Goal: Task Accomplishment & Management: Manage account settings

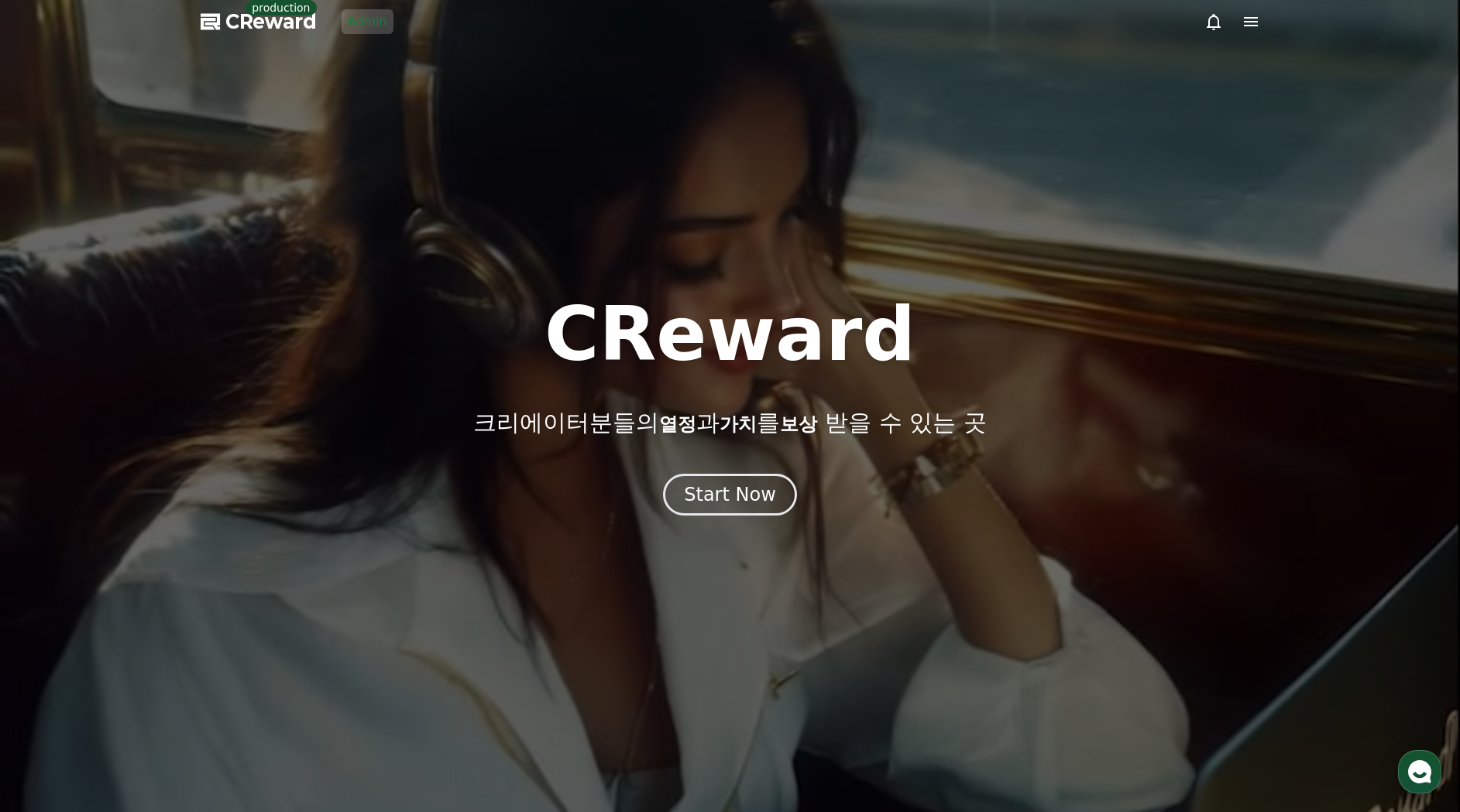
click at [500, 159] on div at bounding box center [730, 406] width 1460 height 812
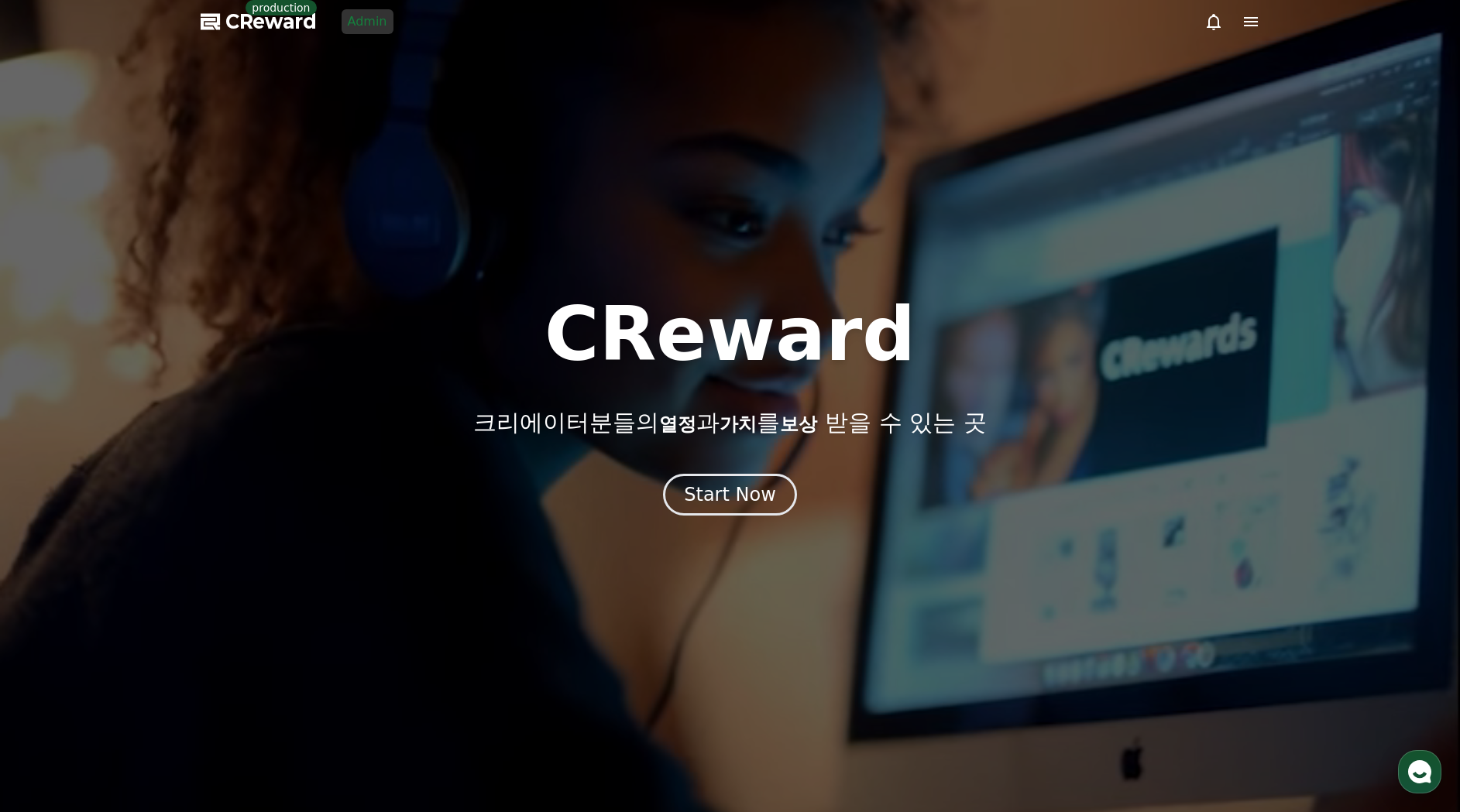
click at [354, 12] on link "Admin" at bounding box center [367, 22] width 52 height 25
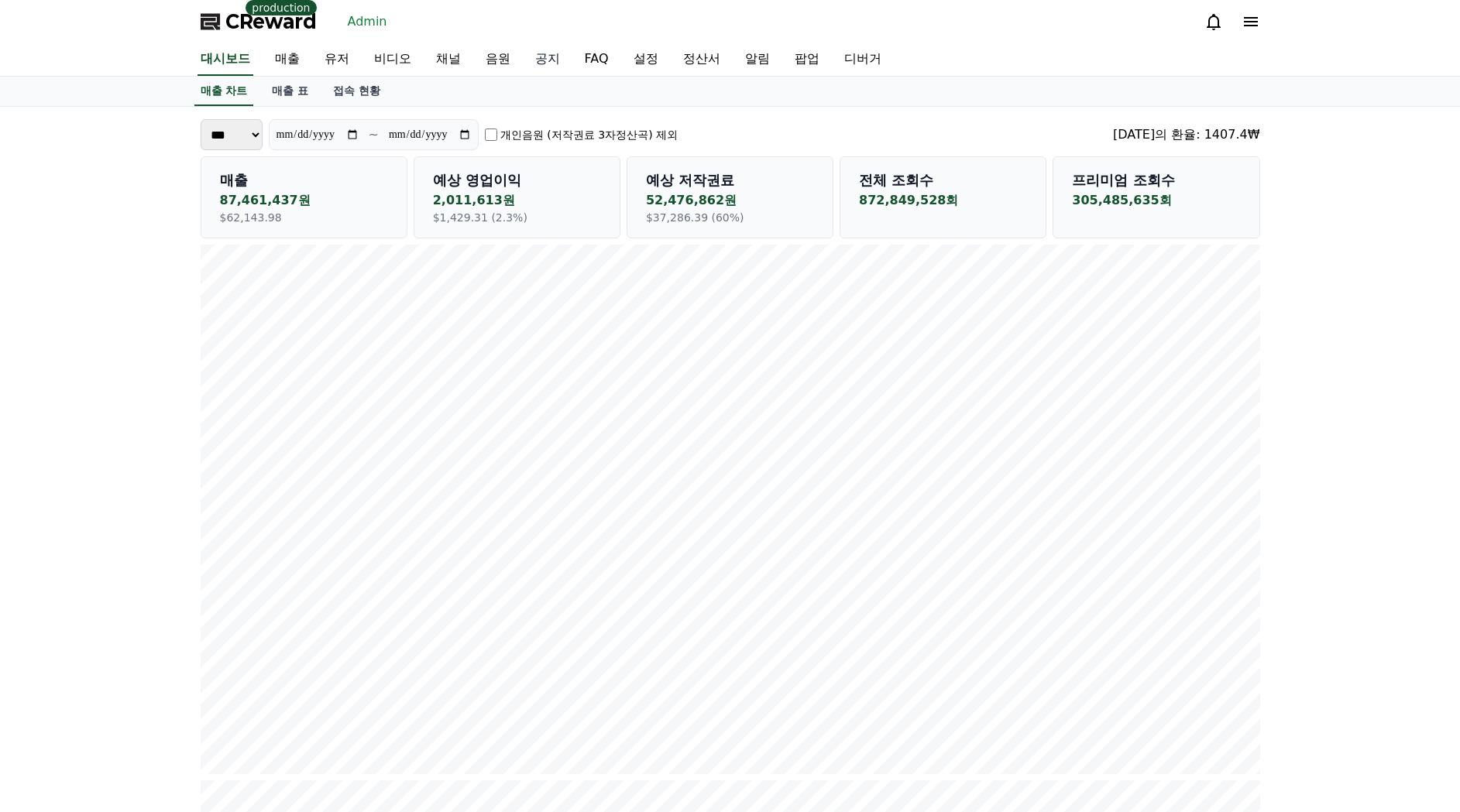
click at [523, 60] on link "공지" at bounding box center [548, 59] width 50 height 33
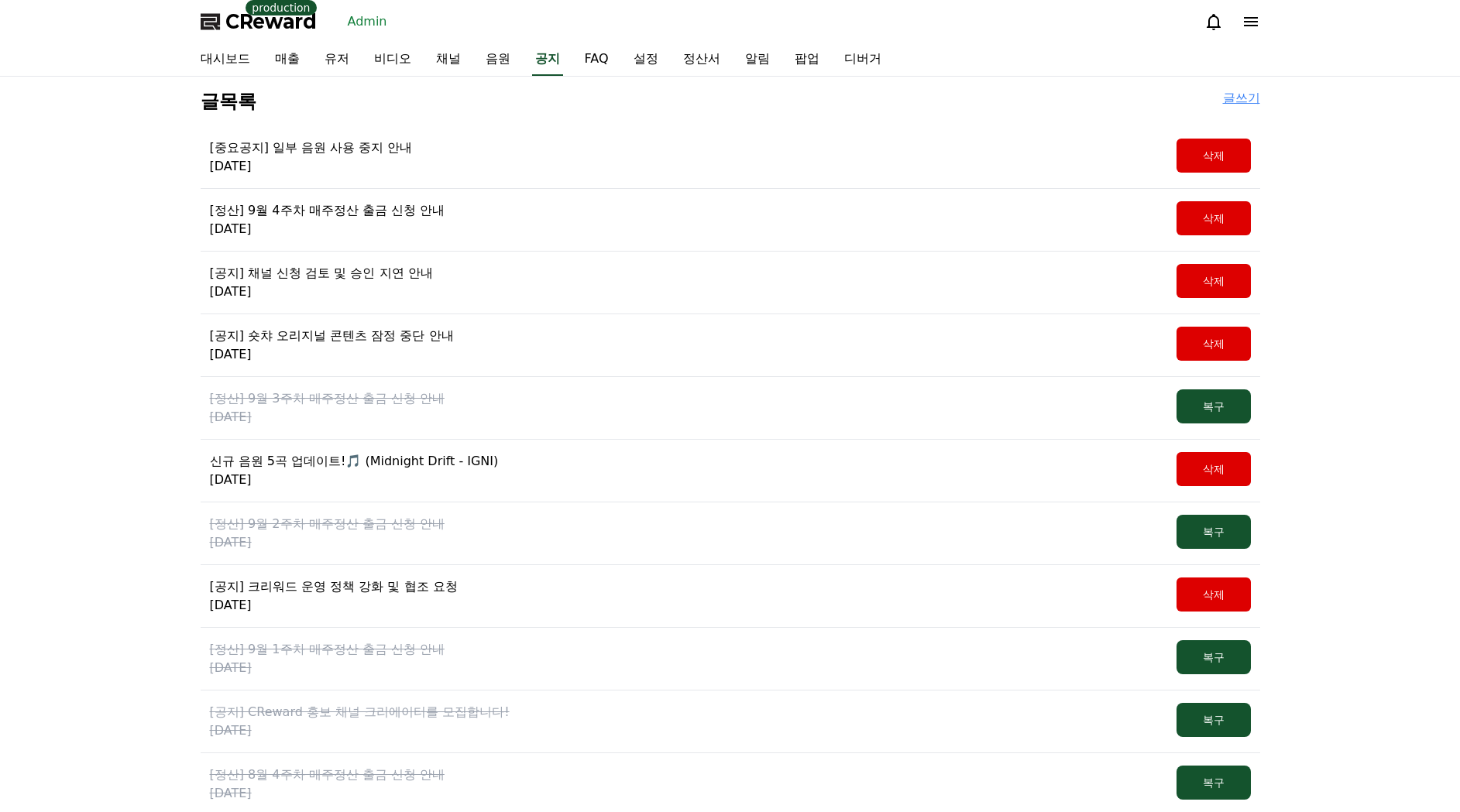
click at [351, 207] on p "[정산] 9월 4주차 매주정산 출금 신청 안내" at bounding box center [326, 210] width 234 height 18
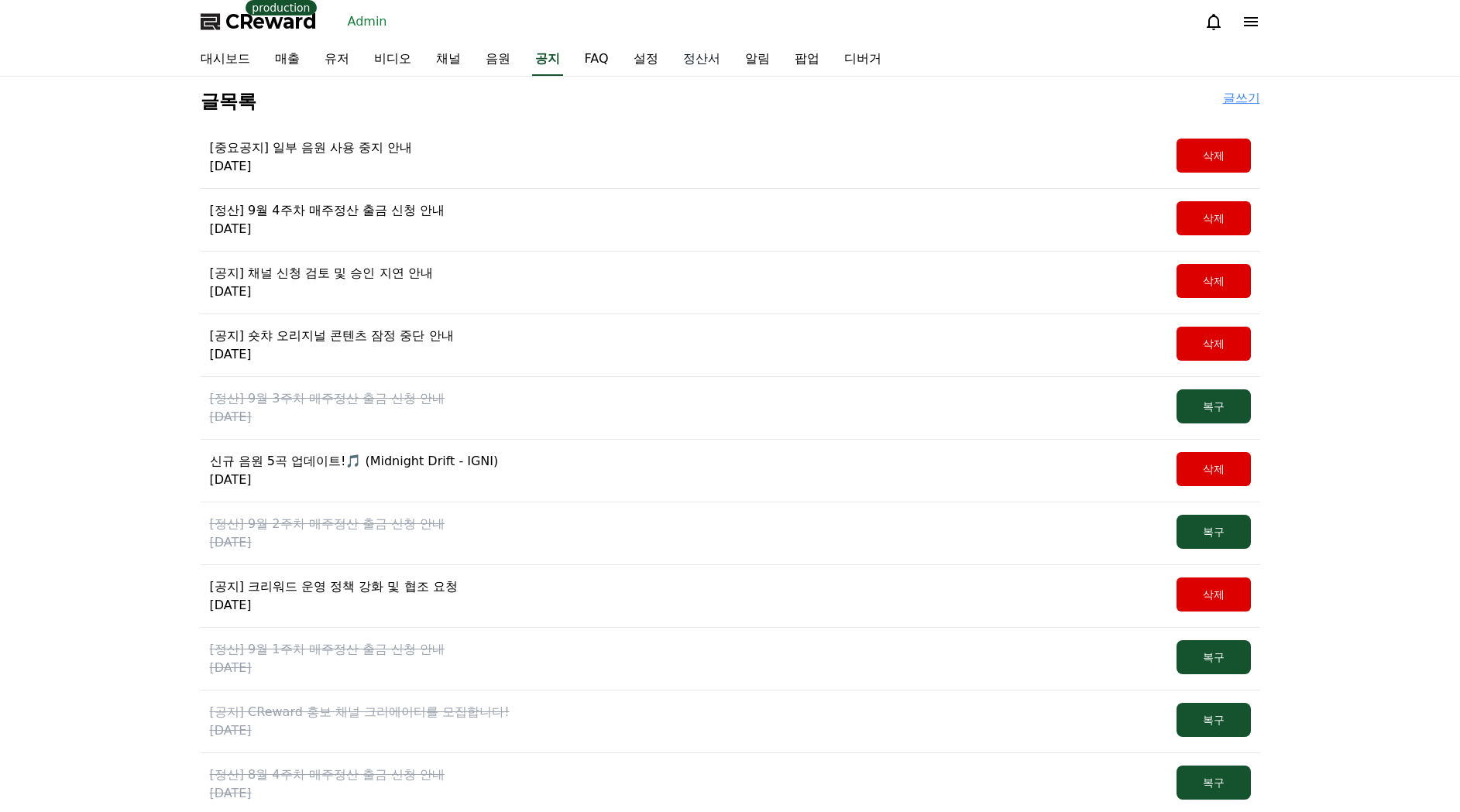
click at [671, 54] on link "정산서" at bounding box center [701, 59] width 62 height 33
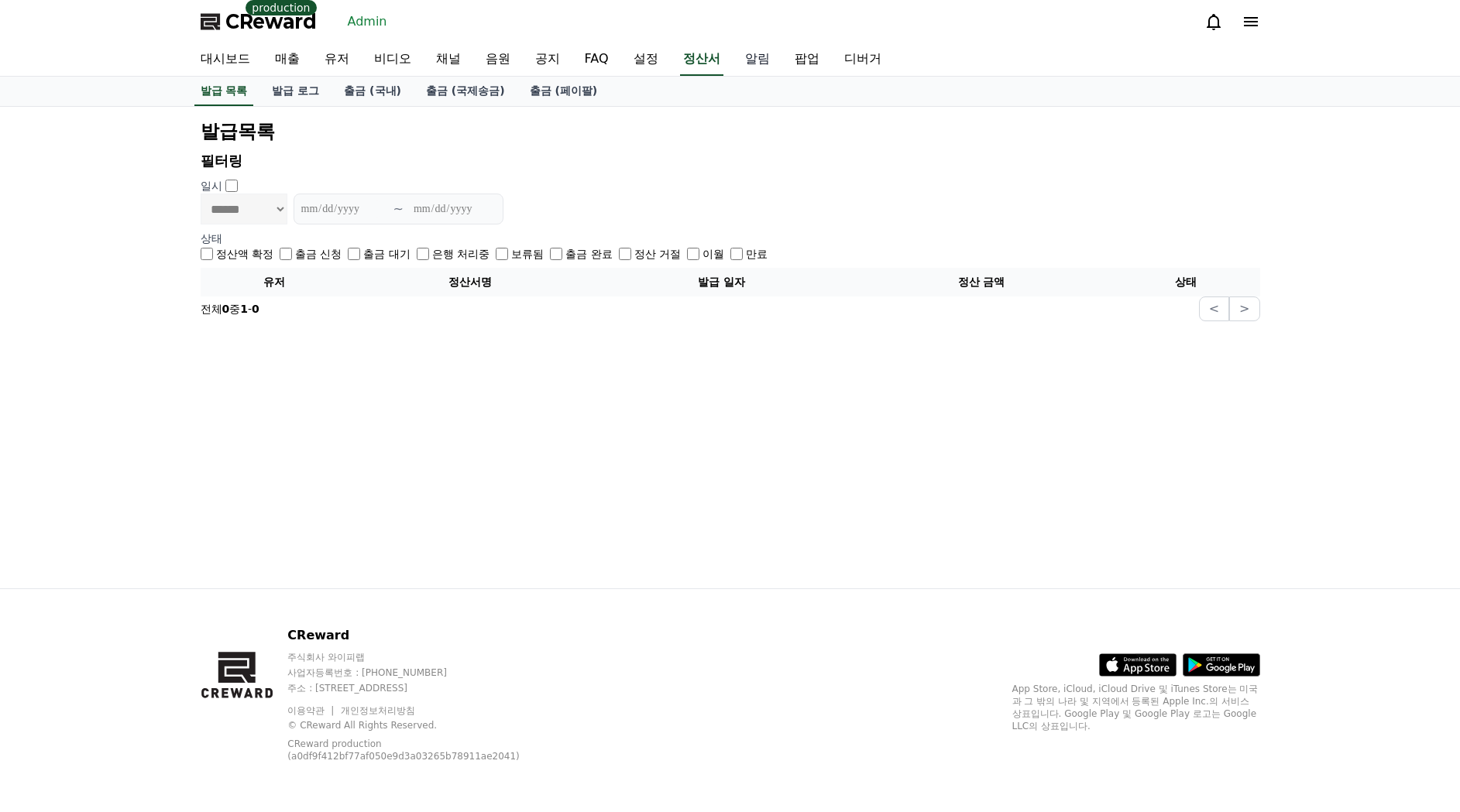
click at [733, 63] on link "알림" at bounding box center [758, 59] width 50 height 33
select select
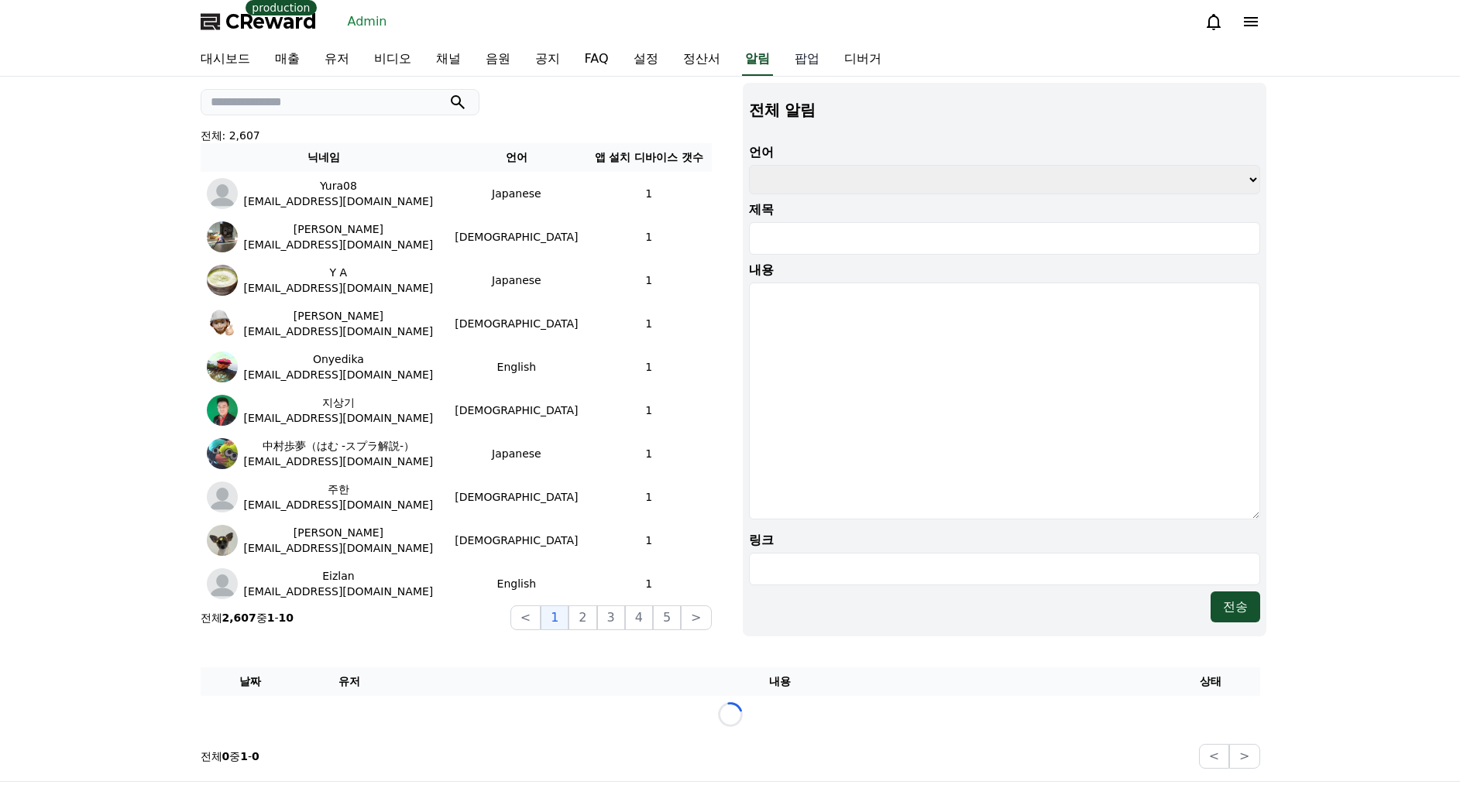
click at [783, 59] on link "팝업" at bounding box center [807, 59] width 50 height 33
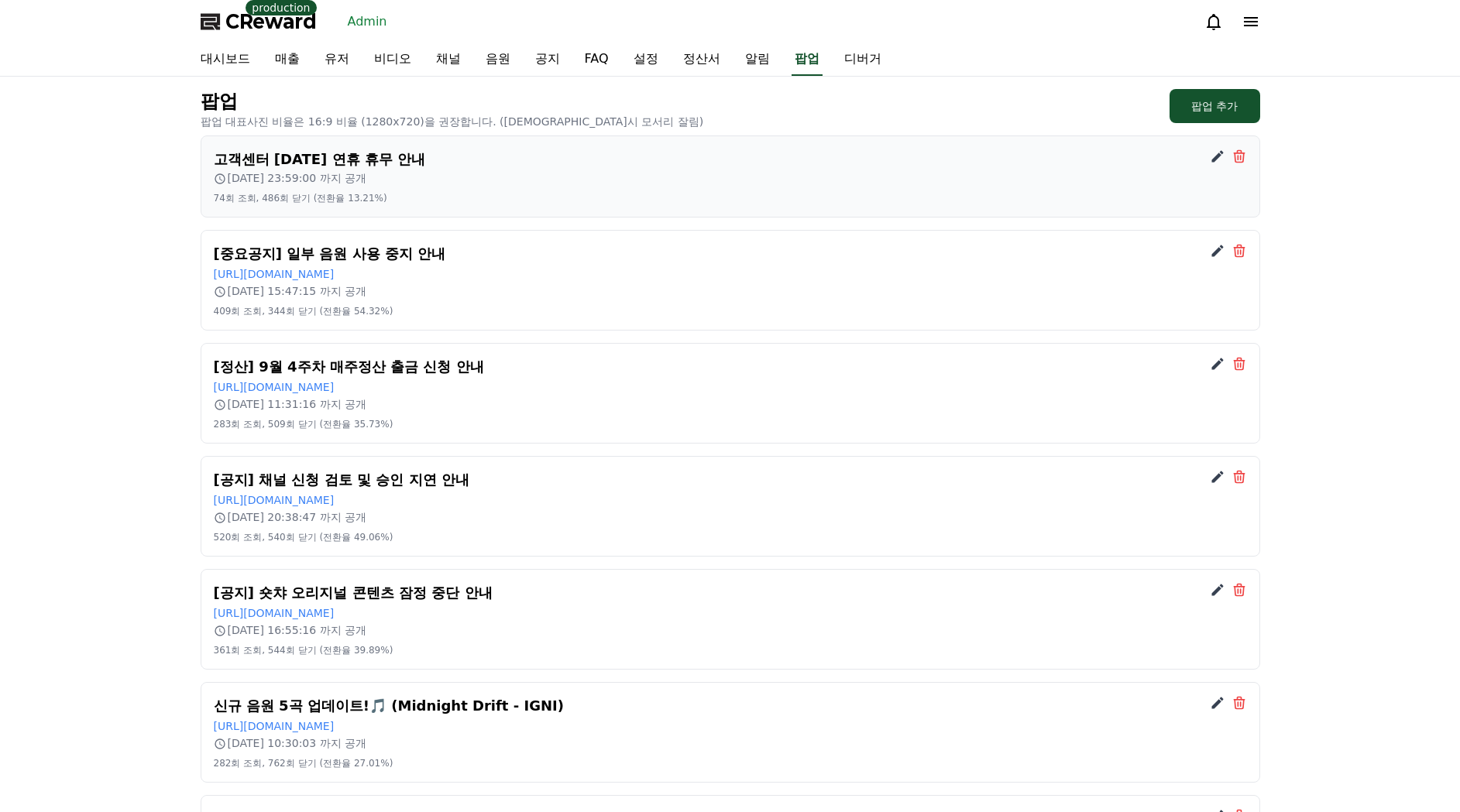
click at [336, 150] on h2 "고객센터 추석 연휴 휴무 안내" at bounding box center [730, 159] width 1033 height 22
click at [1213, 157] on icon at bounding box center [1218, 156] width 15 height 15
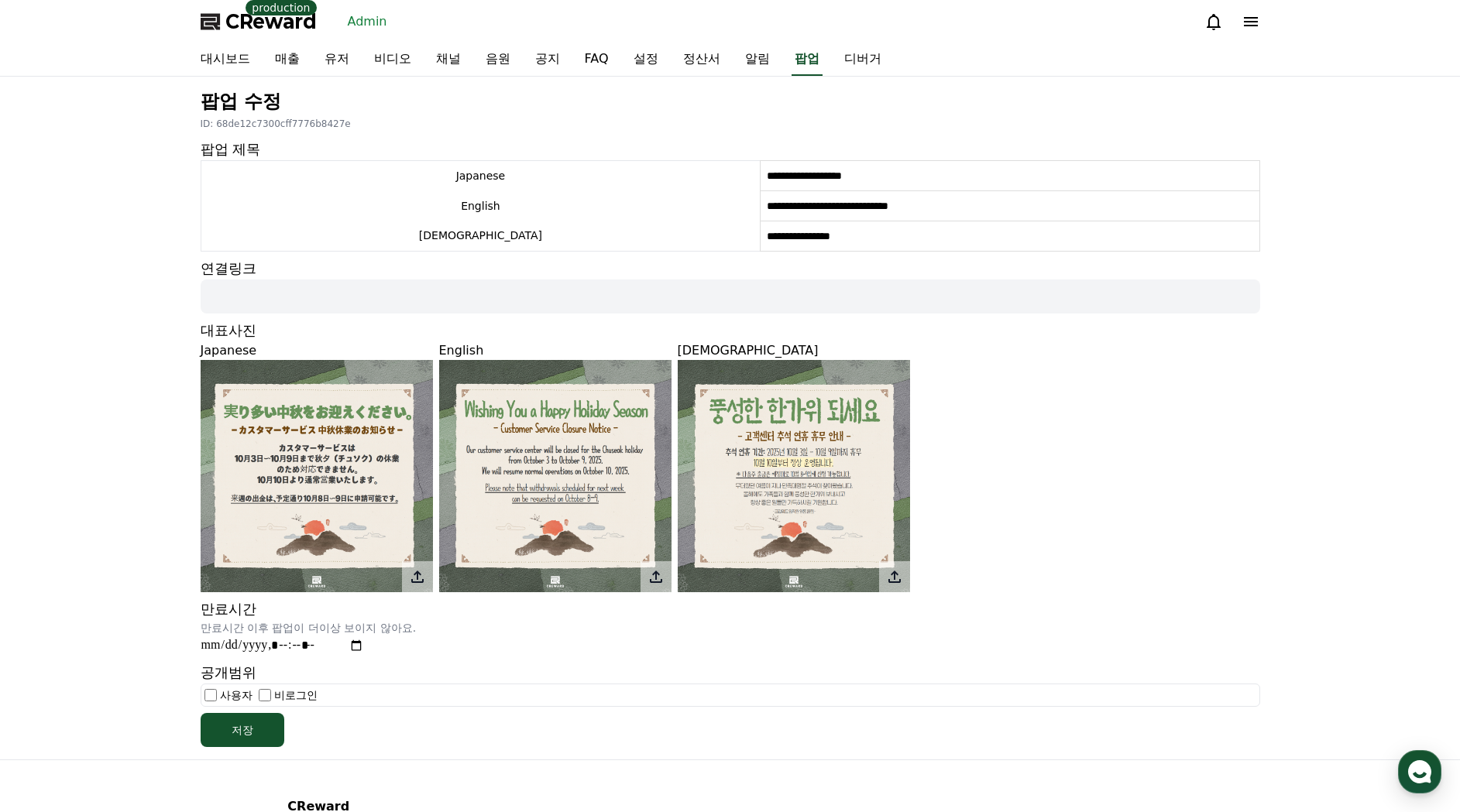
click at [1129, 501] on div "Japanese English Korean" at bounding box center [731, 467] width 1060 height 251
drag, startPoint x: 71, startPoint y: 85, endPoint x: 70, endPoint y: 68, distance: 17.0
click at [69, 84] on div "**********" at bounding box center [730, 418] width 1460 height 683
click at [1064, 474] on div "Japanese English Korean" at bounding box center [731, 467] width 1060 height 251
click at [64, 326] on div "**********" at bounding box center [730, 418] width 1460 height 683
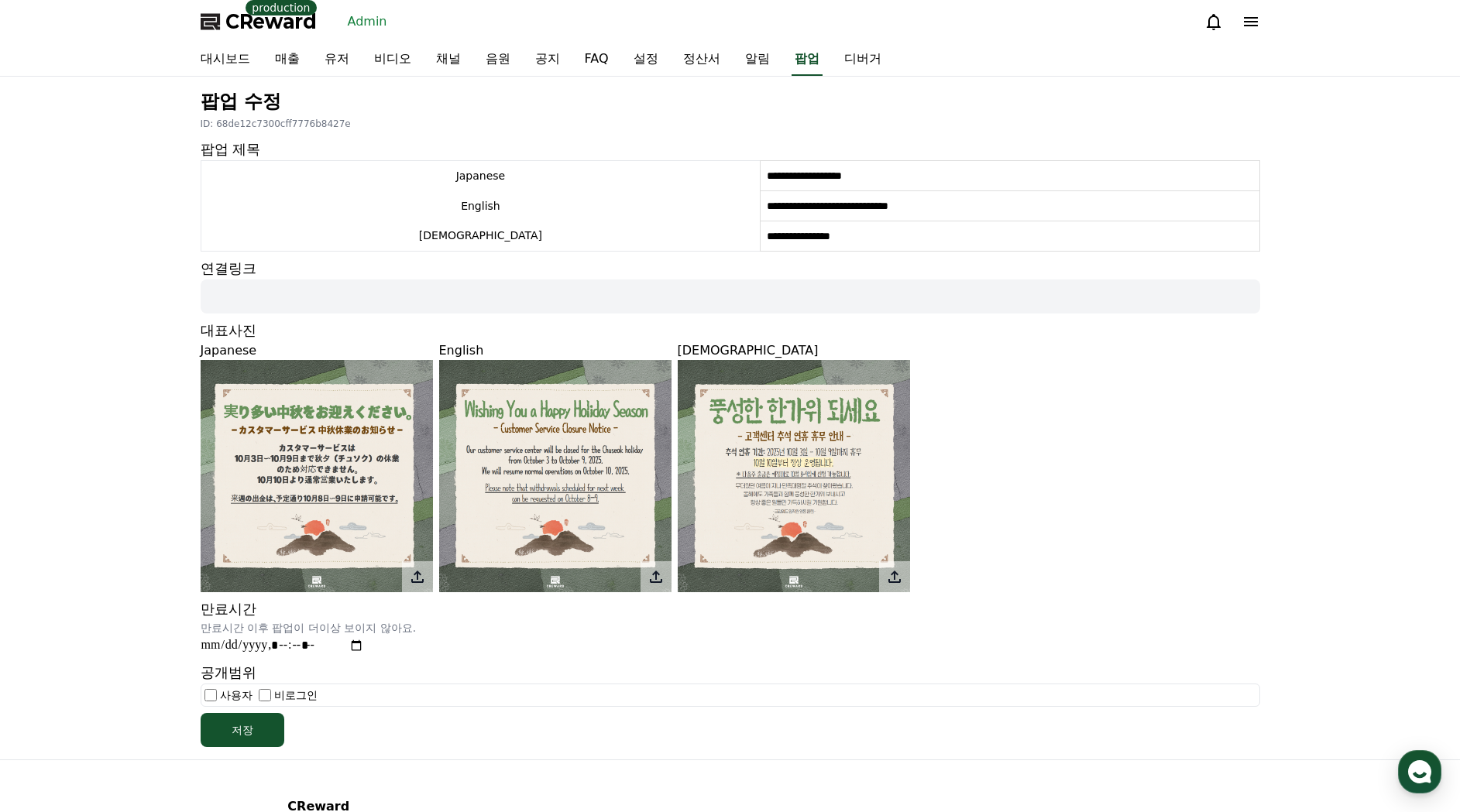
click at [117, 316] on div "**********" at bounding box center [730, 418] width 1460 height 683
click at [646, 86] on div "**********" at bounding box center [730, 418] width 1073 height 670
click at [733, 63] on link "알림" at bounding box center [758, 59] width 50 height 33
select select
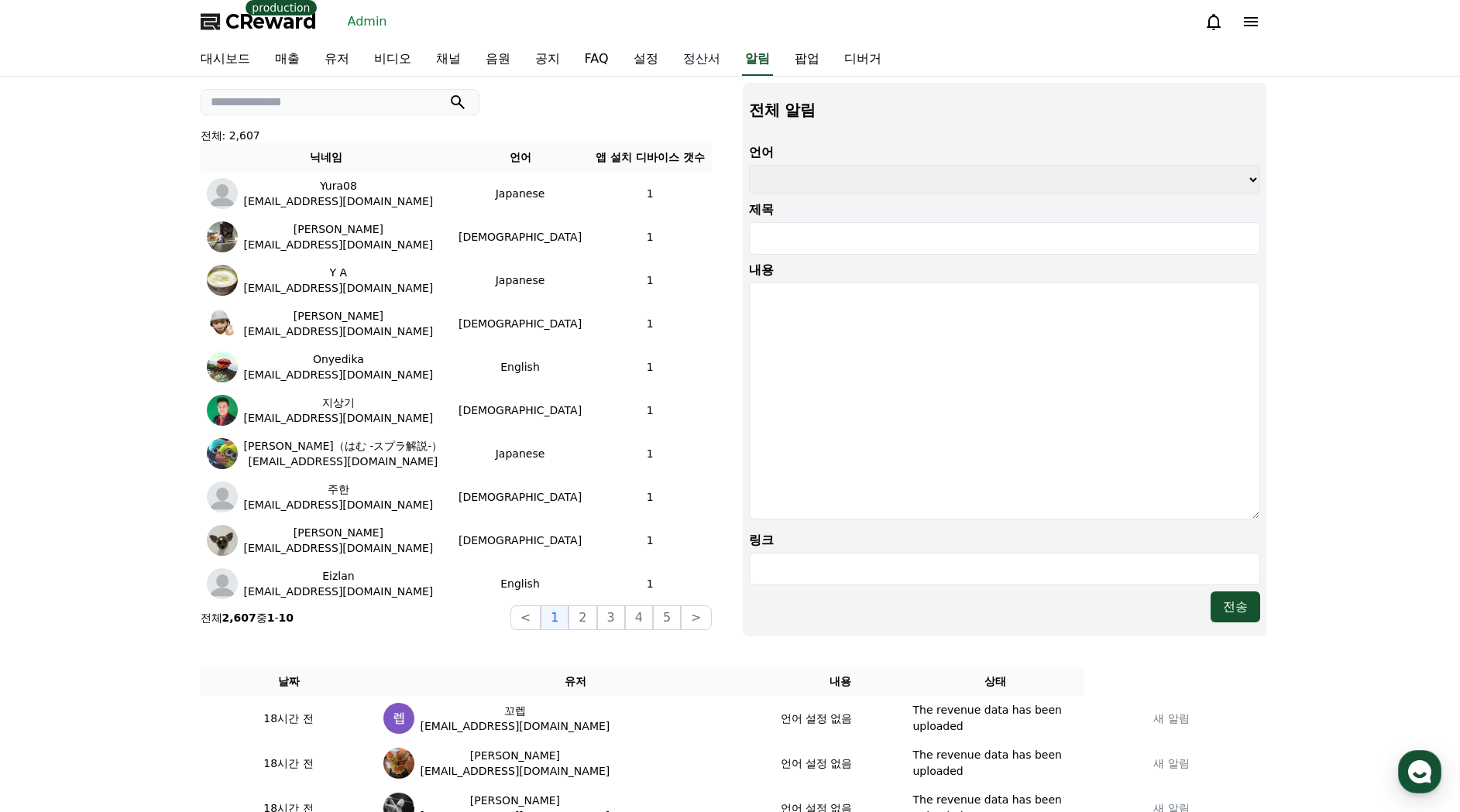
click at [671, 63] on link "정산서" at bounding box center [701, 59] width 62 height 33
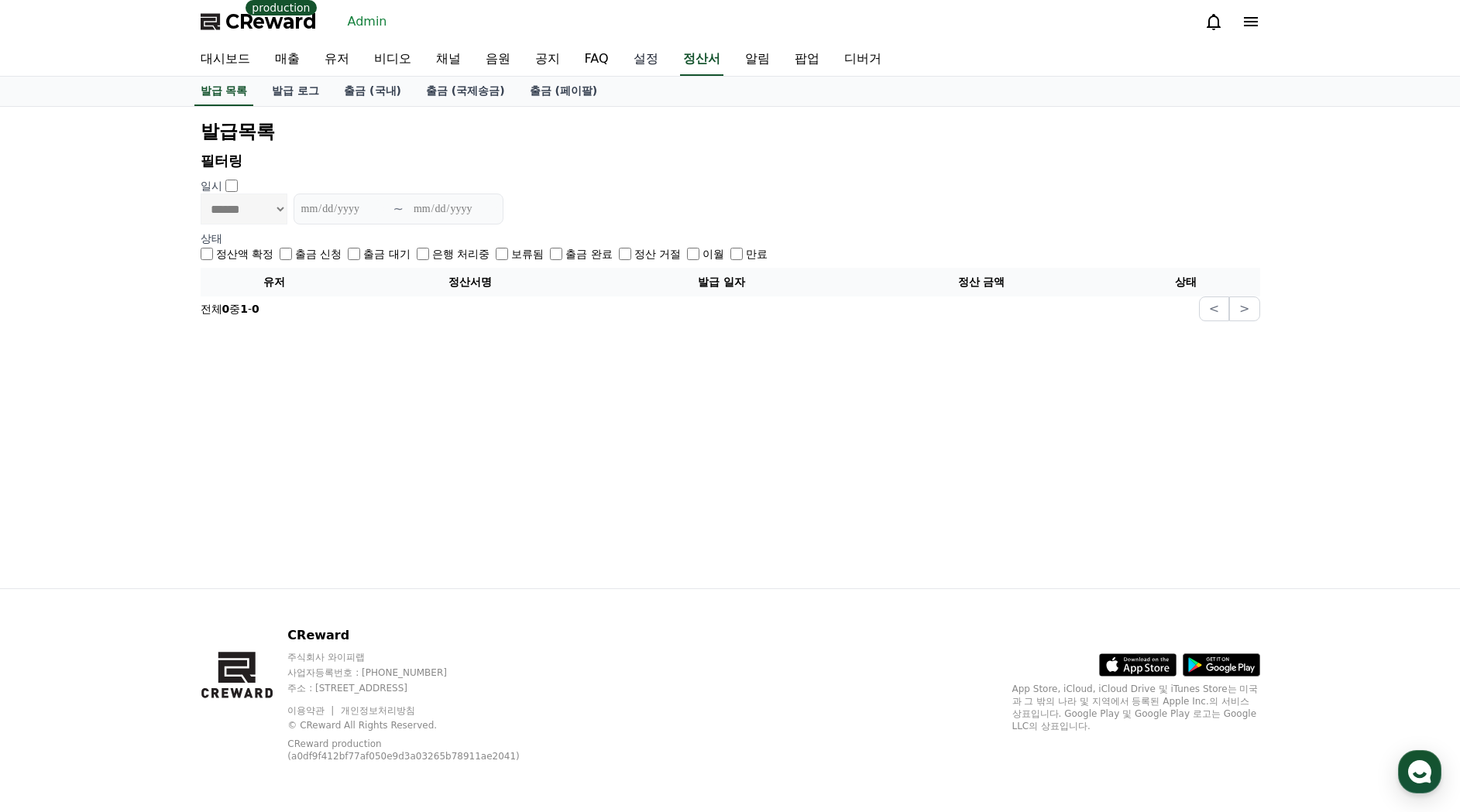
click at [622, 62] on link "설정" at bounding box center [646, 59] width 50 height 33
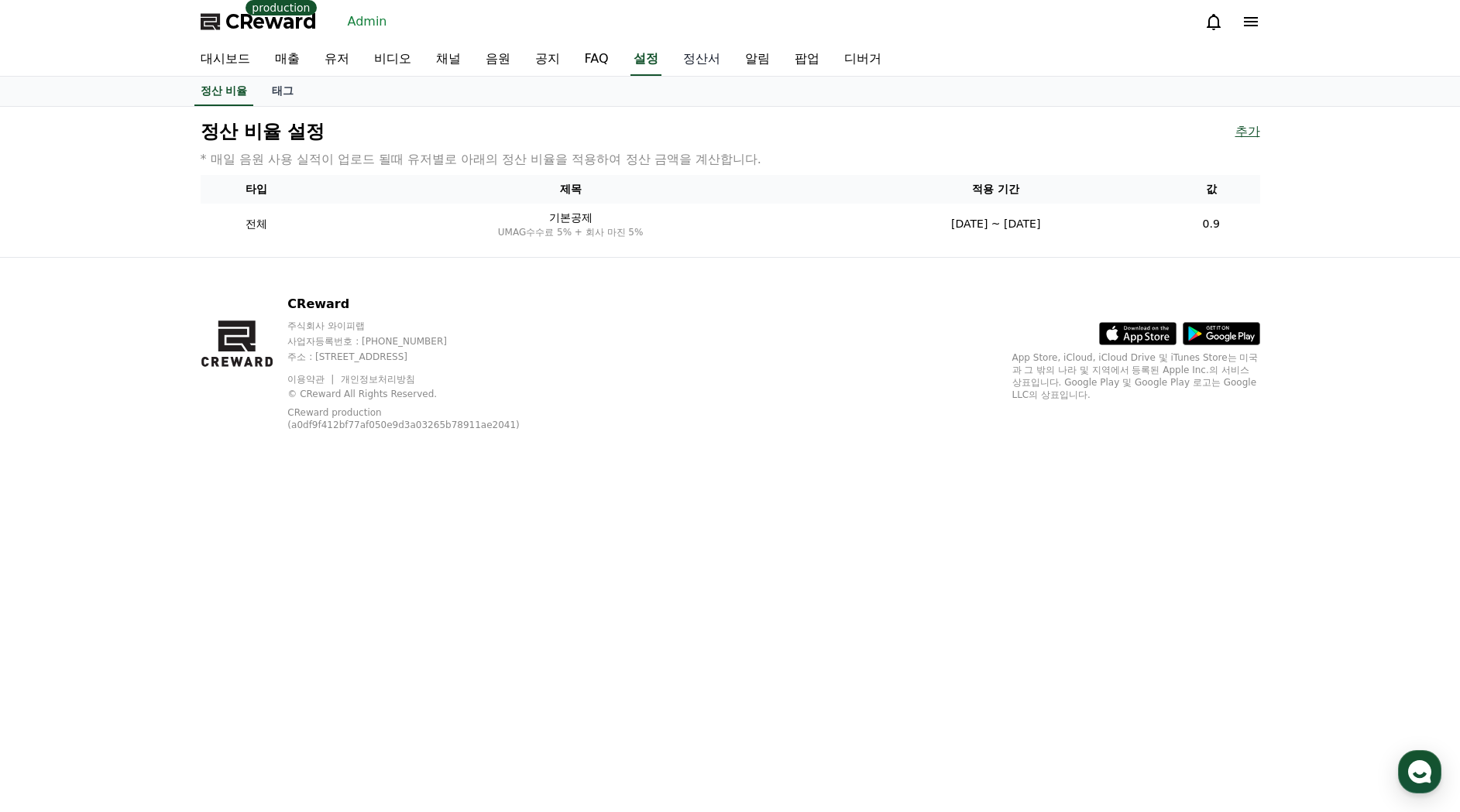
click at [672, 62] on link "정산서" at bounding box center [701, 59] width 62 height 33
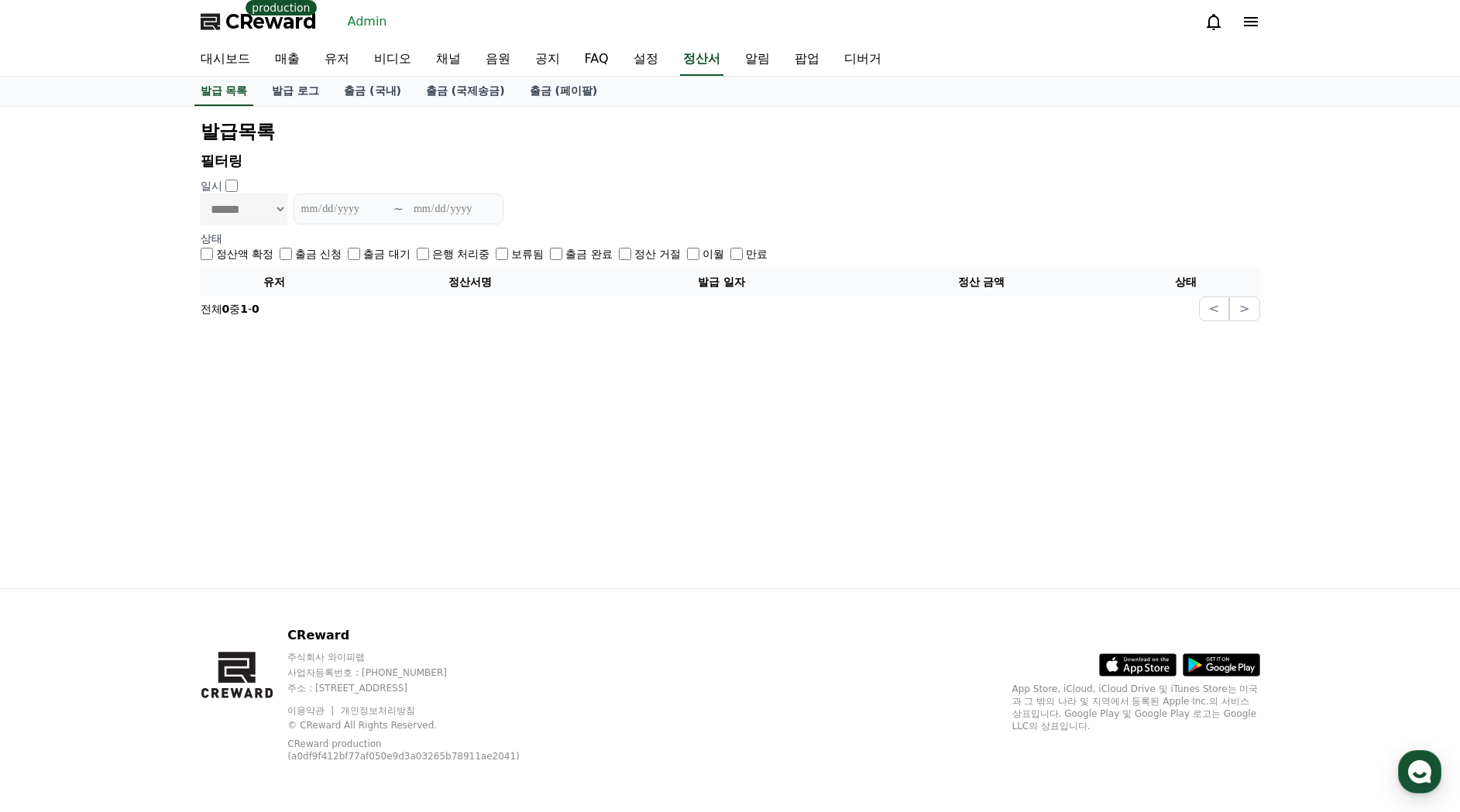
click at [336, 141] on h2 "발급목록" at bounding box center [731, 132] width 1060 height 25
click at [303, 96] on link "발급 로그" at bounding box center [295, 91] width 72 height 30
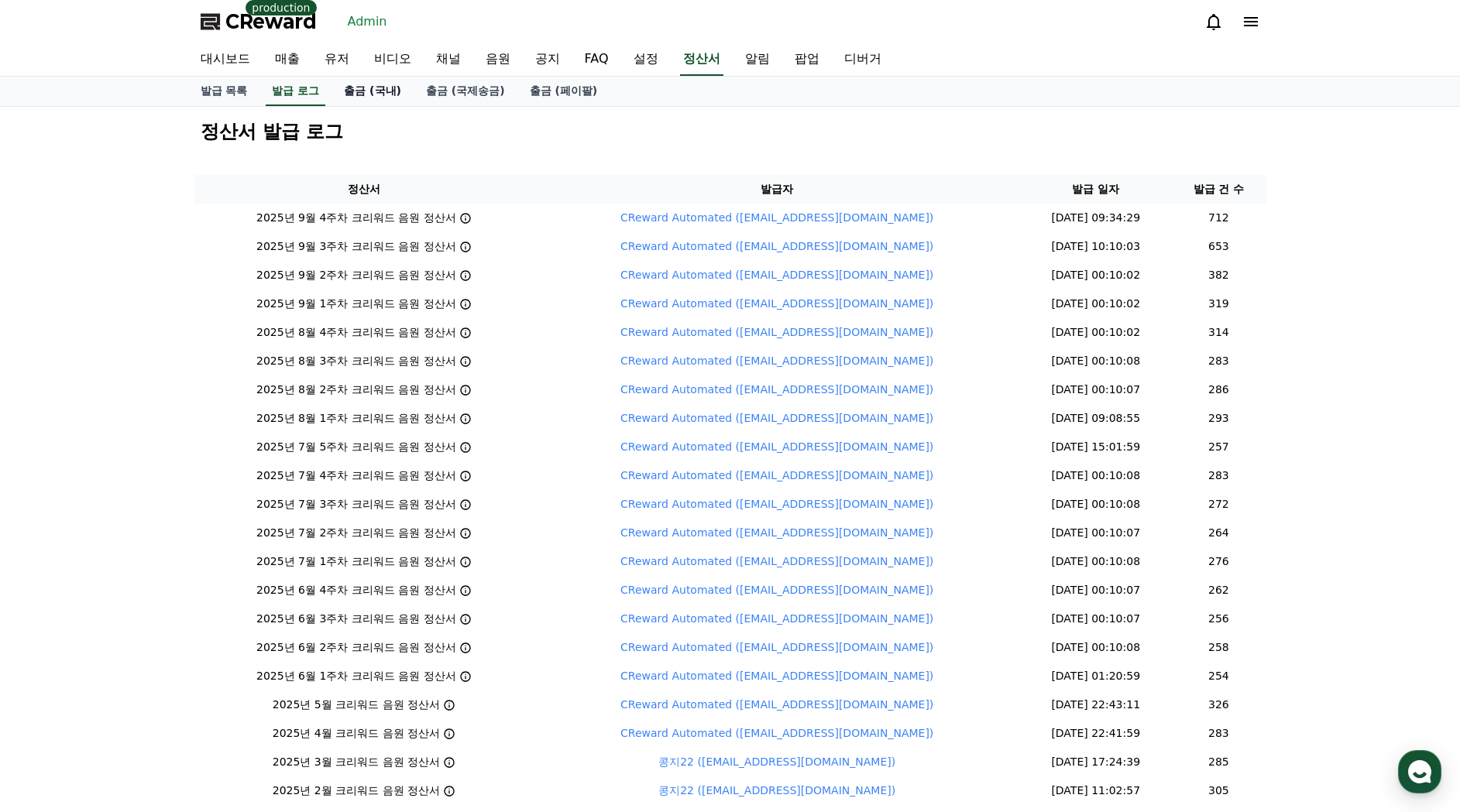
click at [365, 98] on link "출금 (국내)" at bounding box center [373, 91] width 82 height 30
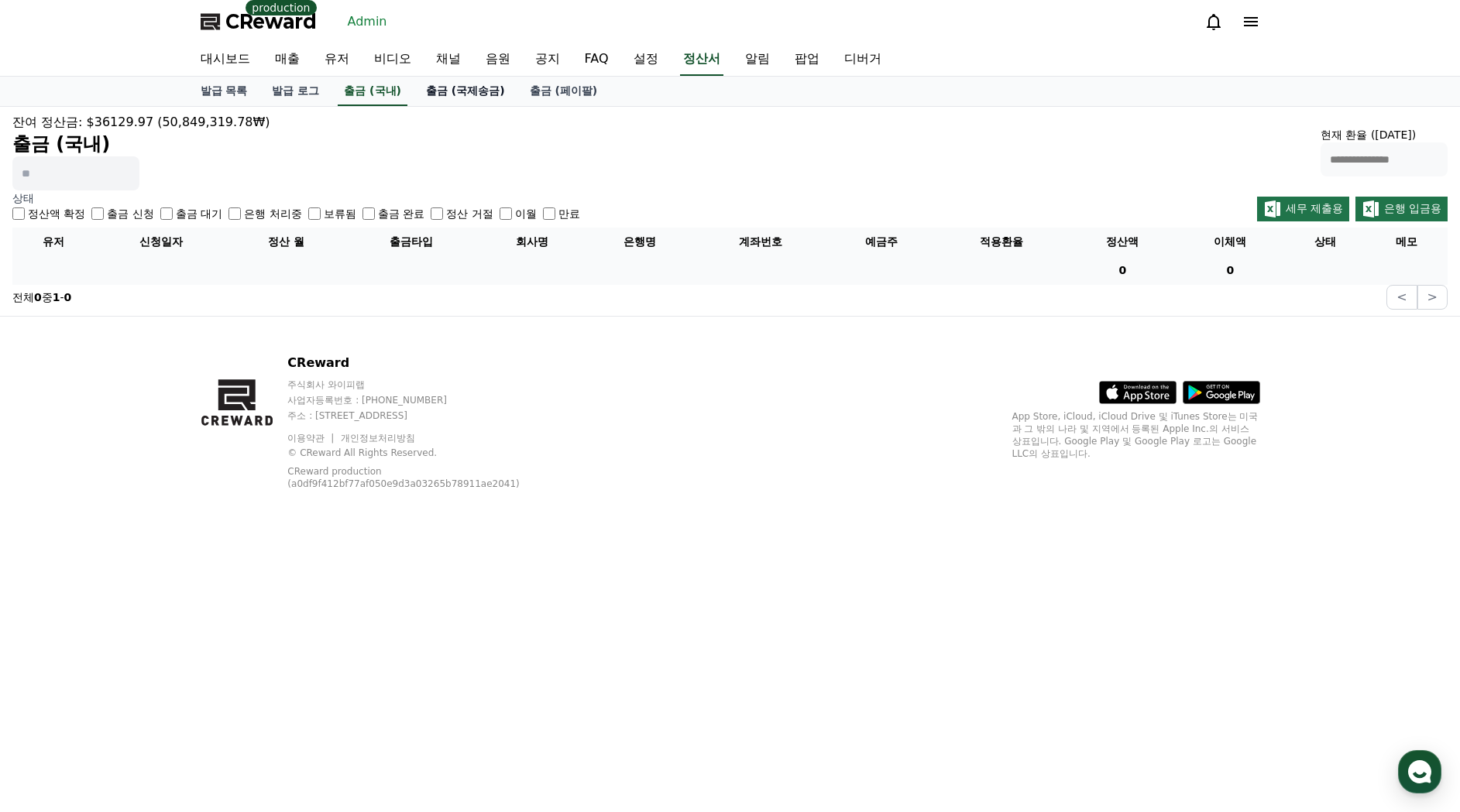
click at [415, 97] on link "출금 (국제송금)" at bounding box center [465, 91] width 104 height 30
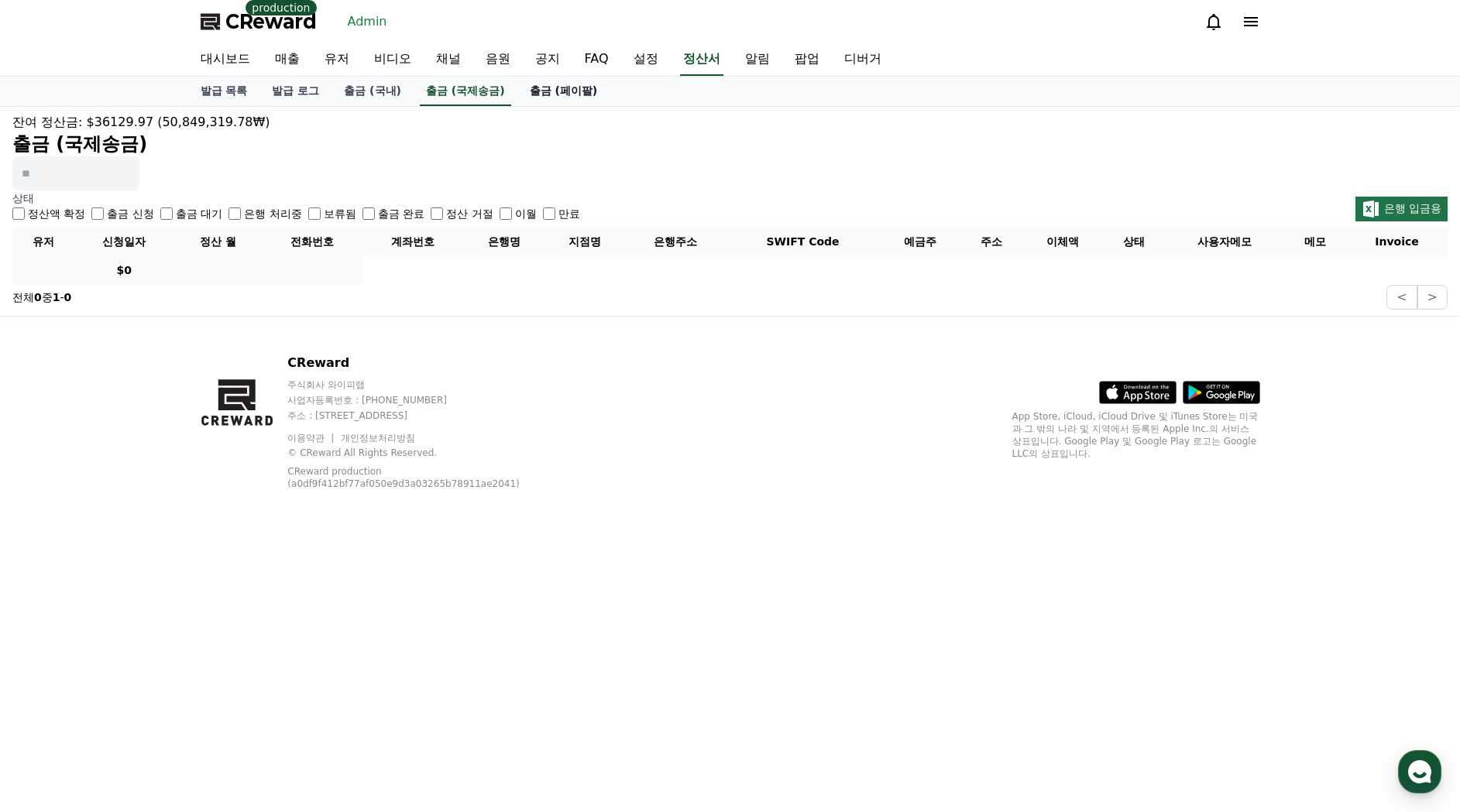
click at [518, 89] on link "출금 (페이팔)" at bounding box center [564, 91] width 93 height 30
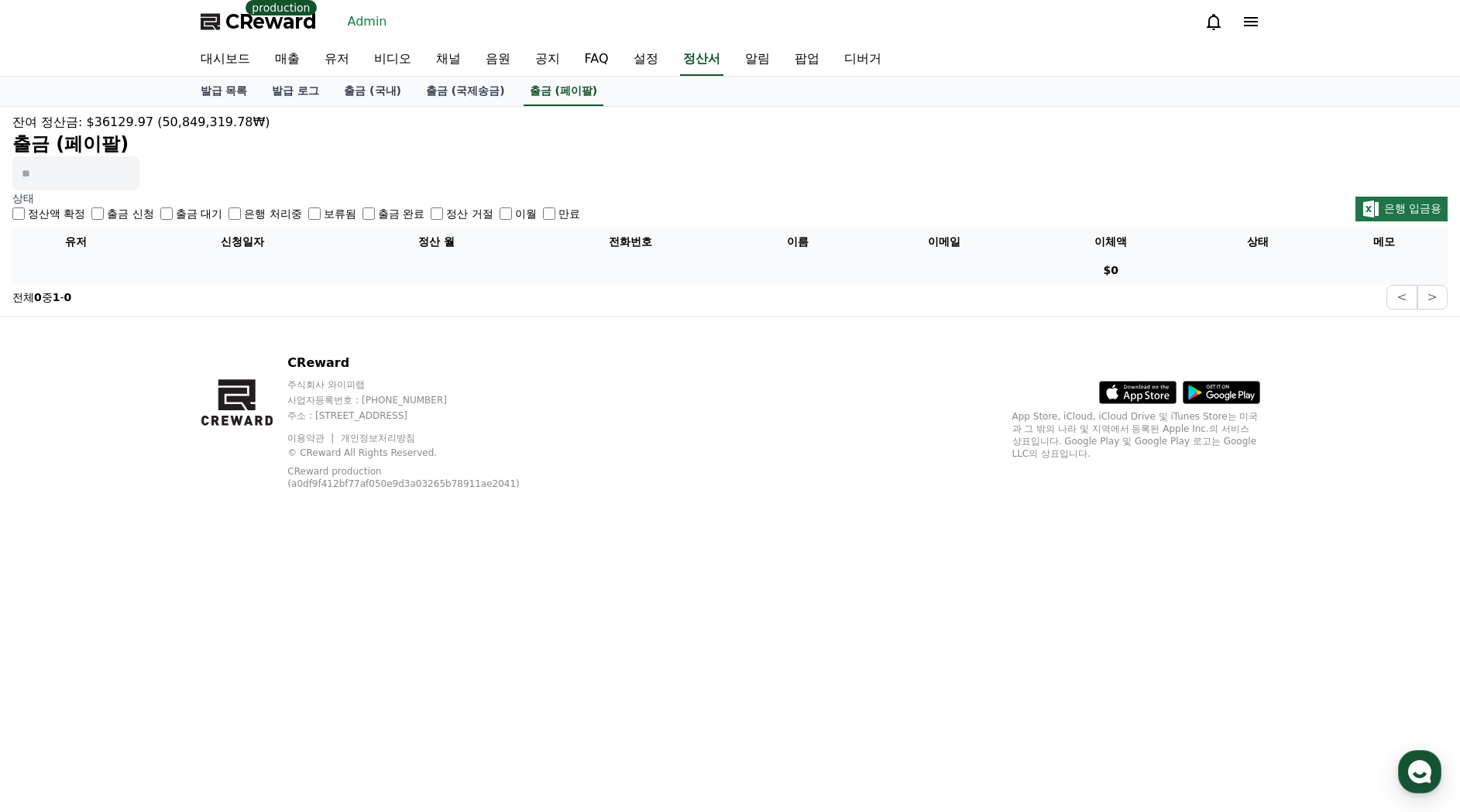
click at [122, 210] on label "출금 신청" at bounding box center [130, 213] width 47 height 15
click at [183, 214] on label "출금 대기" at bounding box center [199, 213] width 47 height 15
click at [185, 214] on label "출금 대기" at bounding box center [199, 213] width 47 height 15
click at [378, 210] on label "출금 완료" at bounding box center [401, 213] width 47 height 15
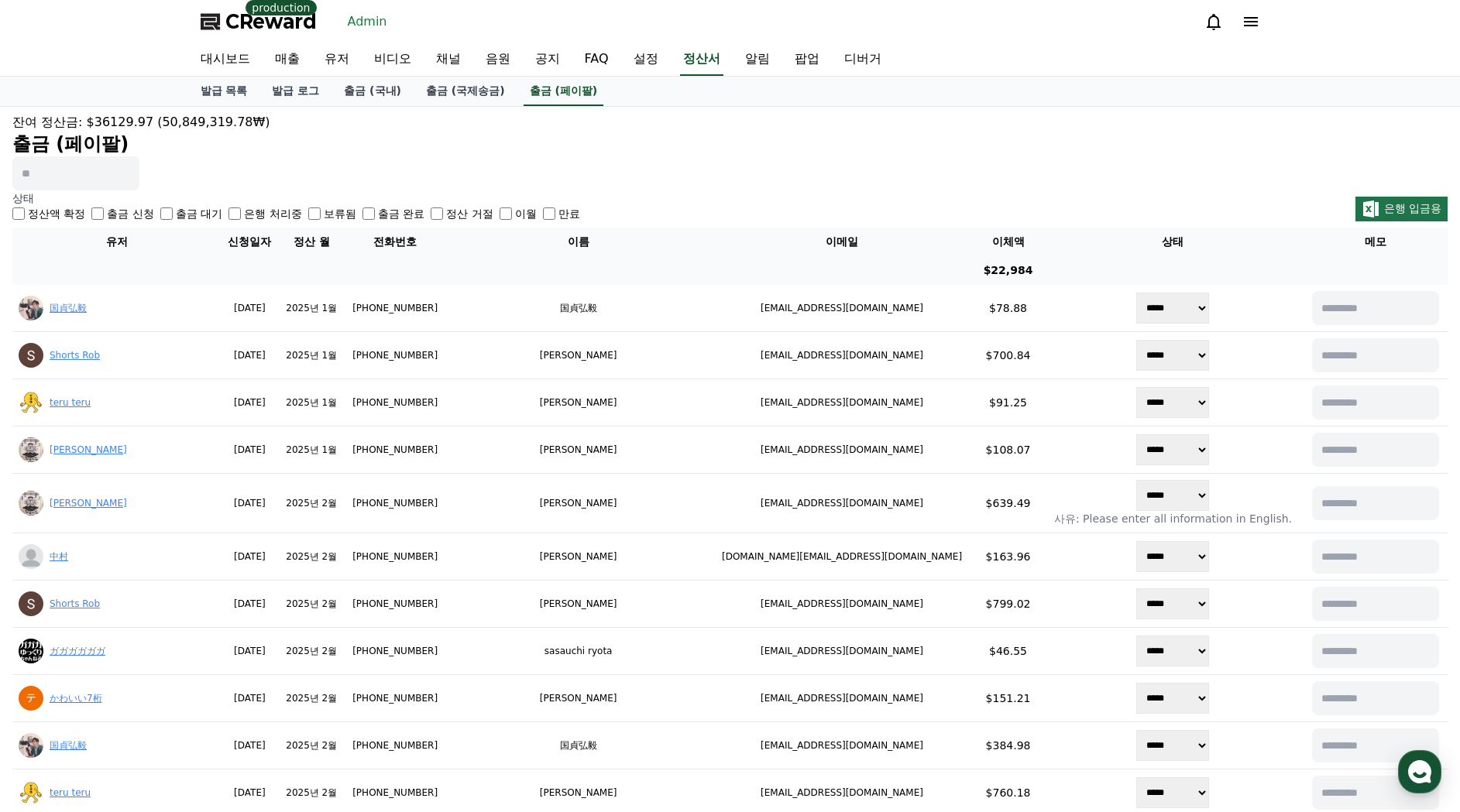
click at [787, 152] on h2 "출금 (페이팔)" at bounding box center [730, 144] width 1435 height 25
click at [429, 97] on link "출금 (국제송금)" at bounding box center [465, 91] width 104 height 30
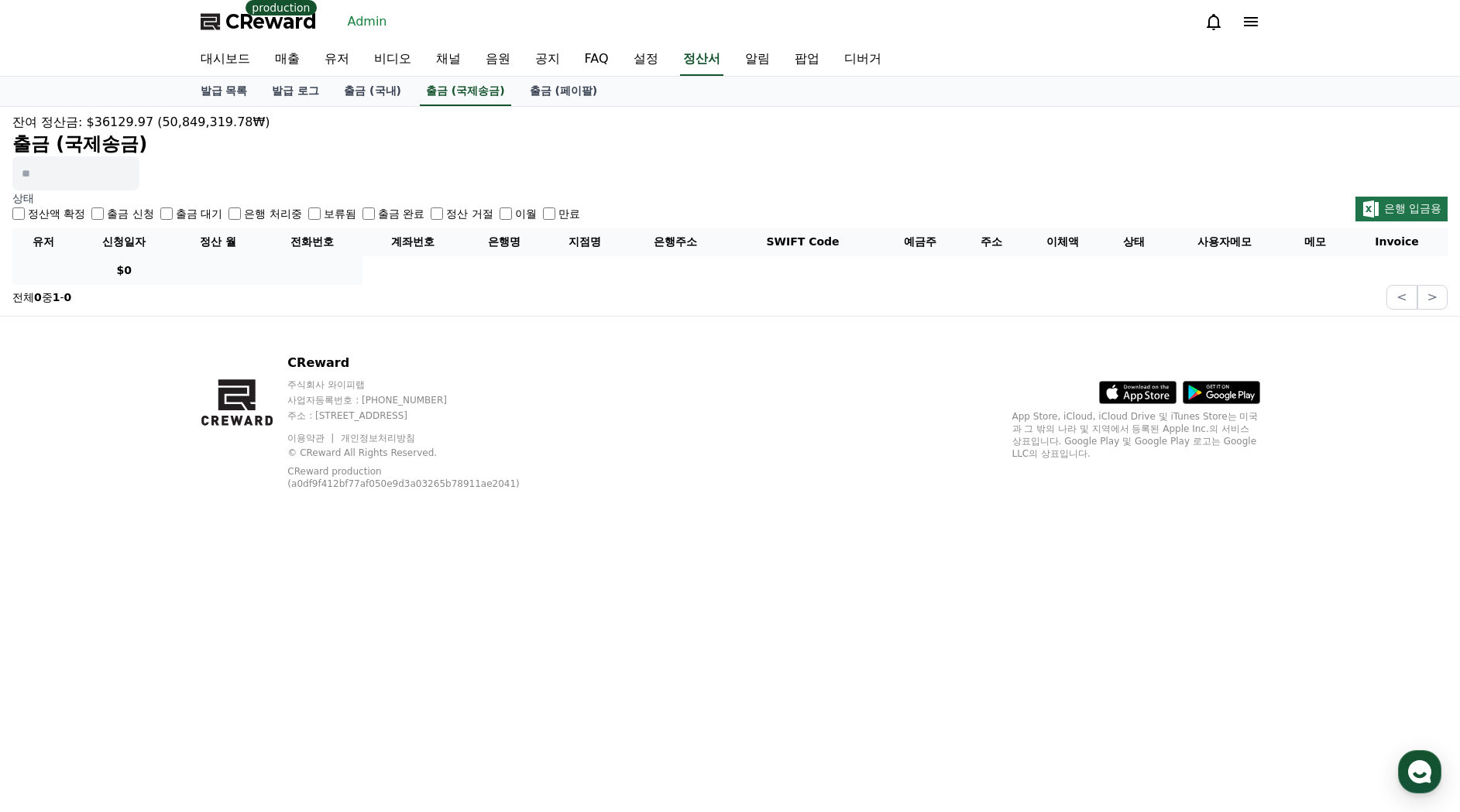
click at [119, 213] on label "출금 신청" at bounding box center [130, 213] width 47 height 15
click at [378, 215] on label "출금 완료" at bounding box center [401, 213] width 47 height 15
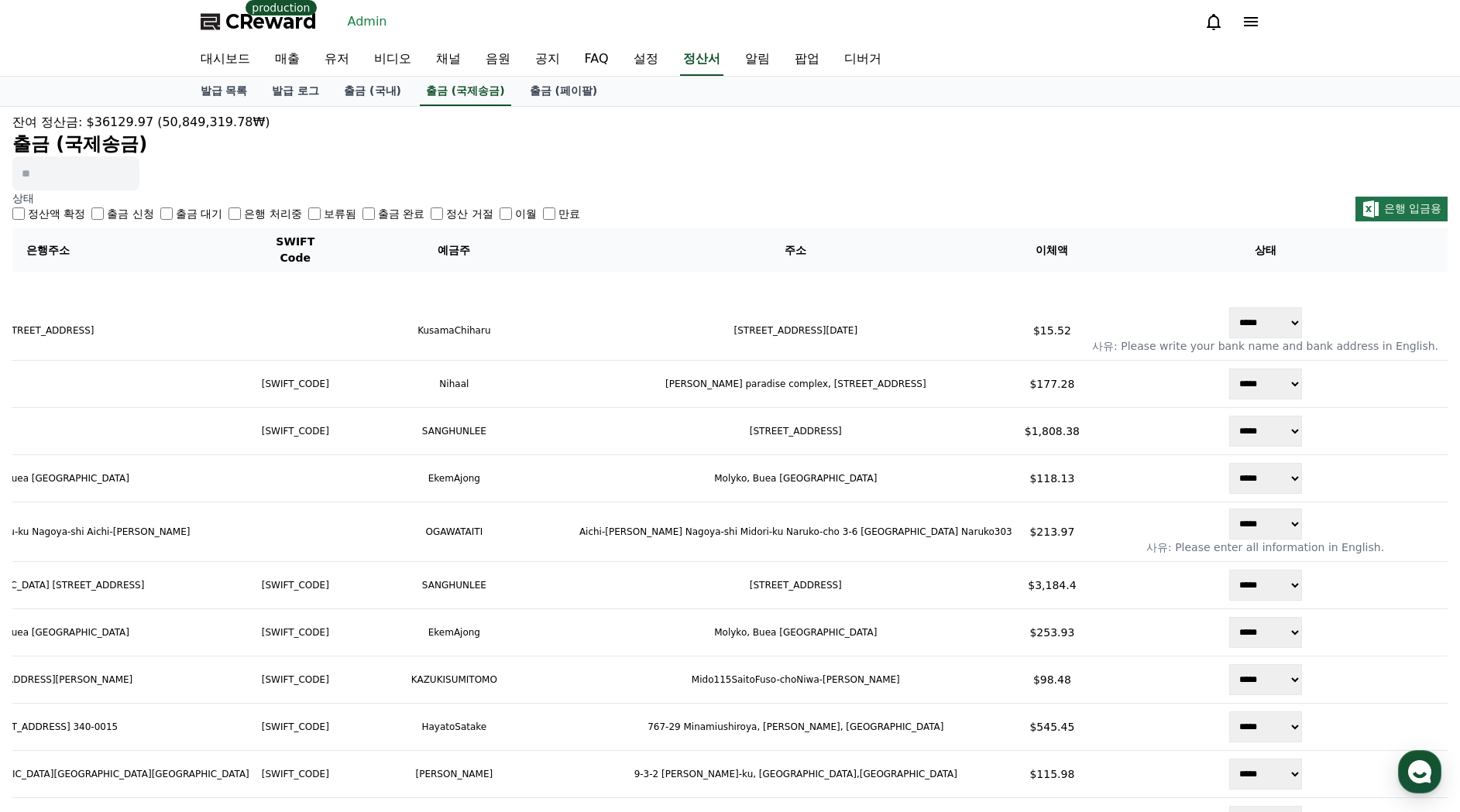
click at [994, 173] on div "잔여 정산금: $36129.97 (50,849,319.78₩) 출금 (국제송금)" at bounding box center [730, 151] width 1435 height 77
click at [356, 85] on link "출금 (국내)" at bounding box center [373, 91] width 82 height 30
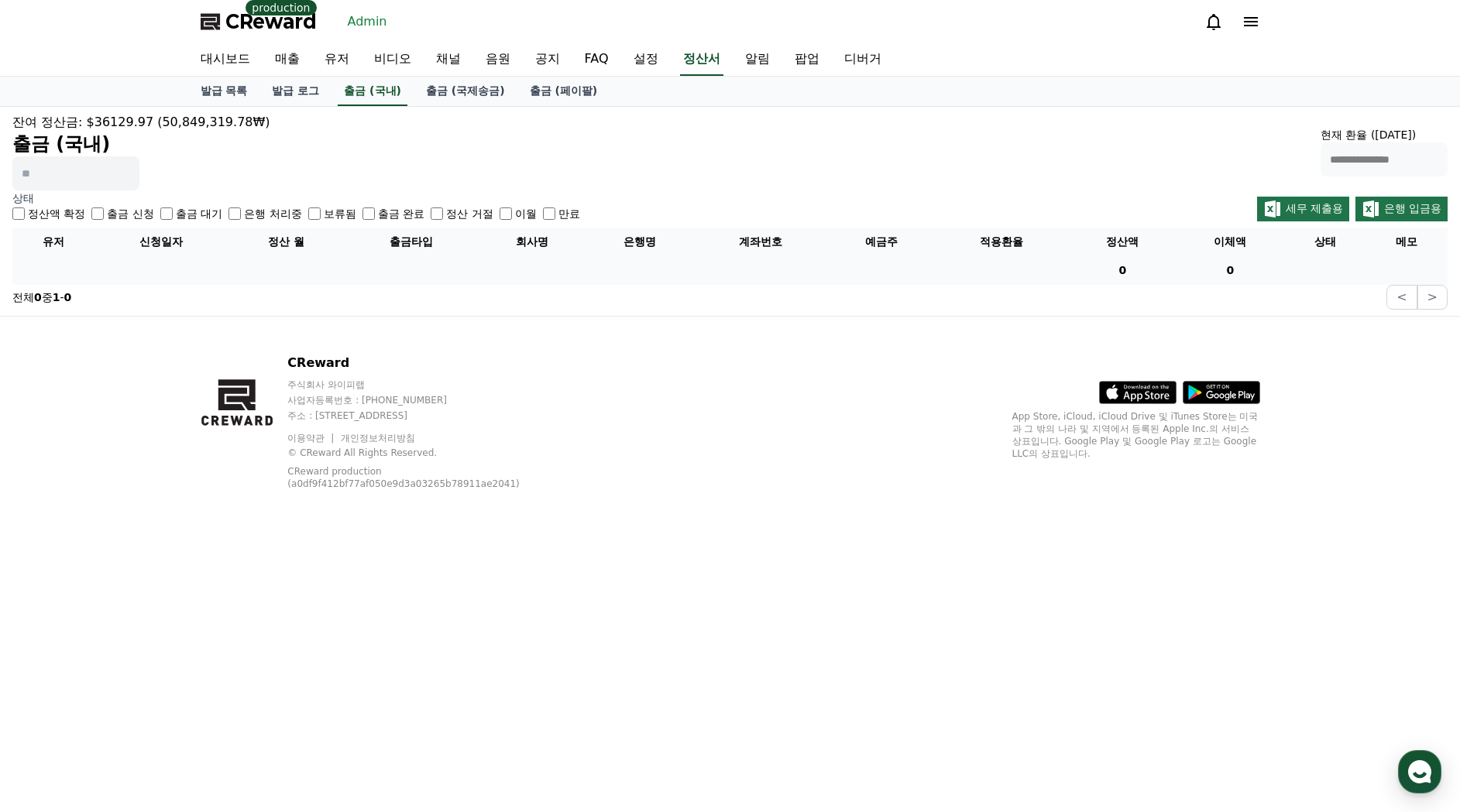
click at [122, 212] on label "출금 신청" at bounding box center [130, 213] width 47 height 15
click at [176, 213] on label "출금 대기" at bounding box center [199, 213] width 47 height 15
click at [244, 211] on label "은행 처리중" at bounding box center [273, 213] width 57 height 15
drag, startPoint x: 246, startPoint y: 211, endPoint x: 292, endPoint y: 211, distance: 46.0
click at [246, 211] on label "은행 처리중" at bounding box center [273, 213] width 57 height 15
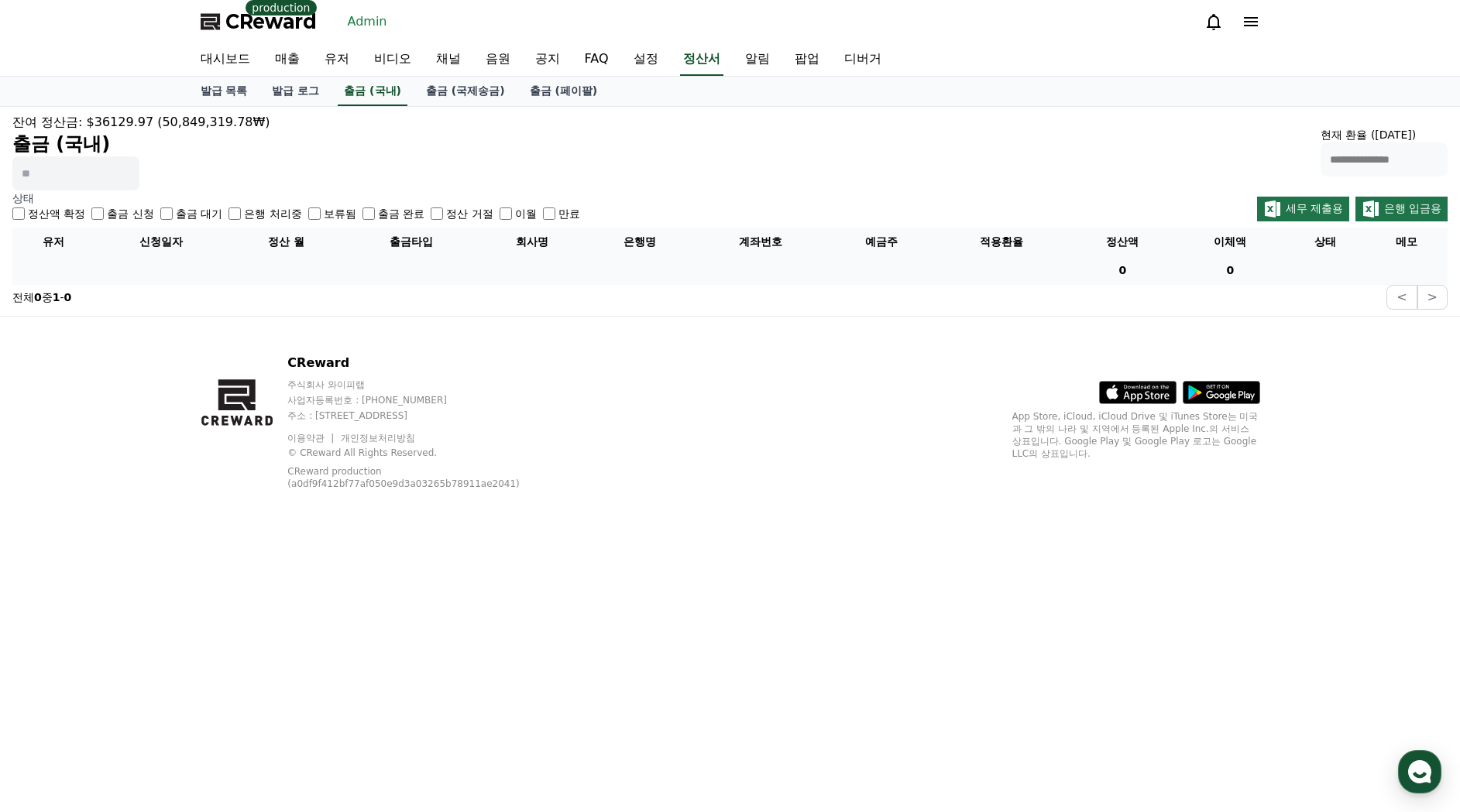
click at [323, 211] on label "보류됨" at bounding box center [340, 213] width 33 height 15
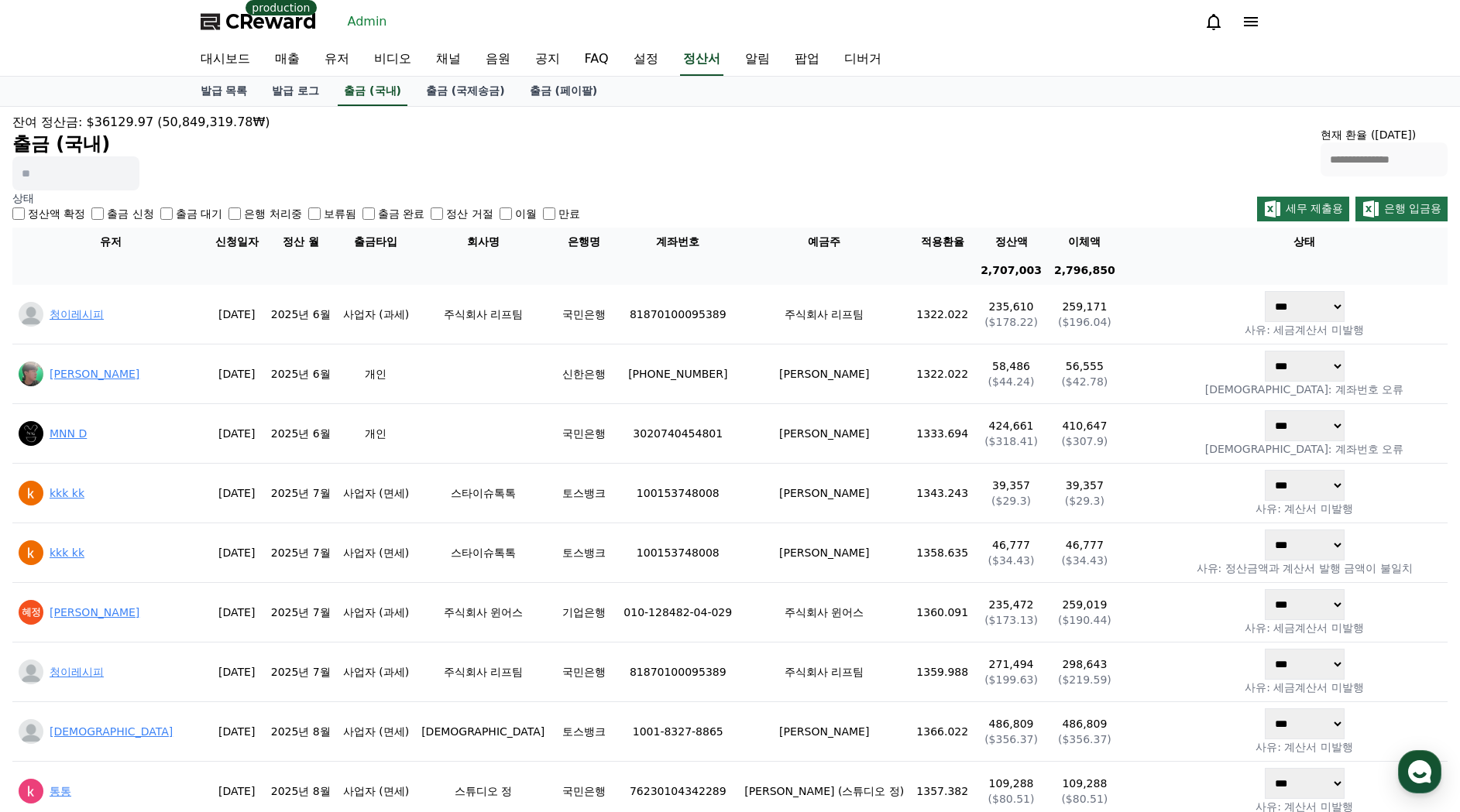
click at [323, 212] on label "보류됨" at bounding box center [340, 213] width 33 height 15
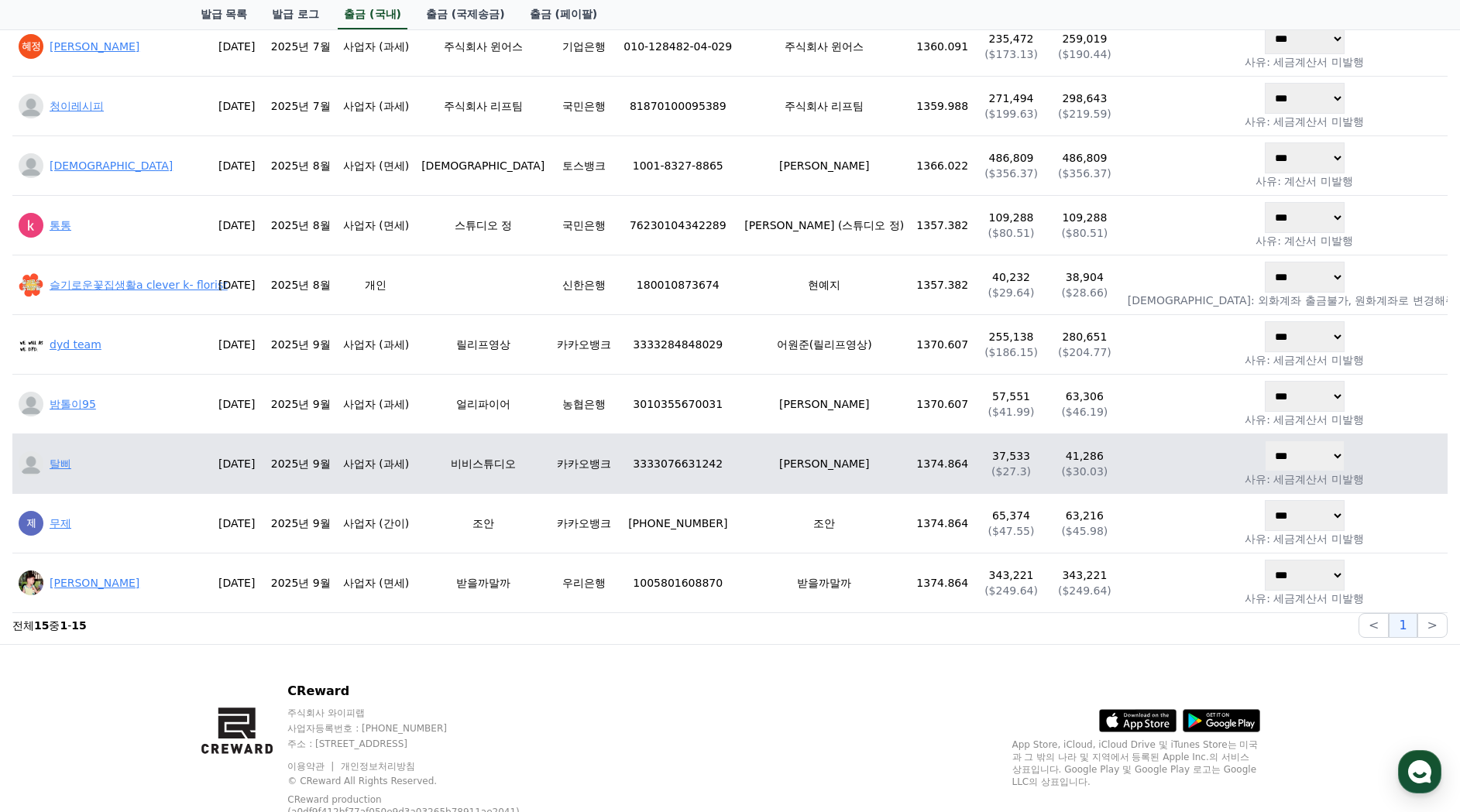
scroll to position [622, 0]
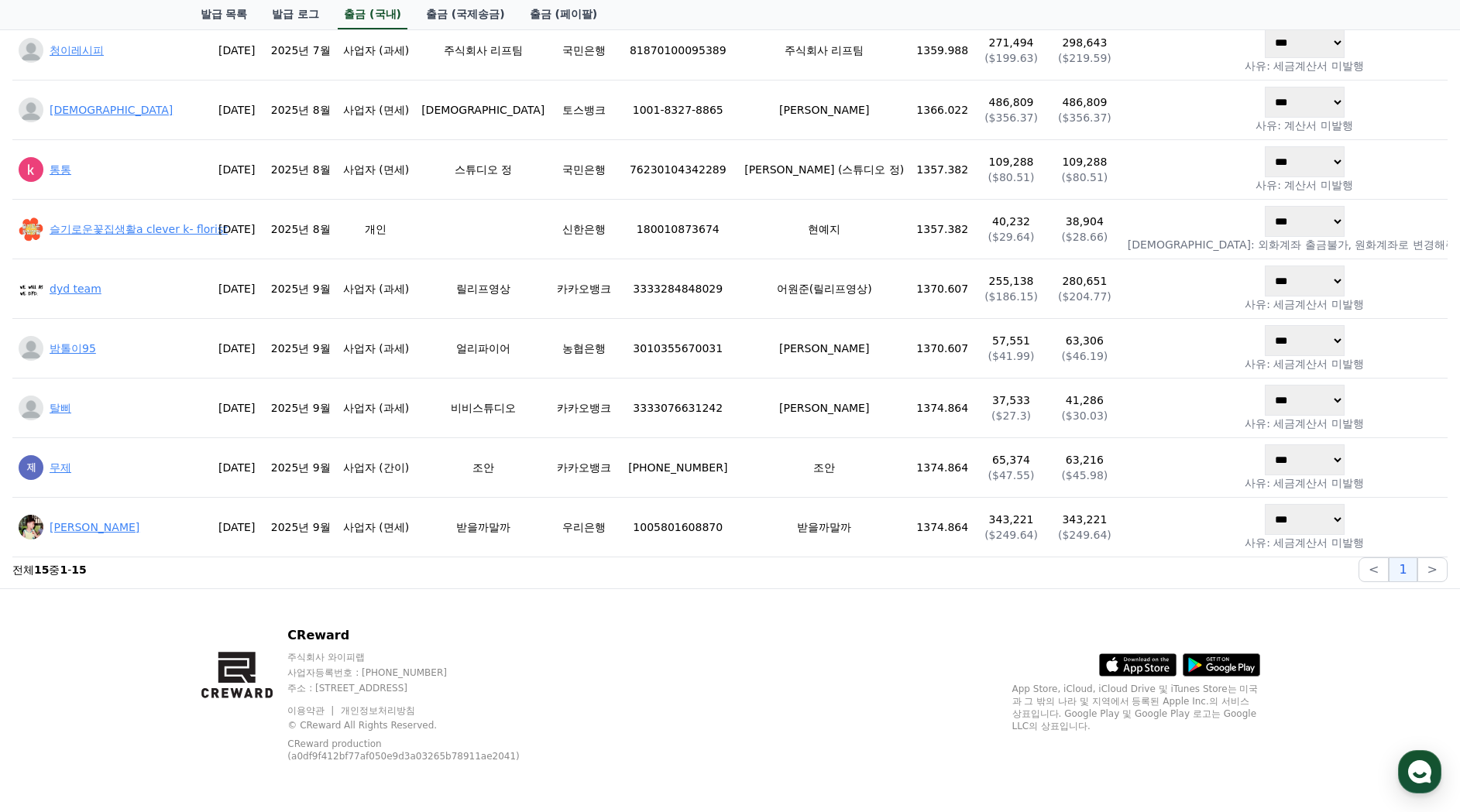
click at [933, 649] on div "CReward 주식회사 와이피랩 사업자등록번호 : 655-81-03655 주소 : 경기도 김포시 양촌읍 양곡로 495, 3층 305-비이16호…" at bounding box center [731, 700] width 1085 height 223
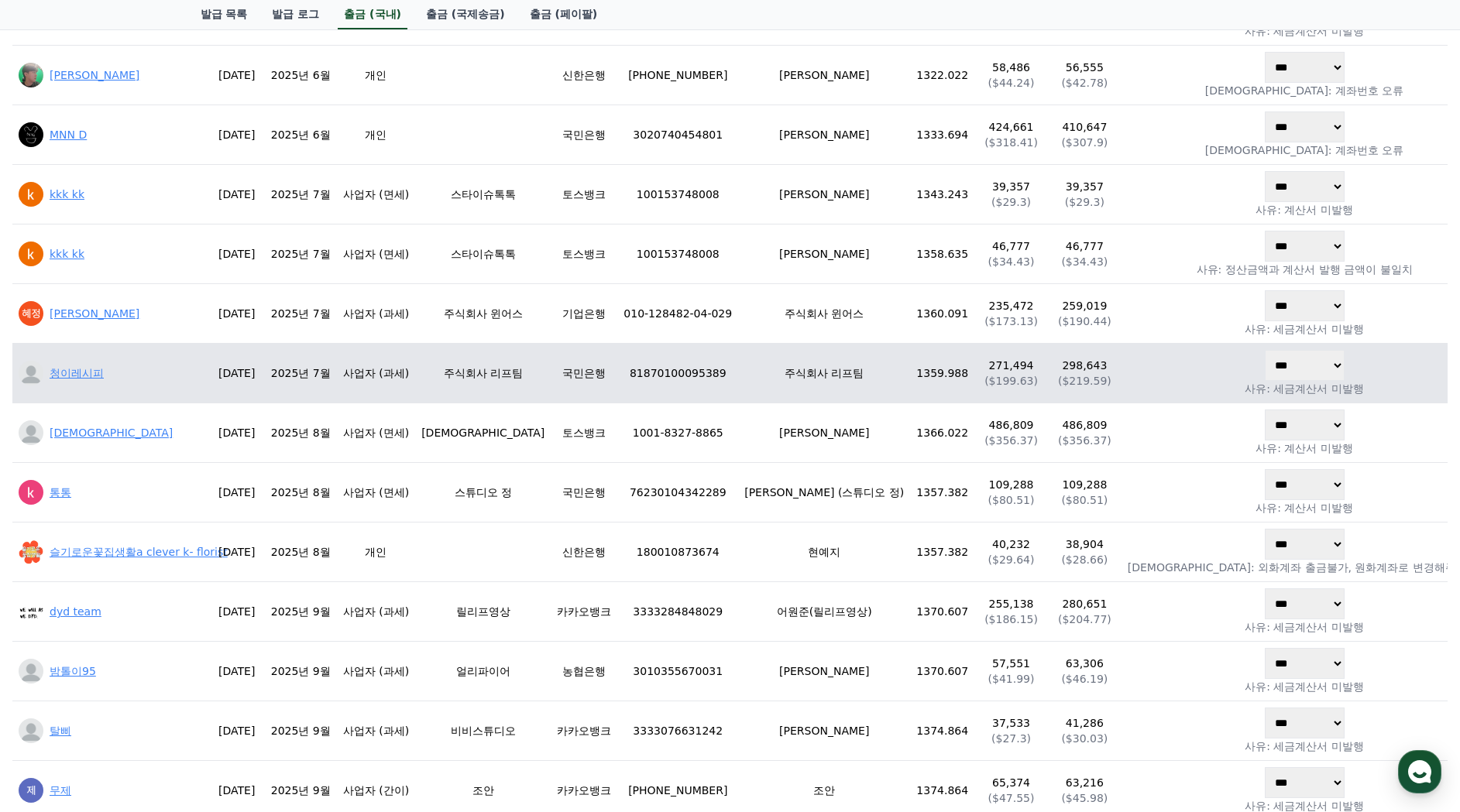
scroll to position [279, 0]
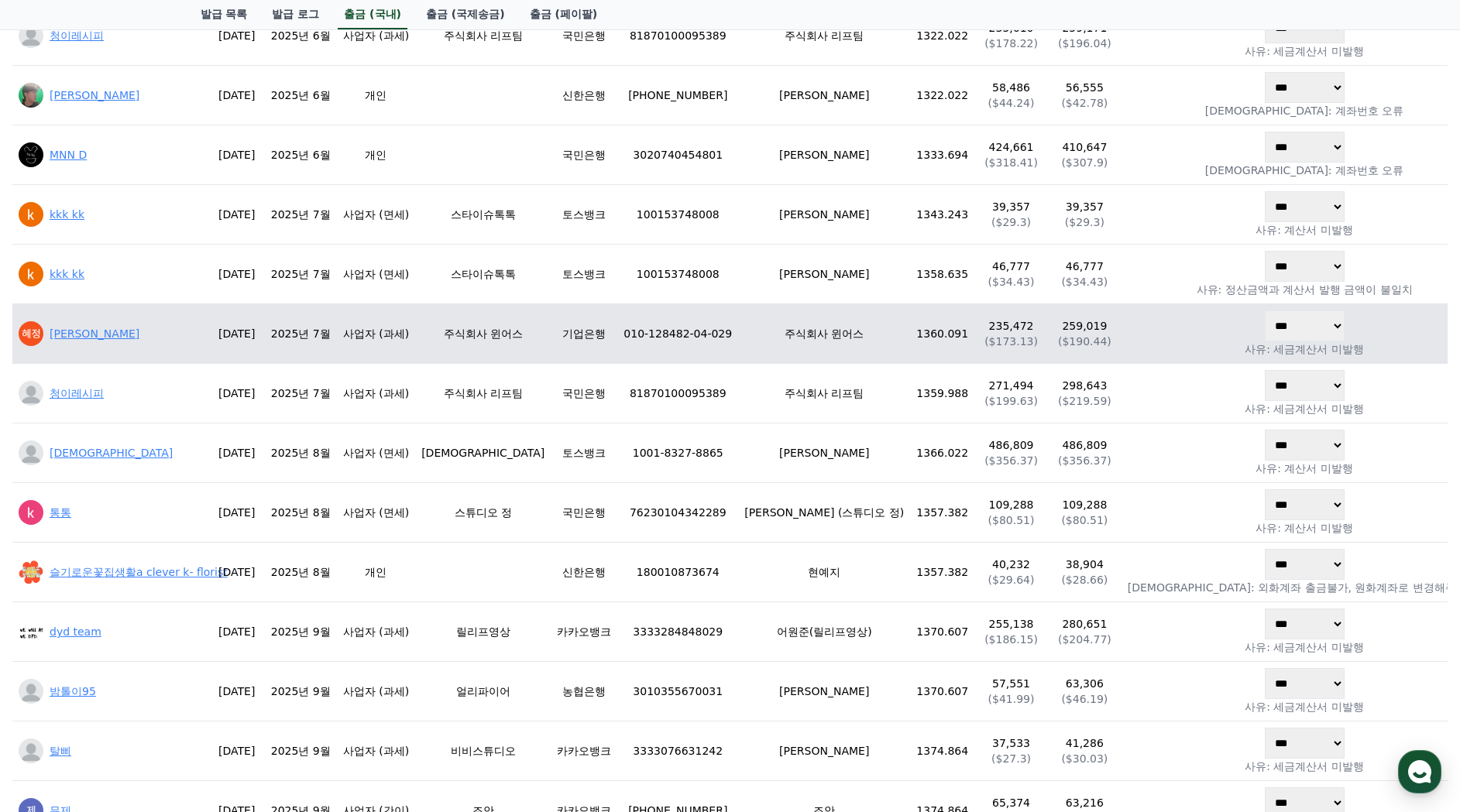
drag, startPoint x: 1366, startPoint y: 341, endPoint x: 1395, endPoint y: 340, distance: 29.0
click at [1460, 336] on html "**********" at bounding box center [730, 438] width 1460 height 1435
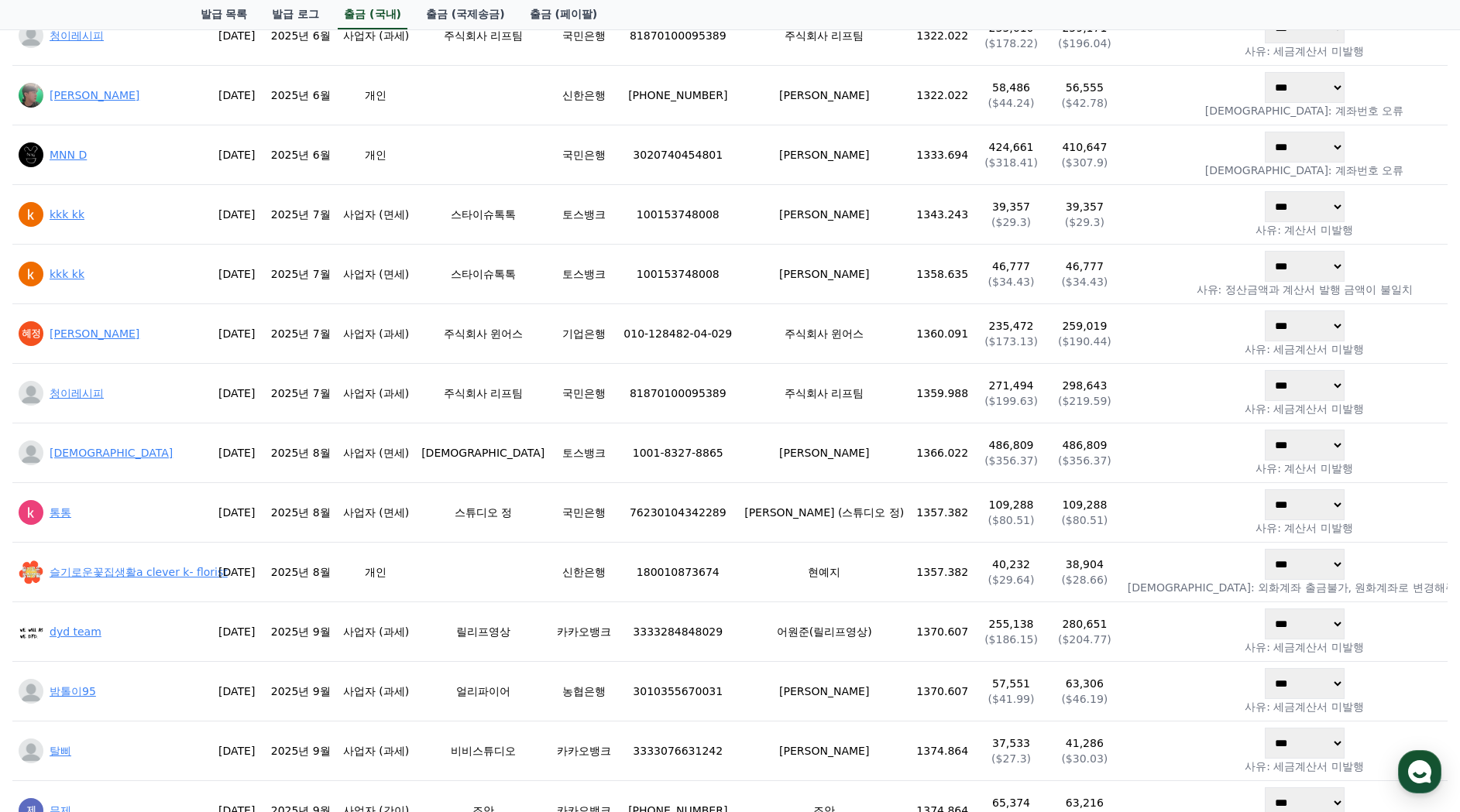
scroll to position [0, 272]
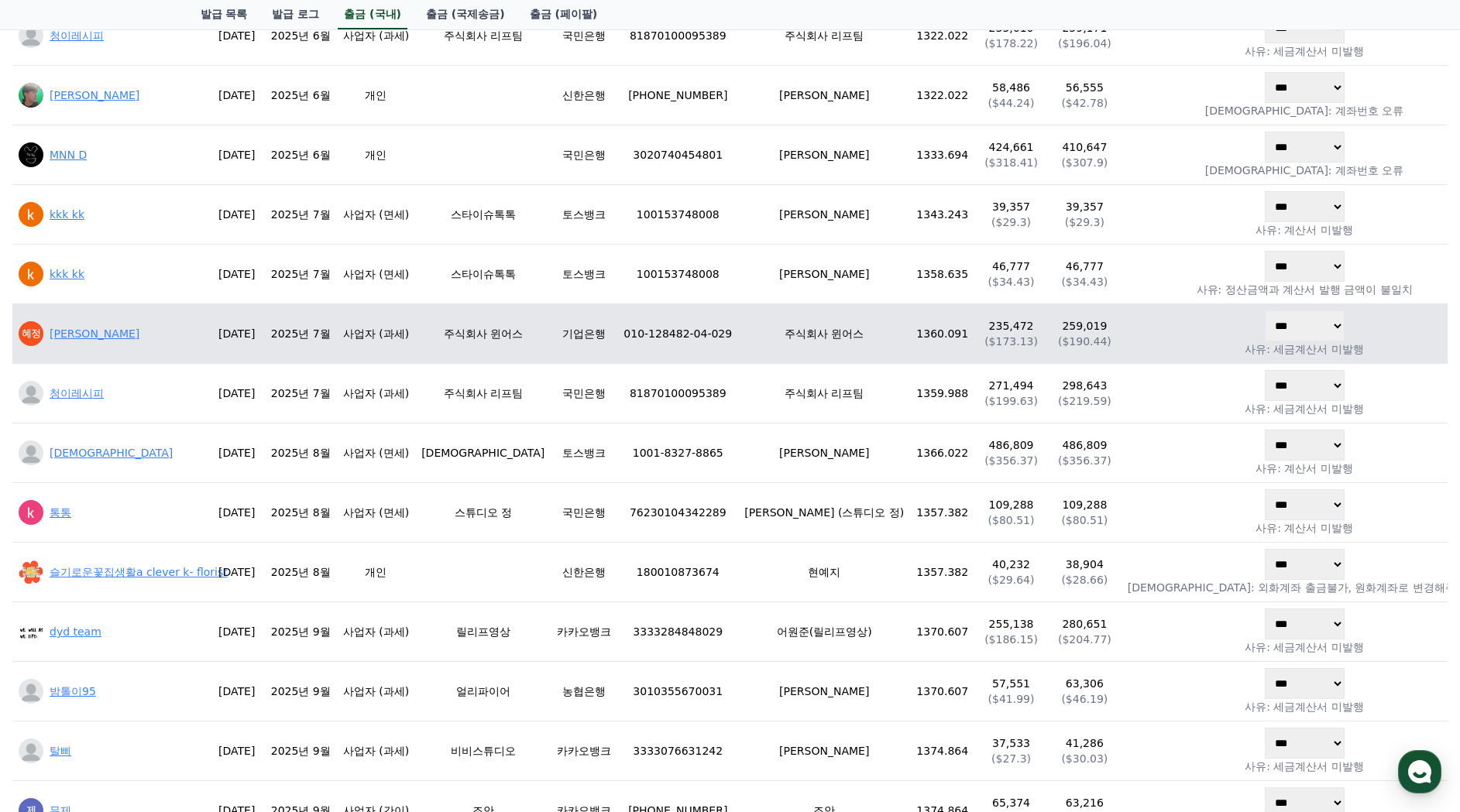
drag, startPoint x: 1386, startPoint y: 335, endPoint x: 1377, endPoint y: 336, distance: 9.1
click at [1448, 331] on div "**********" at bounding box center [730, 380] width 1460 height 1104
drag, startPoint x: 1357, startPoint y: 331, endPoint x: 1254, endPoint y: 335, distance: 103.1
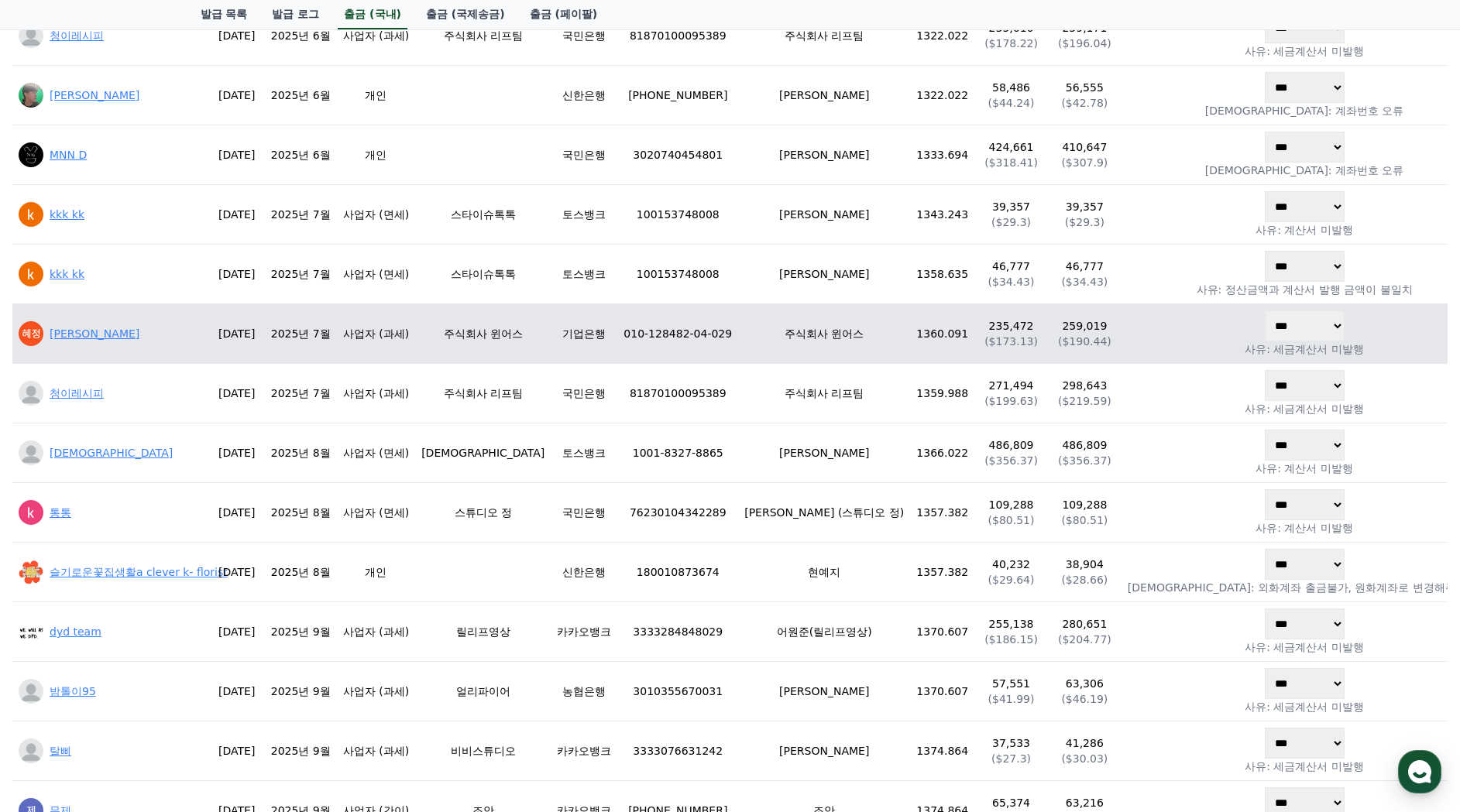
click at [1251, 336] on tr "**********" at bounding box center [825, 334] width 1626 height 59
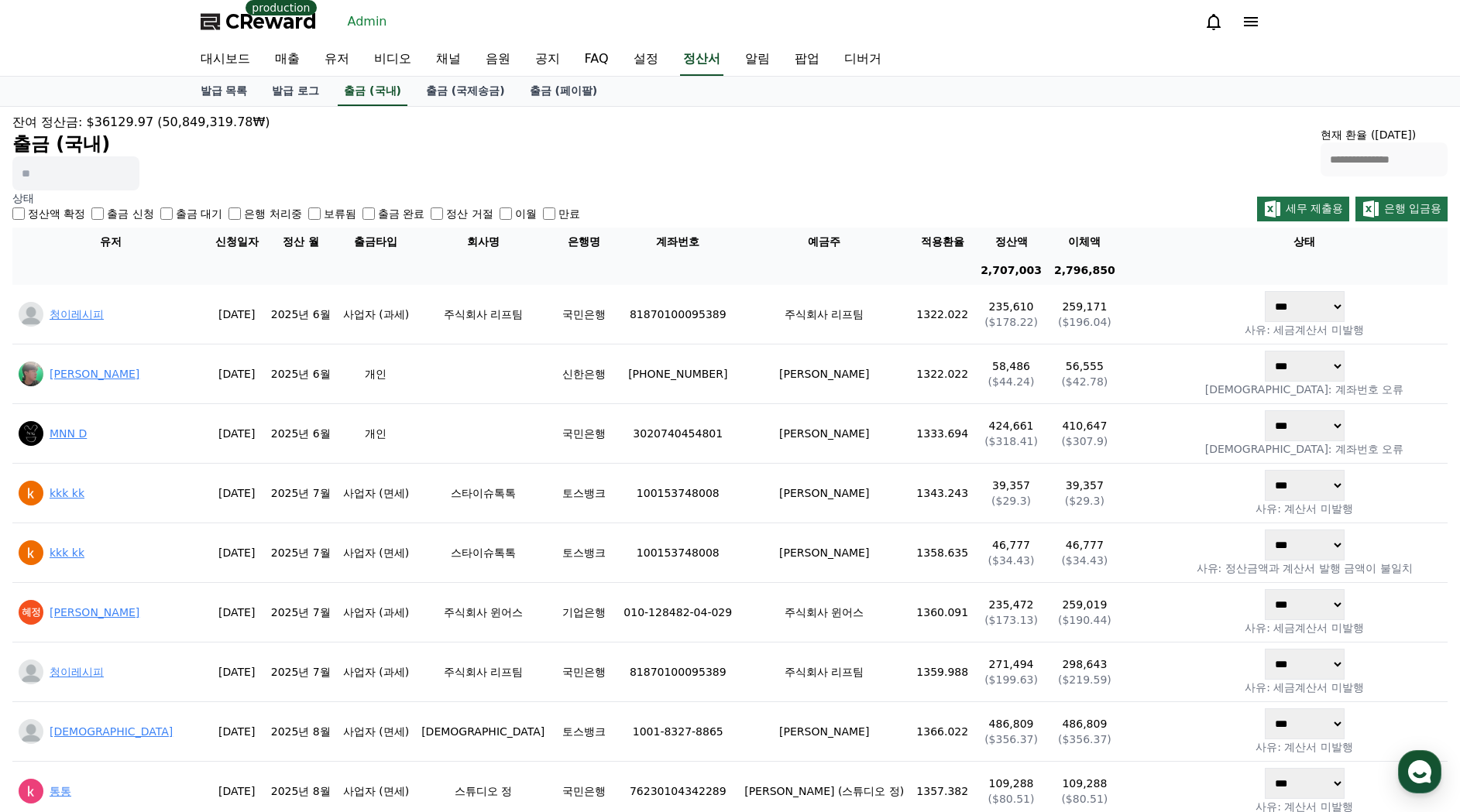
click at [629, 175] on div "**********" at bounding box center [730, 151] width 1435 height 77
click at [425, 104] on link "출금 (국제송금)" at bounding box center [465, 91] width 104 height 30
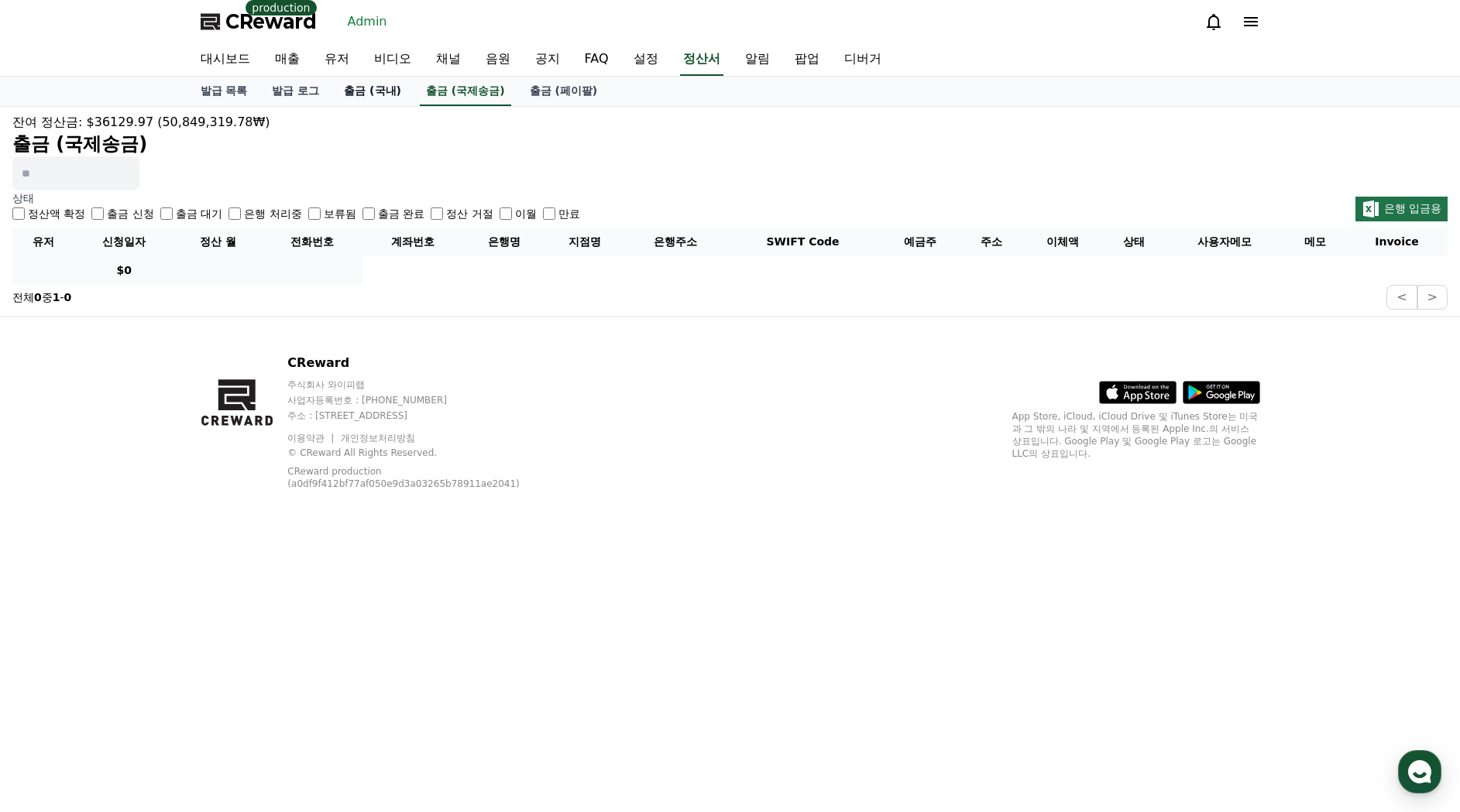
click at [350, 95] on link "출금 (국내)" at bounding box center [373, 91] width 82 height 30
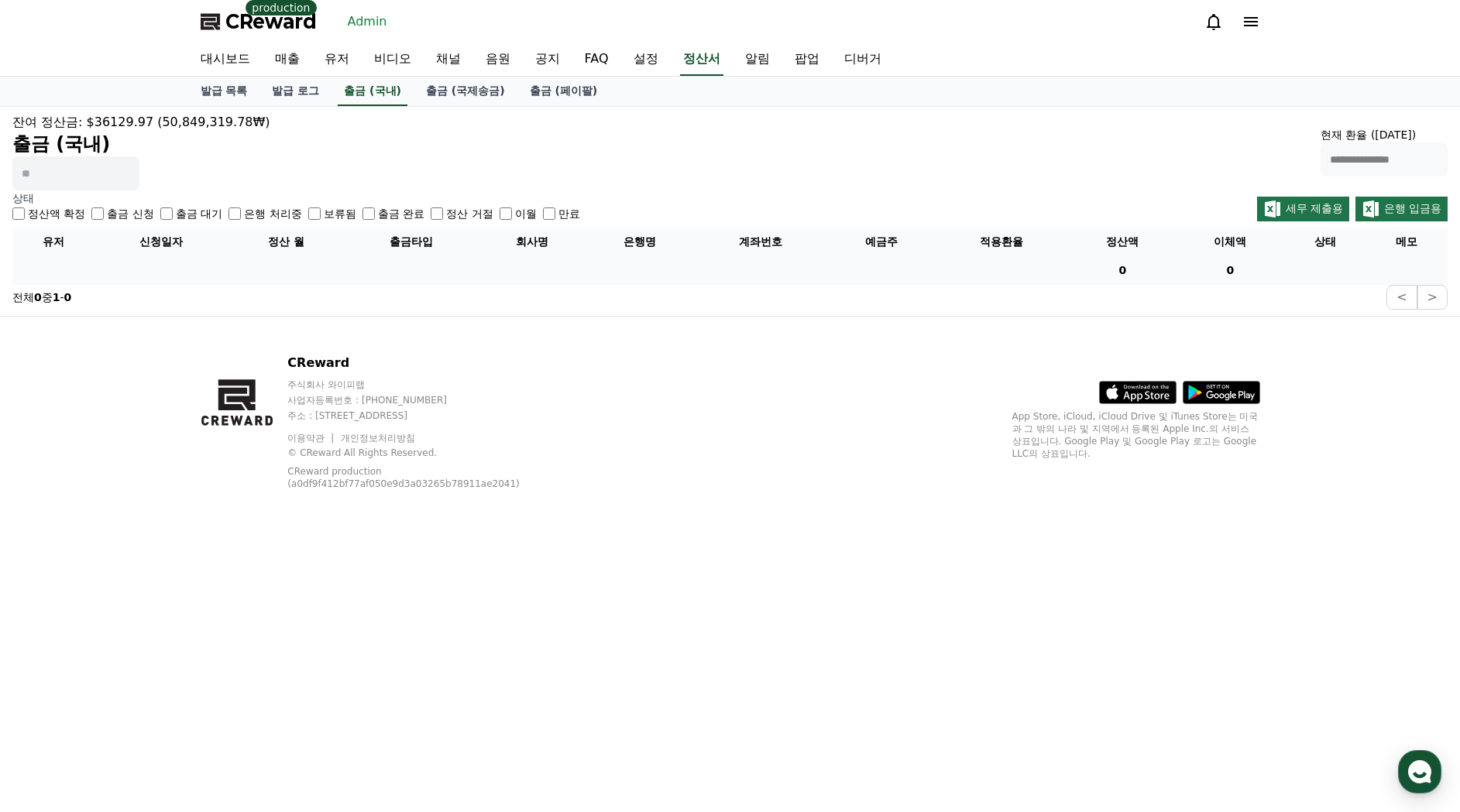
click at [110, 209] on label "출금 신청" at bounding box center [130, 213] width 47 height 15
click at [323, 211] on label "보류됨" at bounding box center [340, 213] width 33 height 15
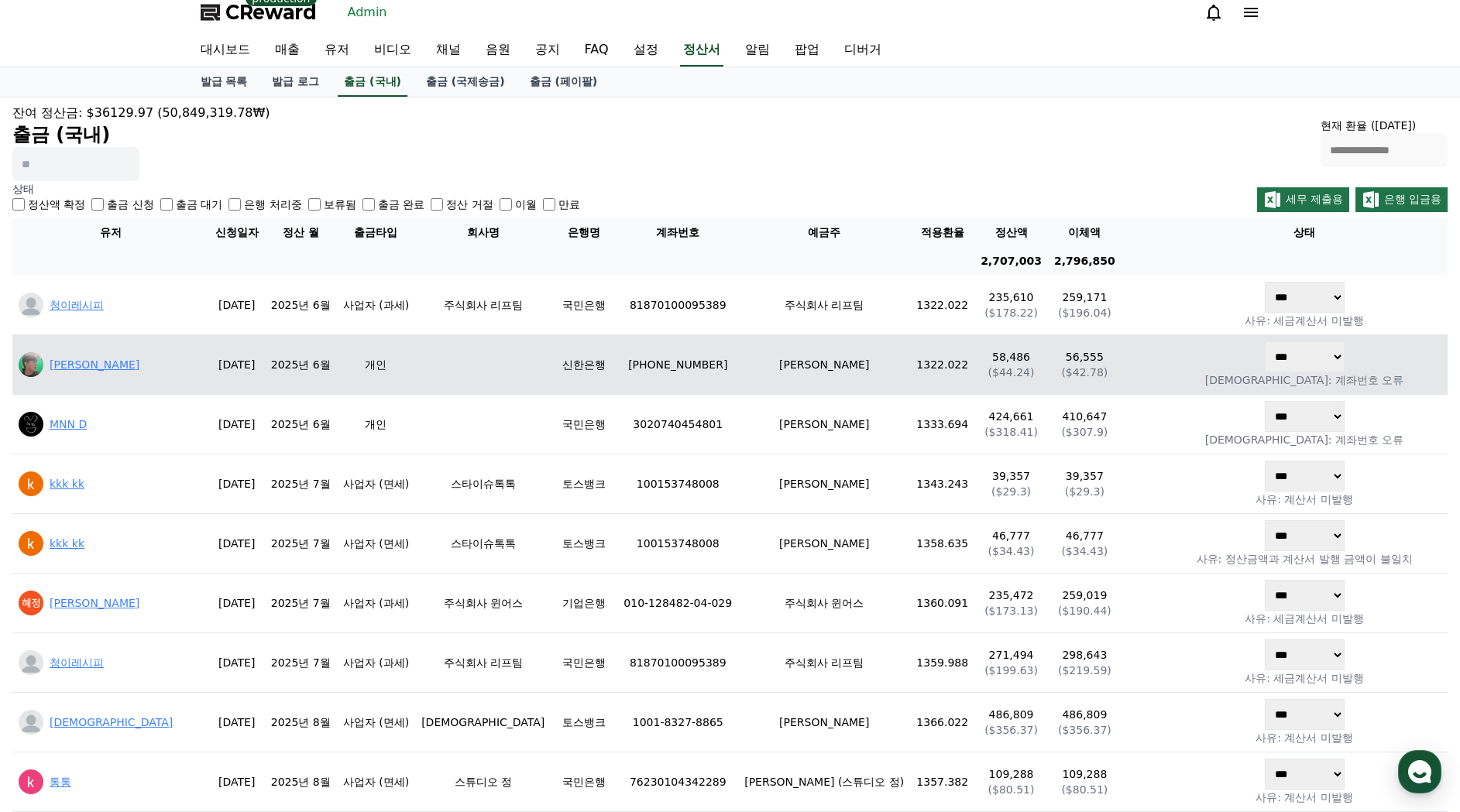
scroll to position [19, 0]
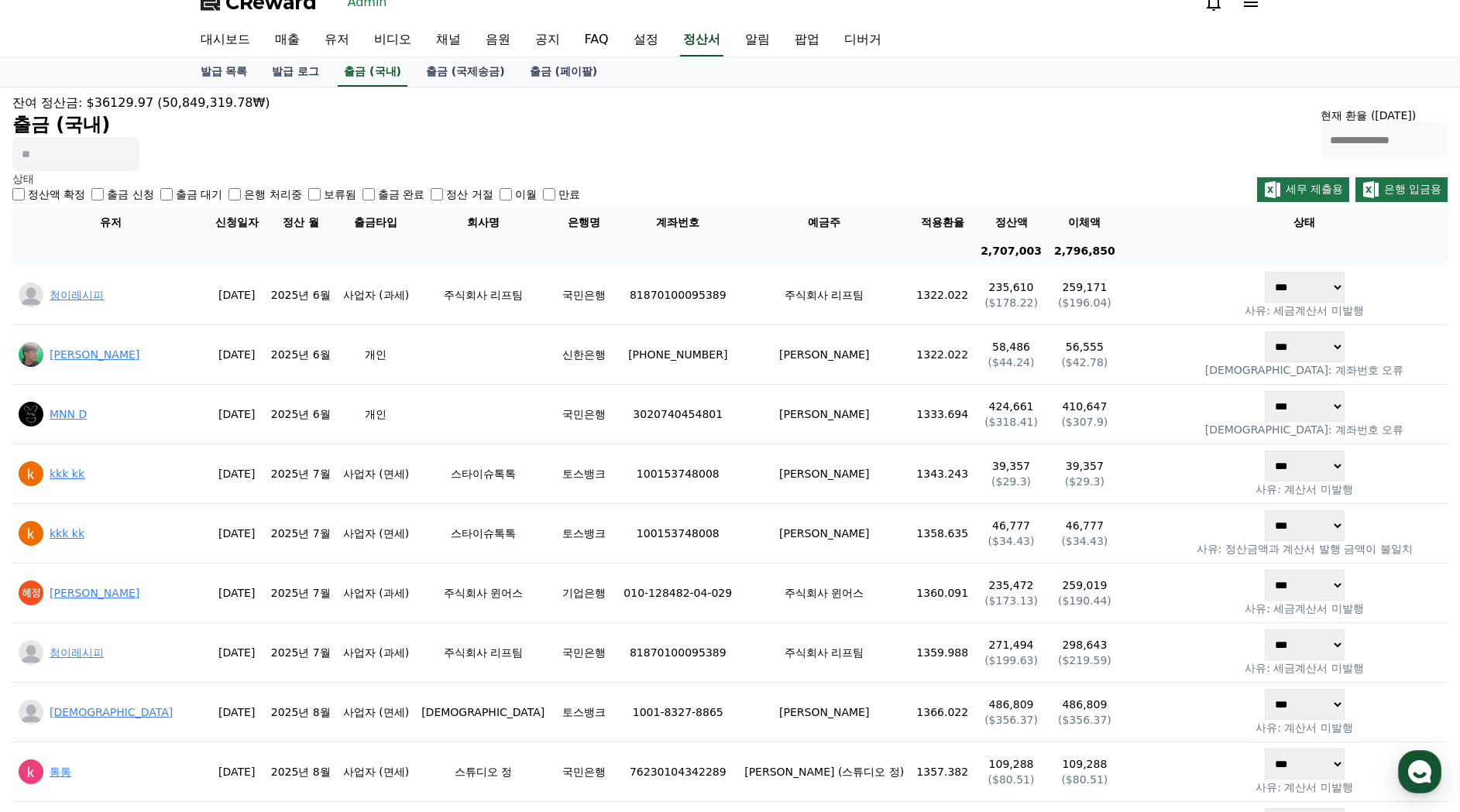
click at [521, 138] on div "**********" at bounding box center [730, 132] width 1435 height 77
click at [323, 119] on div "**********" at bounding box center [730, 132] width 1435 height 77
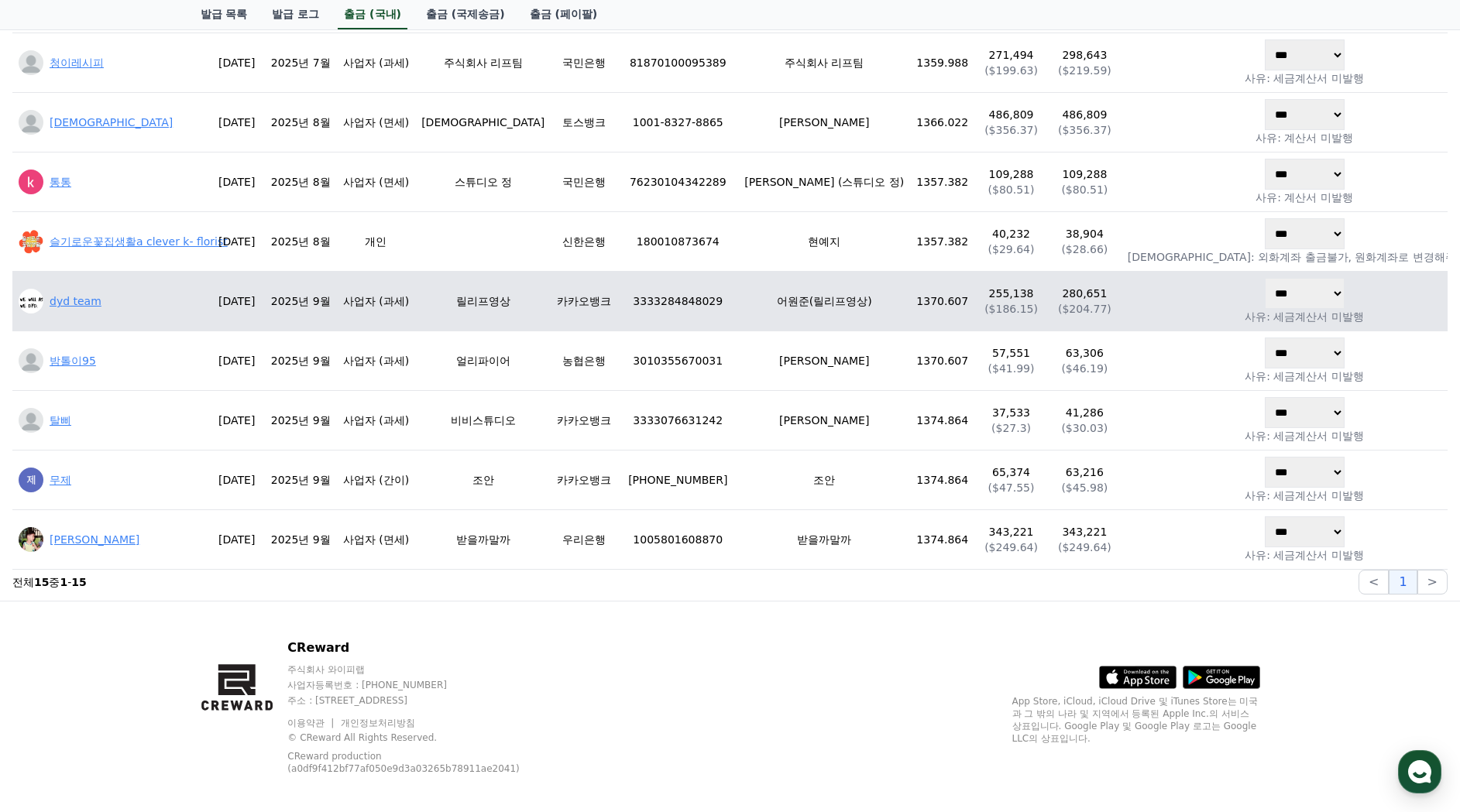
scroll to position [622, 0]
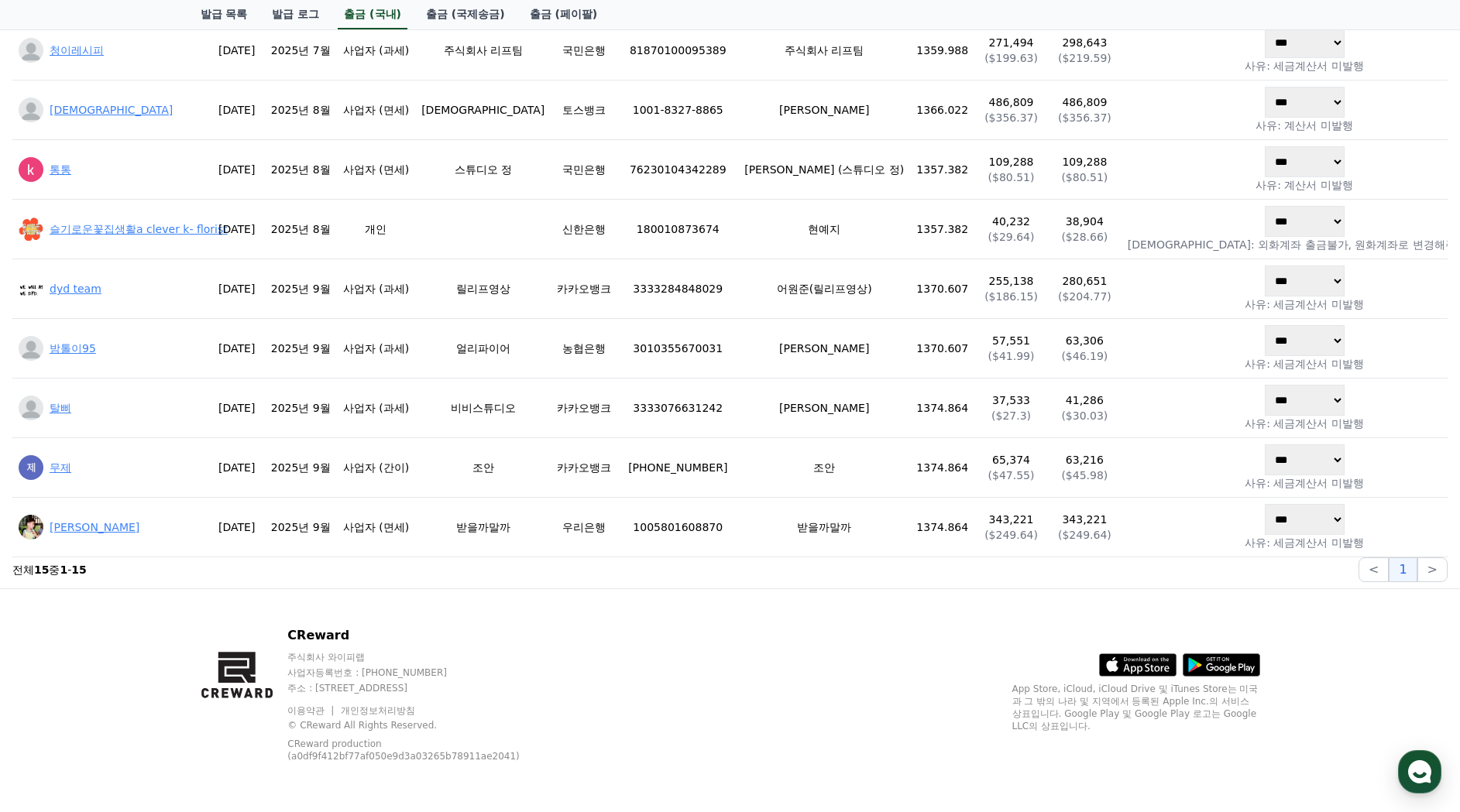
click at [747, 625] on div "CReward 주식회사 와이피랩 사업자등록번호 : 655-81-03655 주소 : 경기도 김포시 양촌읍 양곡로 495, 3층 305-비이16호…" at bounding box center [731, 700] width 1085 height 223
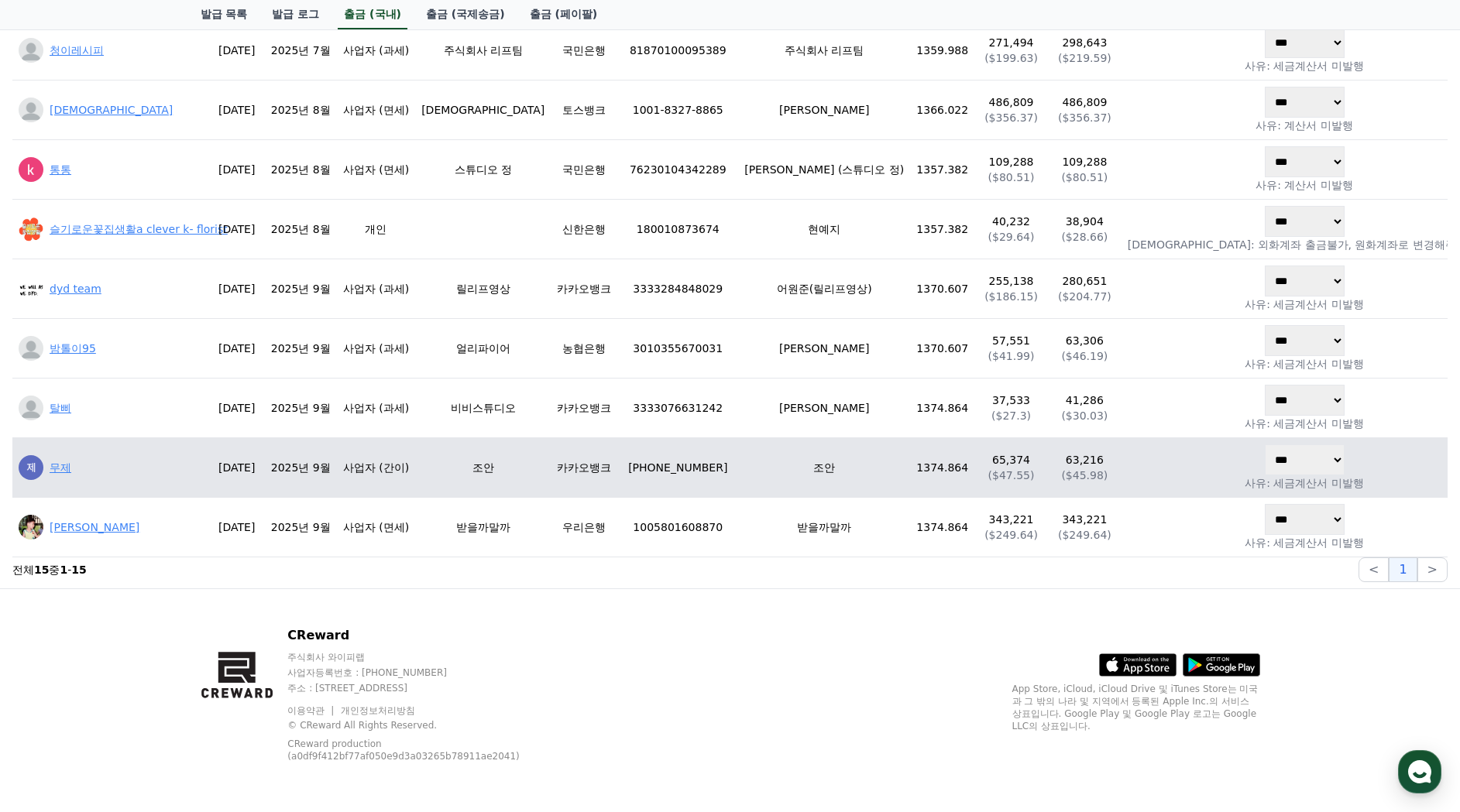
drag, startPoint x: 748, startPoint y: 628, endPoint x: 739, endPoint y: 464, distance: 164.2
click at [748, 627] on div "CReward 주식회사 와이피랩 사업자등록번호 : 655-81-03655 주소 : 경기도 김포시 양촌읍 양곡로 495, 3층 305-비이16호…" at bounding box center [731, 700] width 1085 height 223
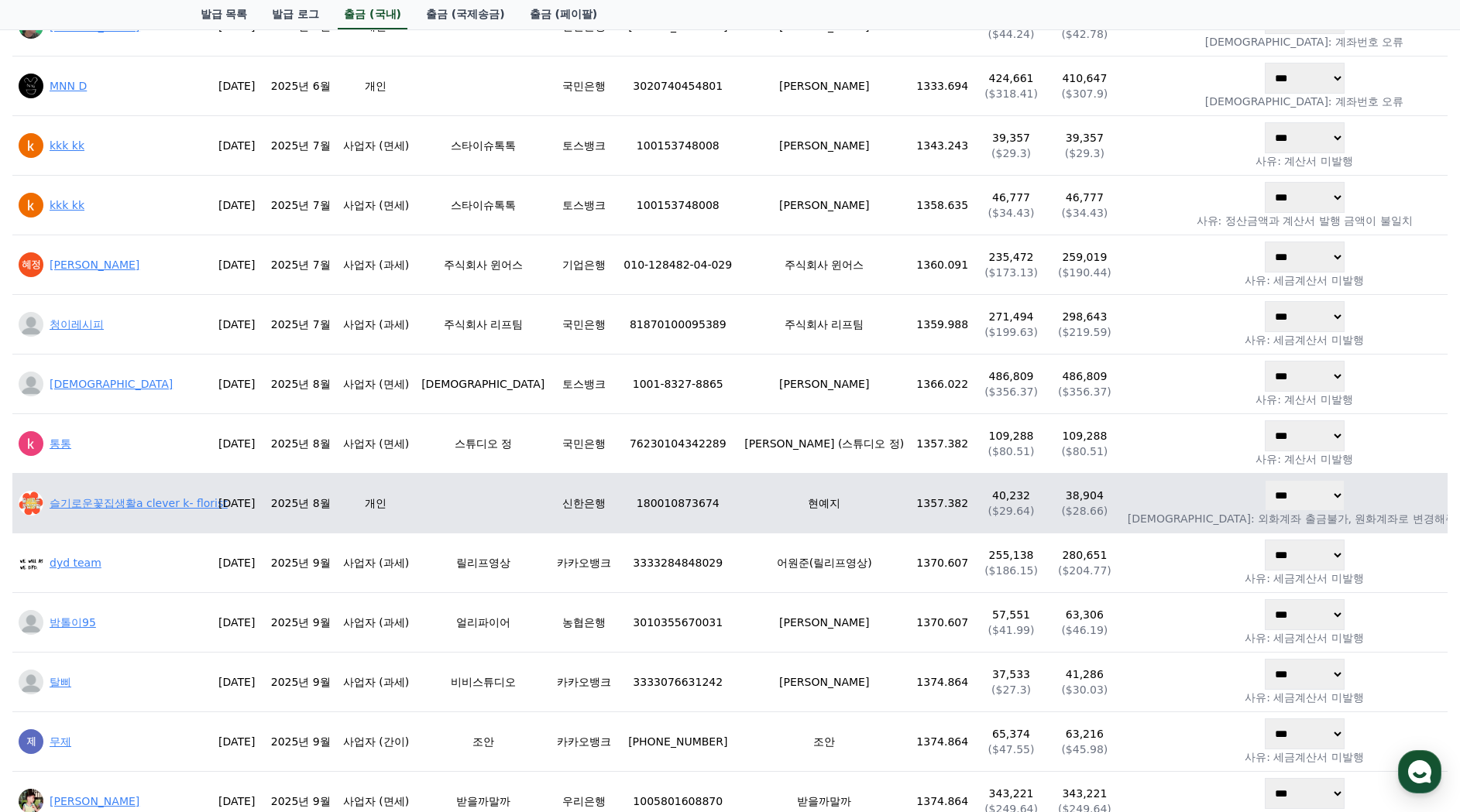
scroll to position [587, 0]
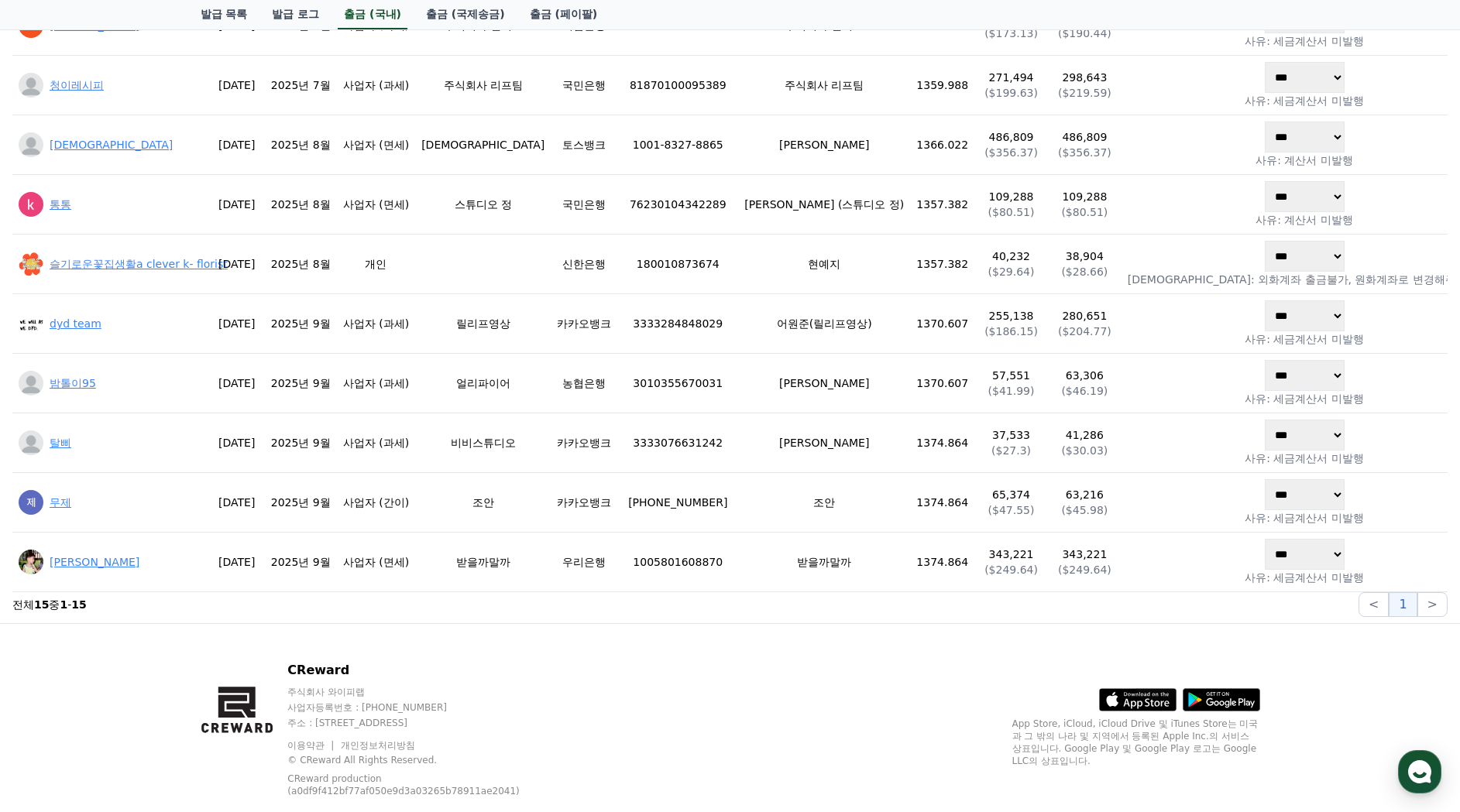
click at [596, 613] on section "전체 15 중 1 - 15 < 1 >" at bounding box center [730, 604] width 1435 height 25
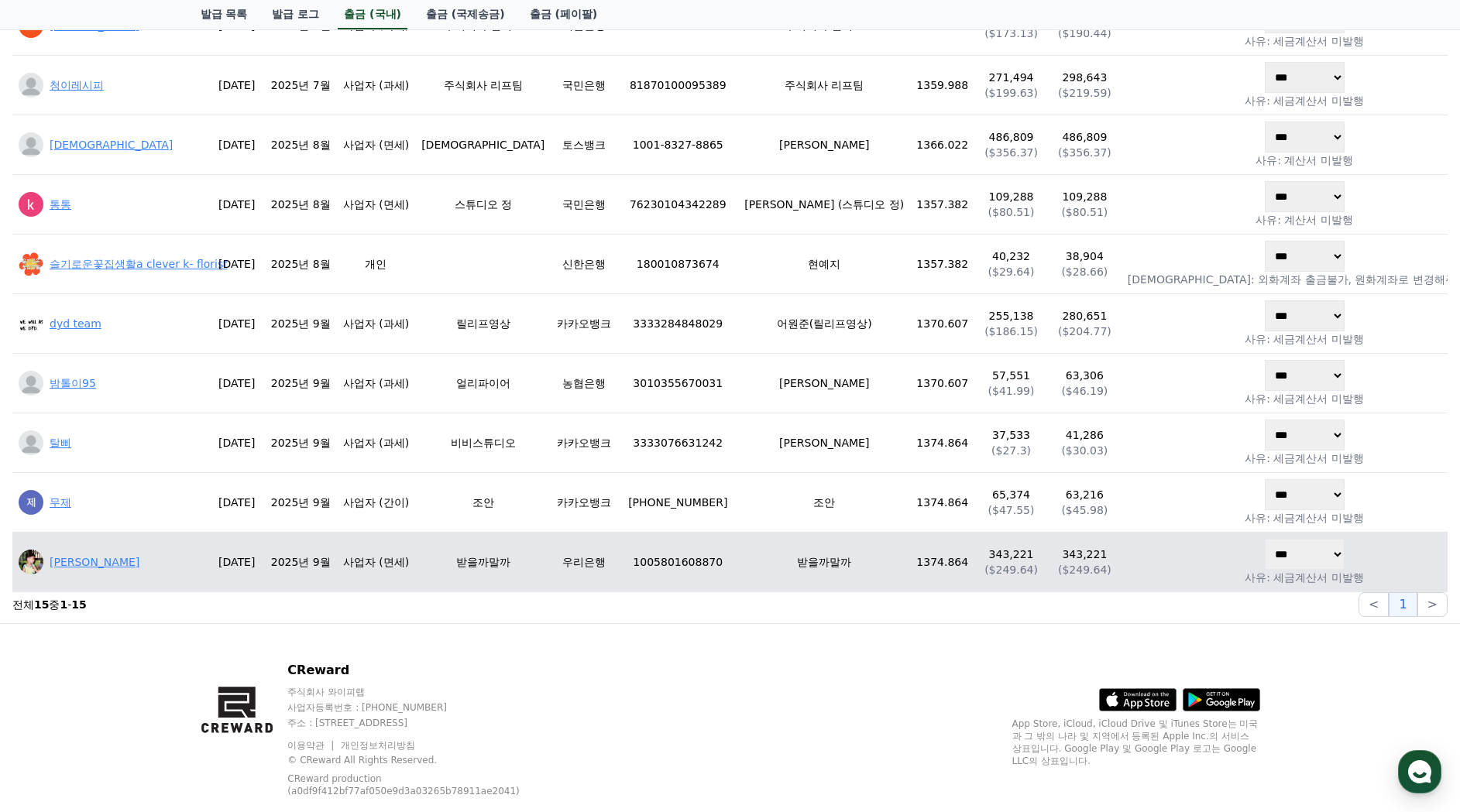
click at [60, 562] on link "[PERSON_NAME]" at bounding box center [95, 561] width 90 height 12
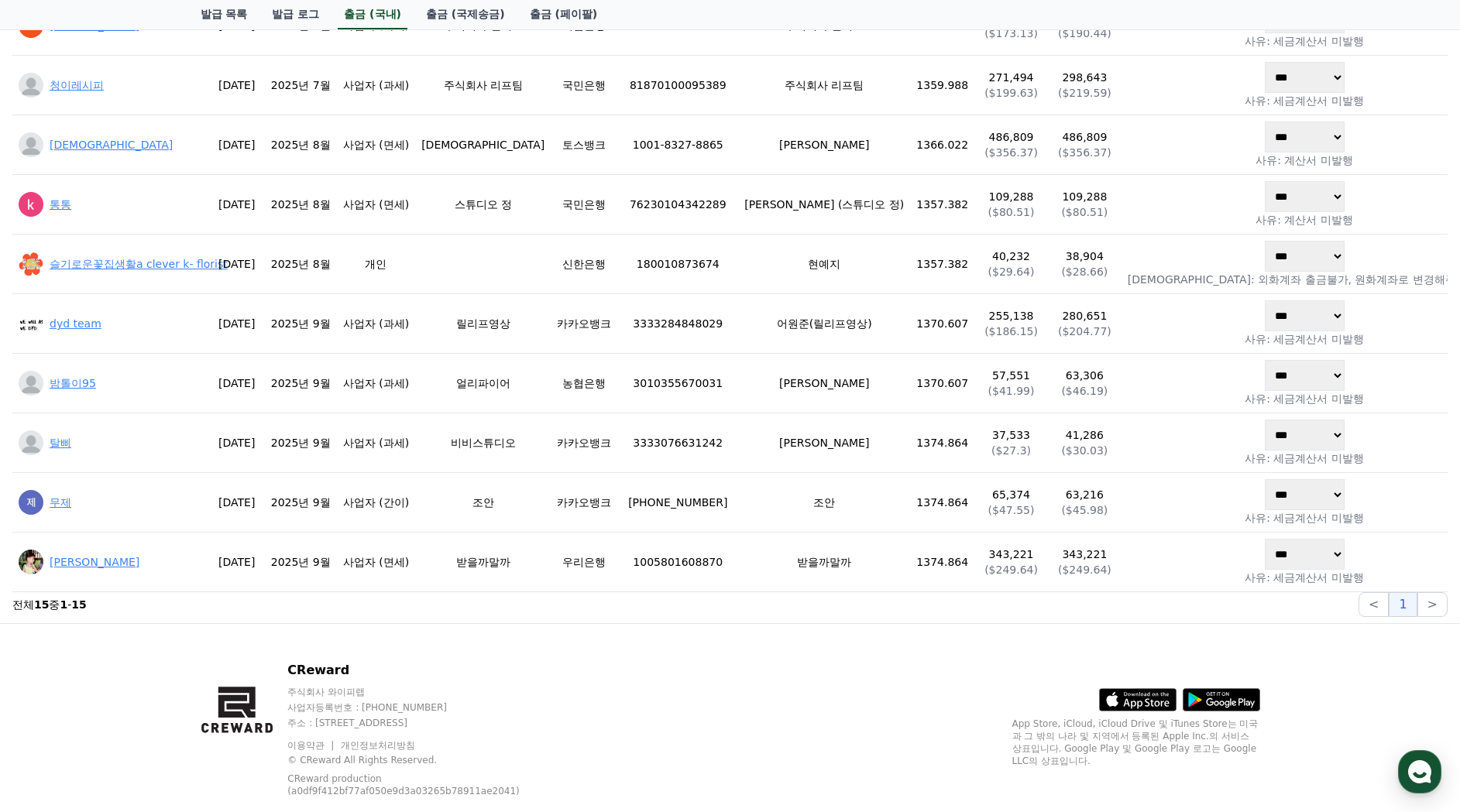
click at [719, 683] on div "CReward 주식회사 와이피랩 사업자등록번호 : 655-81-03655 주소 : 경기도 김포시 양촌읍 양곡로 495, 3층 305-비이16호…" at bounding box center [731, 735] width 1085 height 223
click at [694, 691] on div "CReward 주식회사 와이피랩 사업자등록번호 : 655-81-03655 주소 : 경기도 김포시 양촌읍 양곡로 495, 3층 305-비이16호…" at bounding box center [731, 735] width 1085 height 223
click at [884, 685] on div "CReward 주식회사 와이피랩 사업자등록번호 : 655-81-03655 주소 : 경기도 김포시 양촌읍 양곡로 495, 3층 305-비이16호…" at bounding box center [731, 735] width 1085 height 223
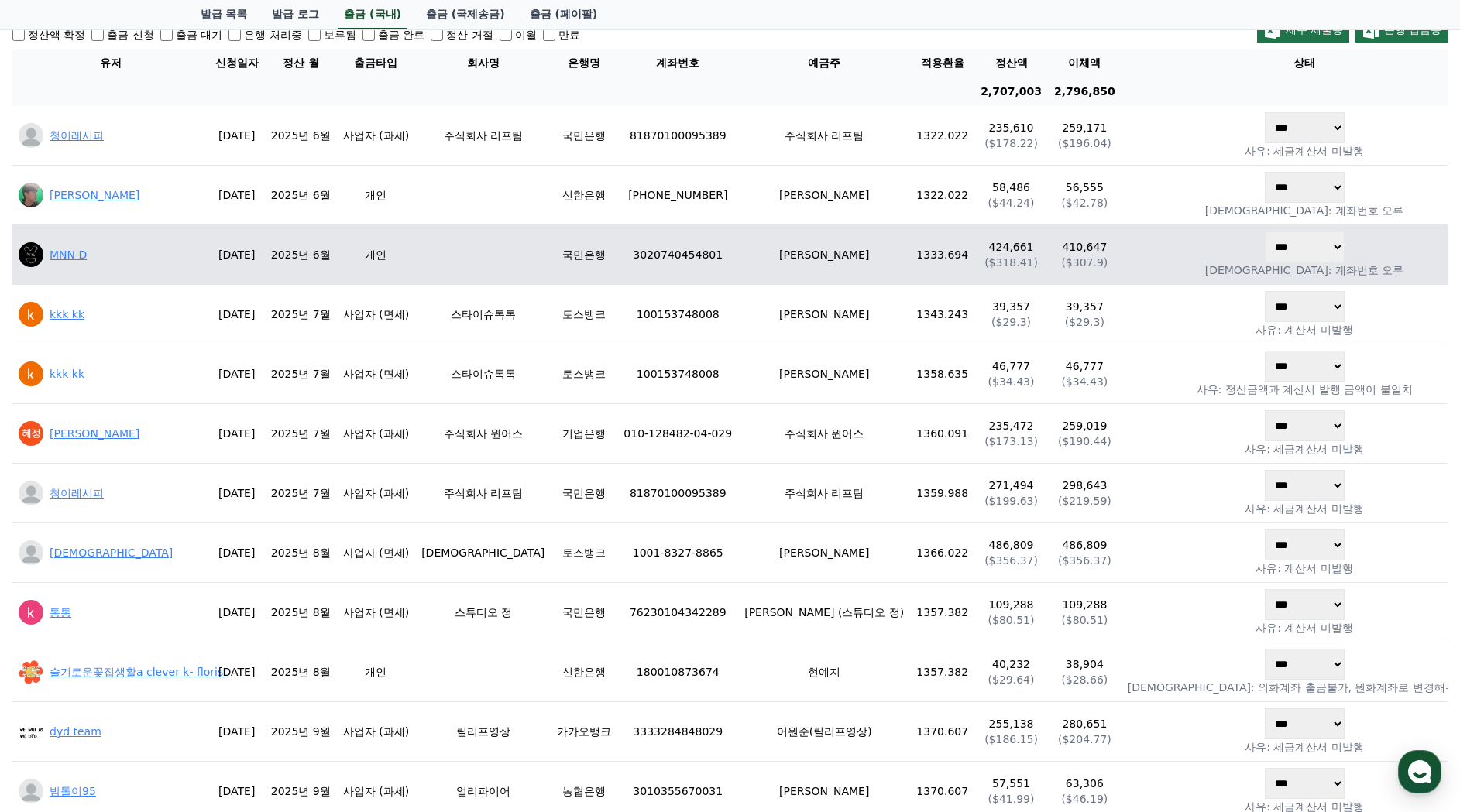
scroll to position [0, 0]
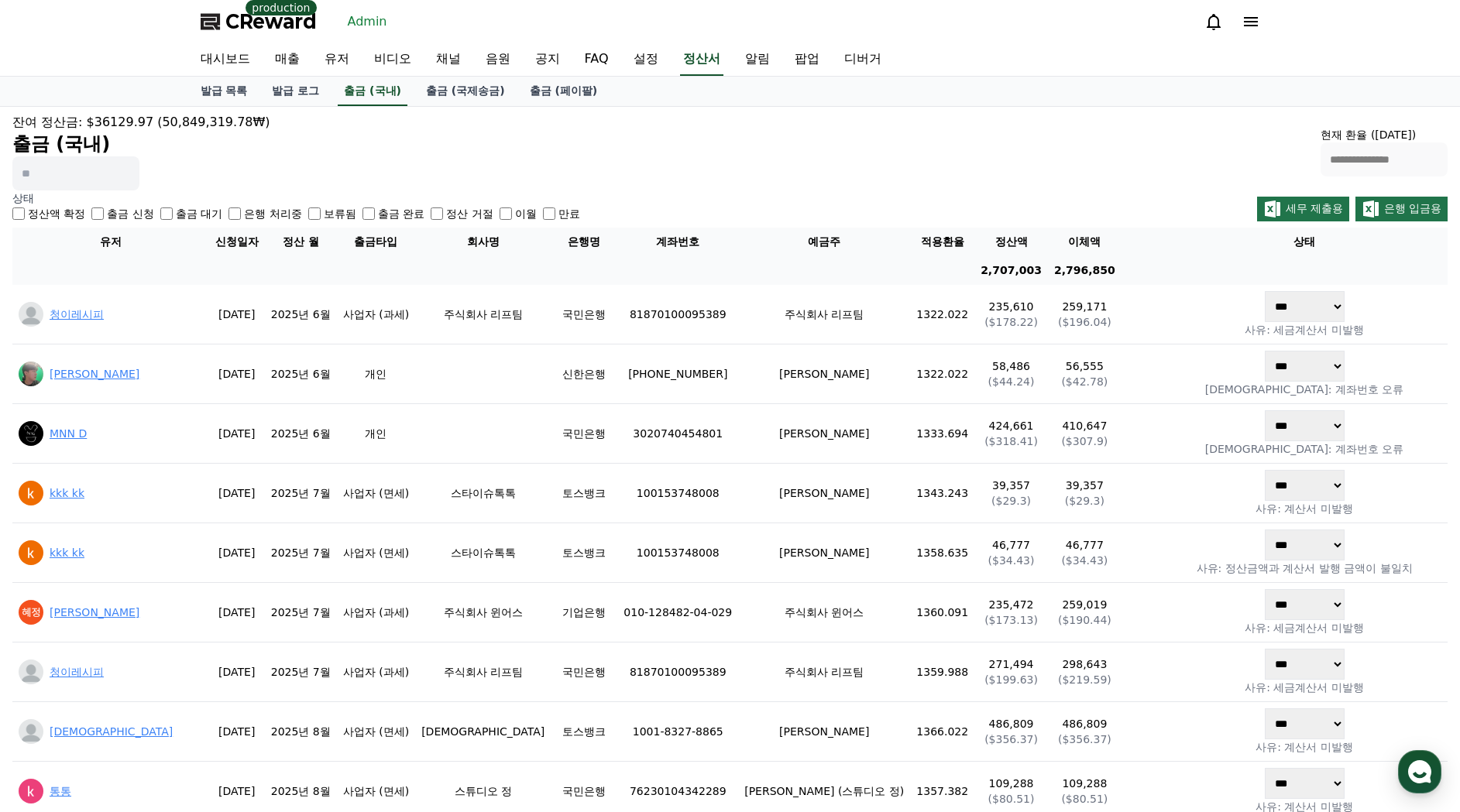
drag, startPoint x: 1002, startPoint y: 172, endPoint x: 1000, endPoint y: 185, distance: 13.2
click at [1002, 172] on div "**********" at bounding box center [730, 151] width 1435 height 77
click at [1000, 185] on div "**********" at bounding box center [730, 151] width 1435 height 77
click at [841, 125] on div "**********" at bounding box center [730, 151] width 1435 height 77
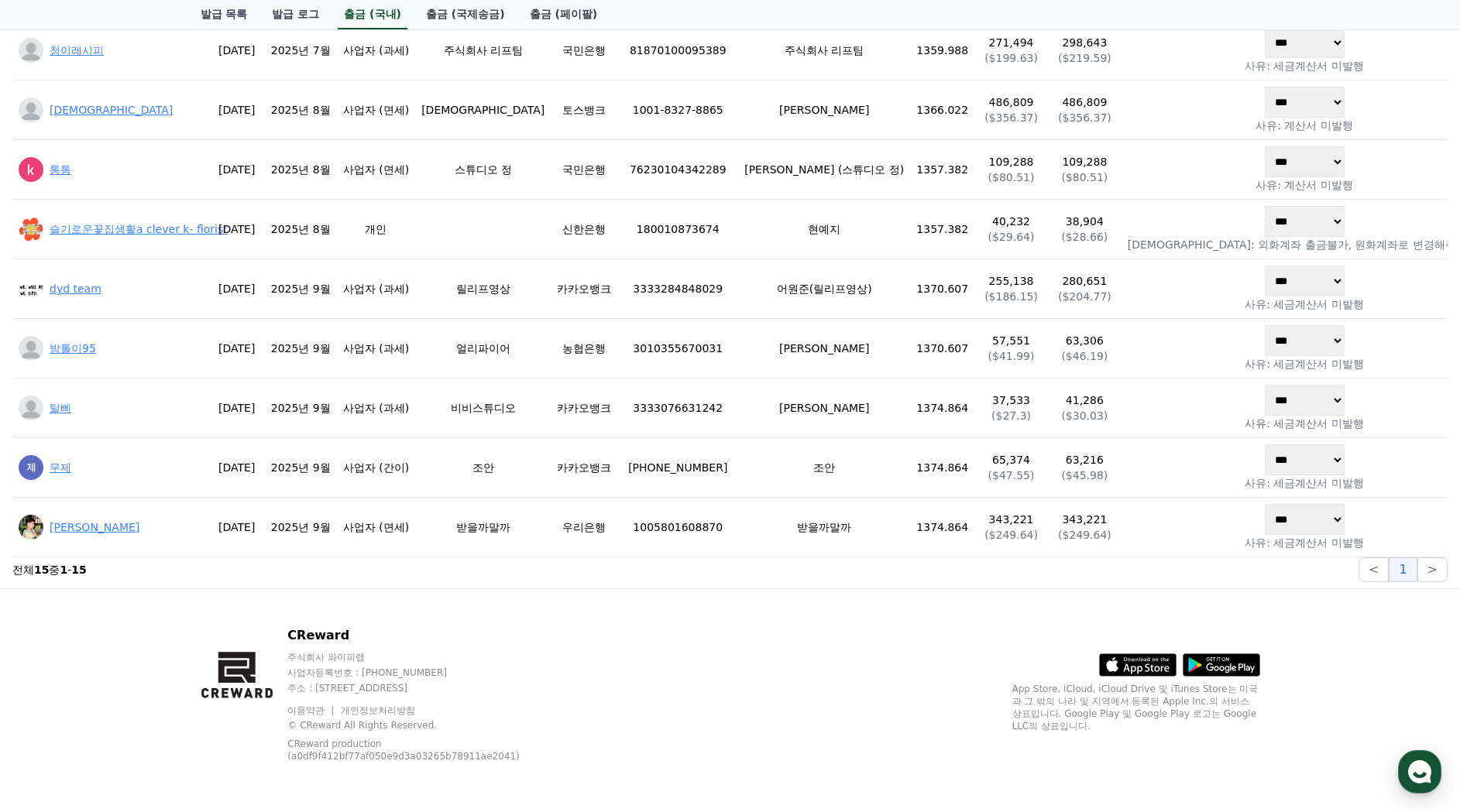
click at [886, 646] on div "CReward 주식회사 와이피랩 사업자등록번호 : 655-81-03655 주소 : 경기도 김포시 양촌읍 양곡로 495, 3층 305-비이16호…" at bounding box center [731, 700] width 1085 height 223
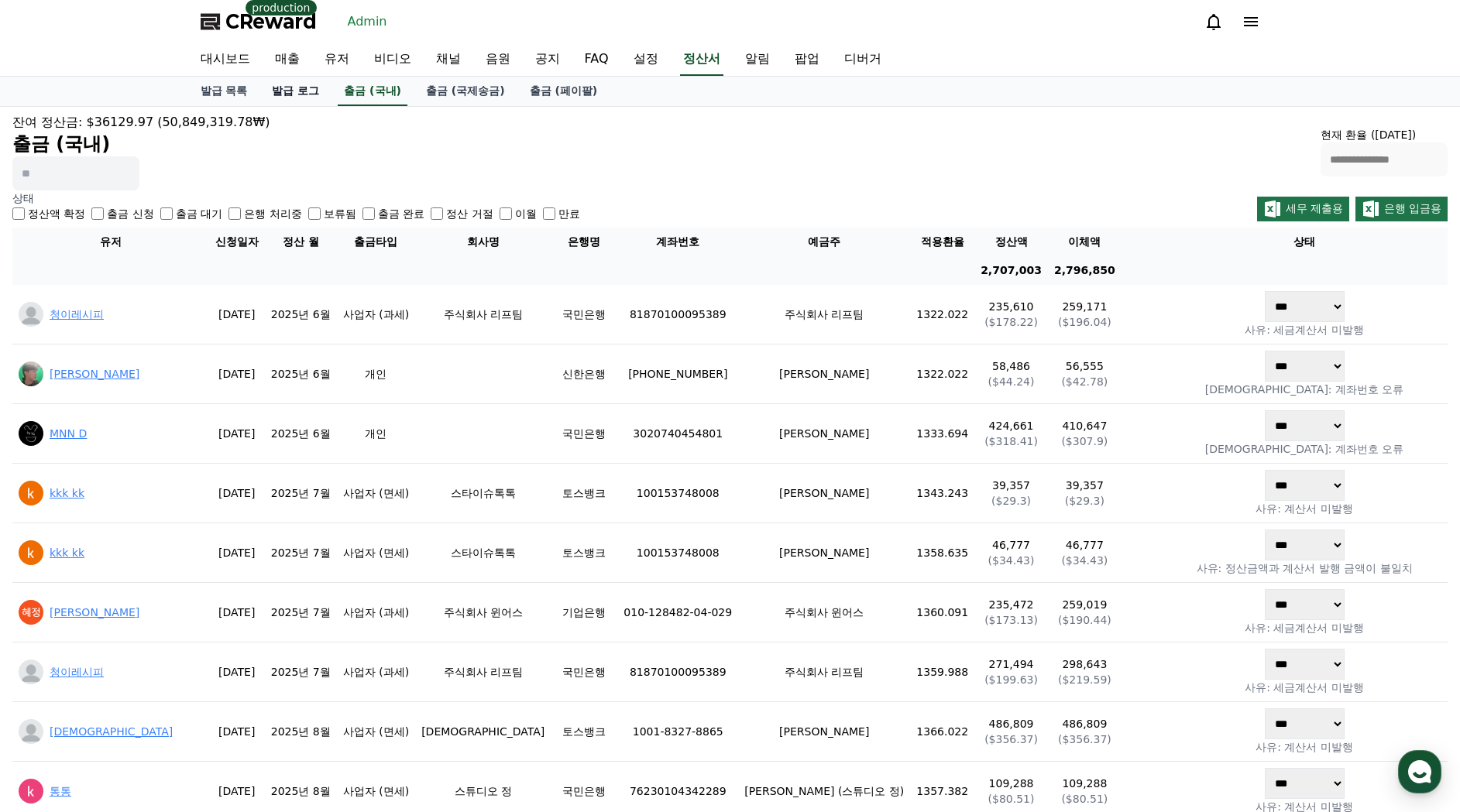
click at [276, 87] on link "발급 로그" at bounding box center [295, 91] width 72 height 30
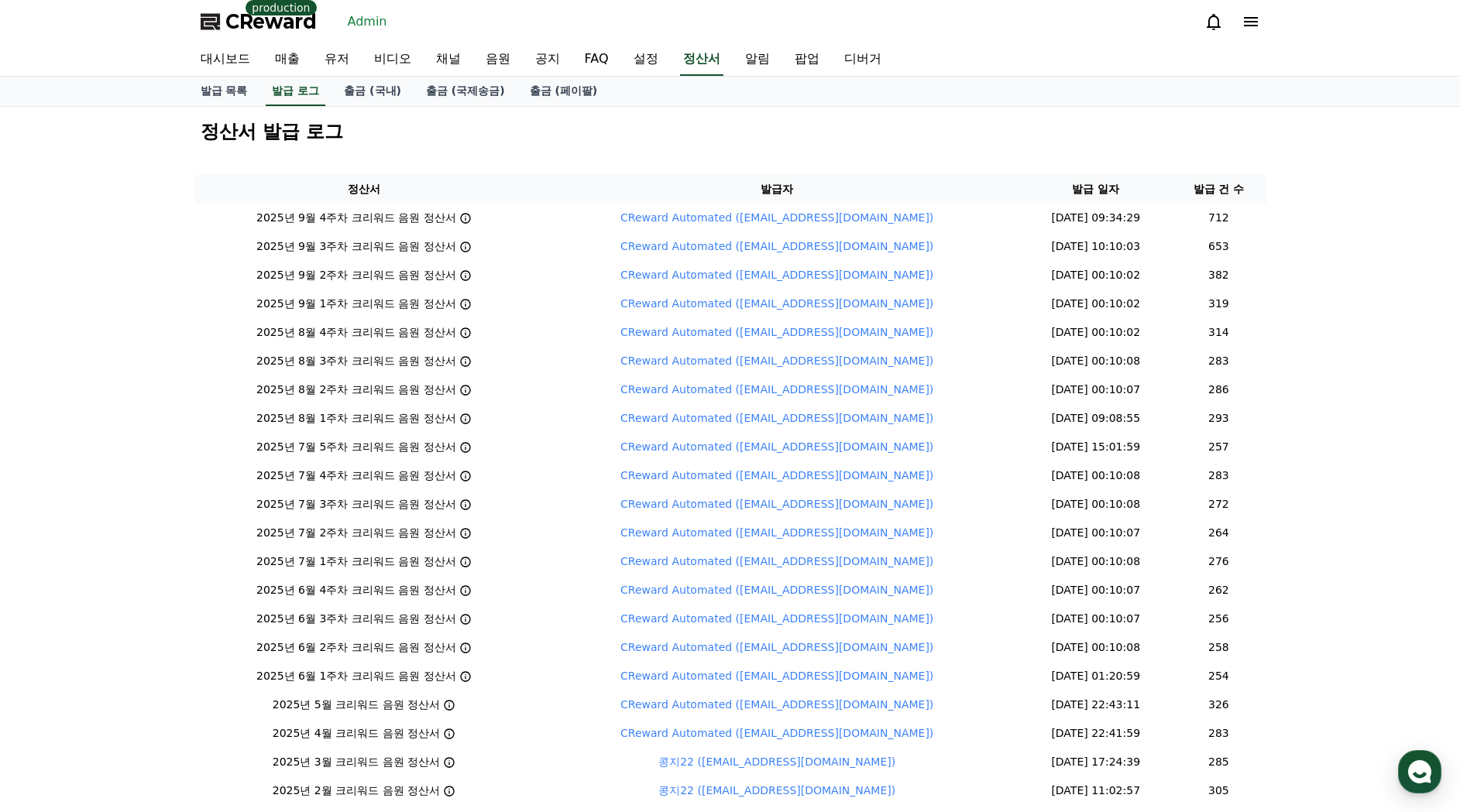
click at [557, 134] on h2 "정산서 발급 로그" at bounding box center [731, 132] width 1060 height 25
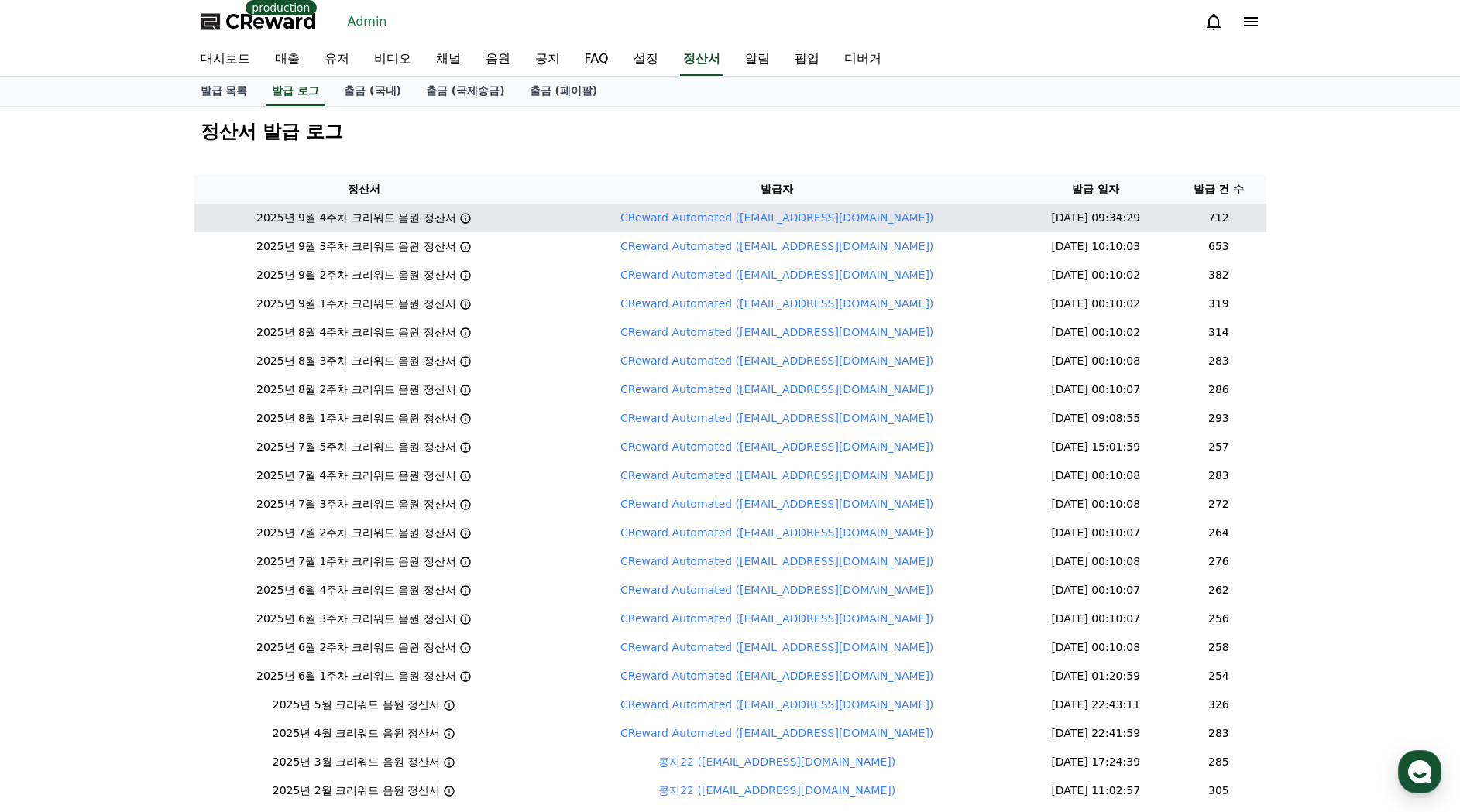
click at [461, 218] on icon at bounding box center [465, 218] width 12 height 12
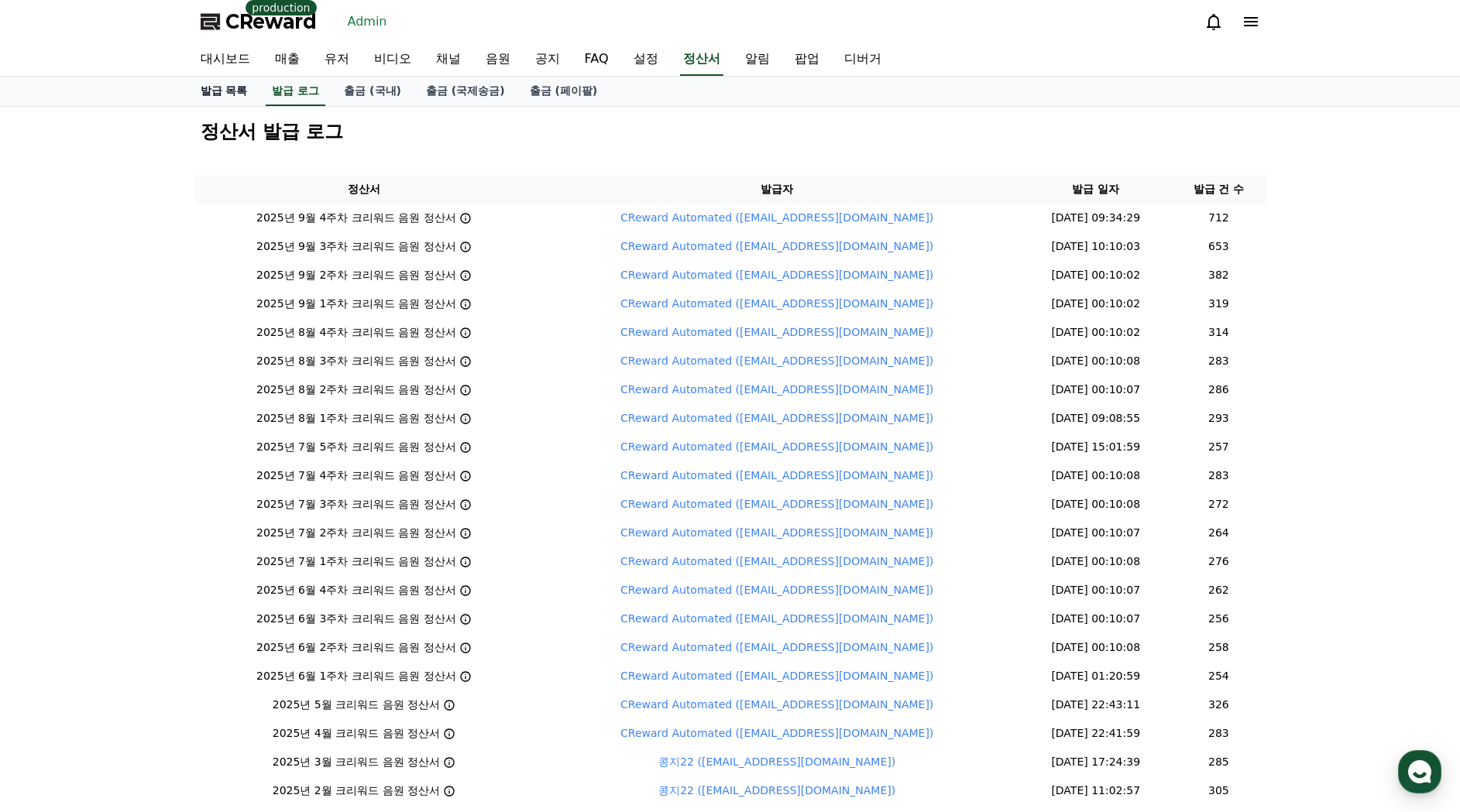
click at [222, 90] on link "발급 목록" at bounding box center [224, 91] width 72 height 30
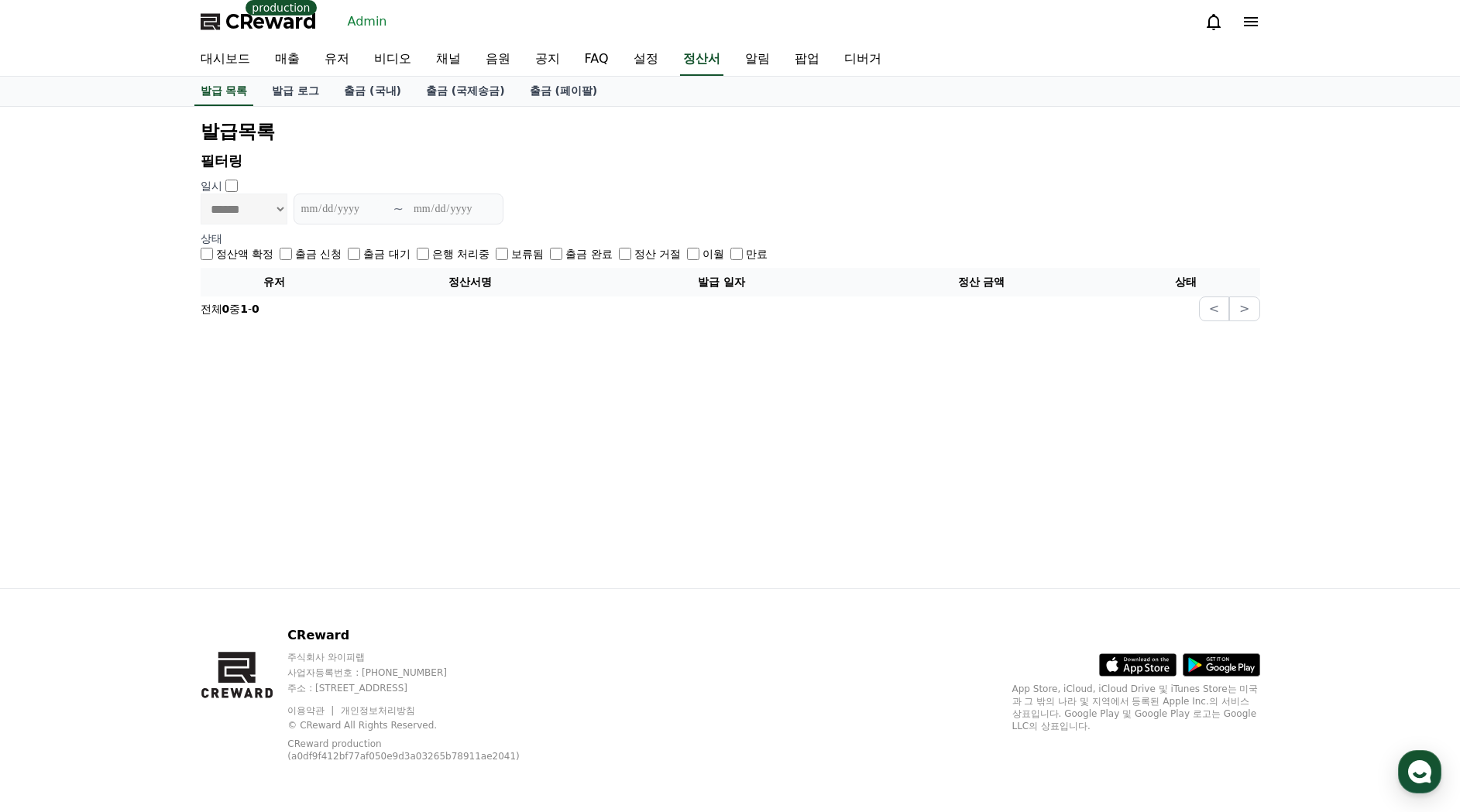
click at [92, 284] on div "**********" at bounding box center [730, 348] width 1460 height 482
click at [364, 254] on label "출금 대기" at bounding box center [387, 253] width 47 height 15
click at [432, 252] on label "은행 처리중" at bounding box center [461, 253] width 57 height 15
click at [511, 251] on label "보류됨" at bounding box center [527, 253] width 33 height 15
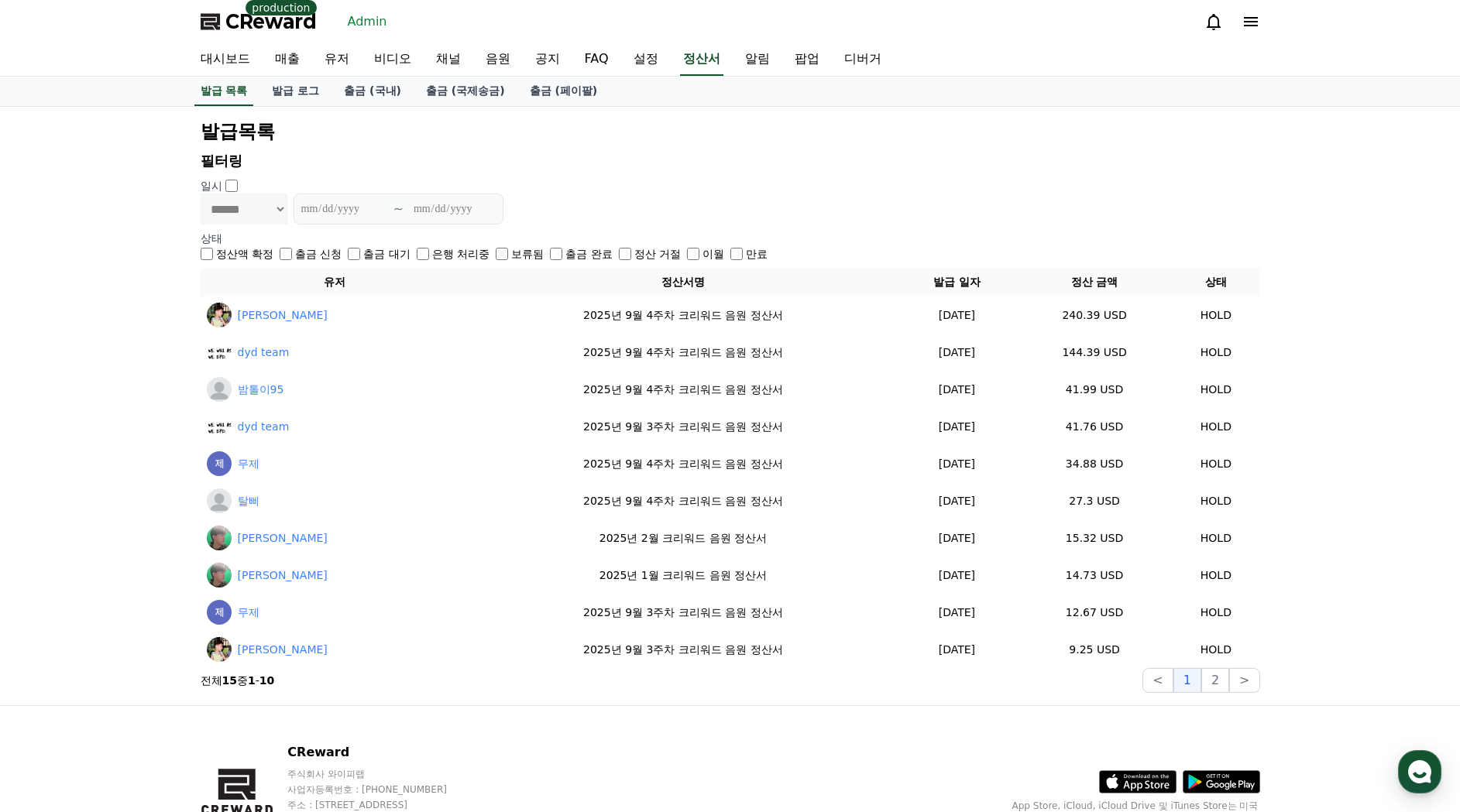
click at [511, 251] on label "보류됨" at bounding box center [527, 253] width 33 height 15
click at [565, 252] on label "출금 완료" at bounding box center [588, 253] width 47 height 15
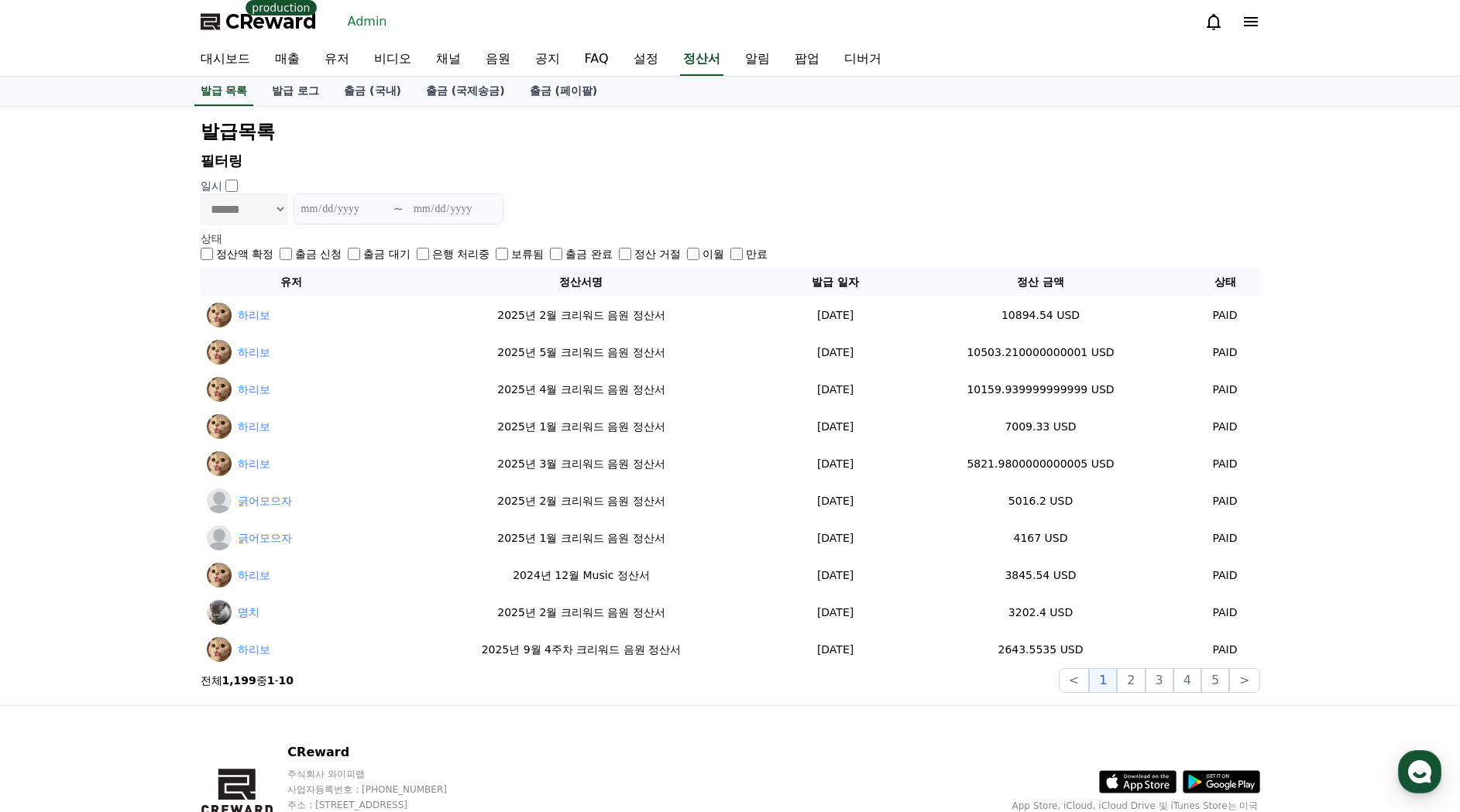
click at [565, 252] on label "출금 완료" at bounding box center [588, 253] width 47 height 15
click at [680, 162] on p "필터링" at bounding box center [731, 161] width 1060 height 22
click at [426, 64] on link "채널" at bounding box center [449, 59] width 50 height 33
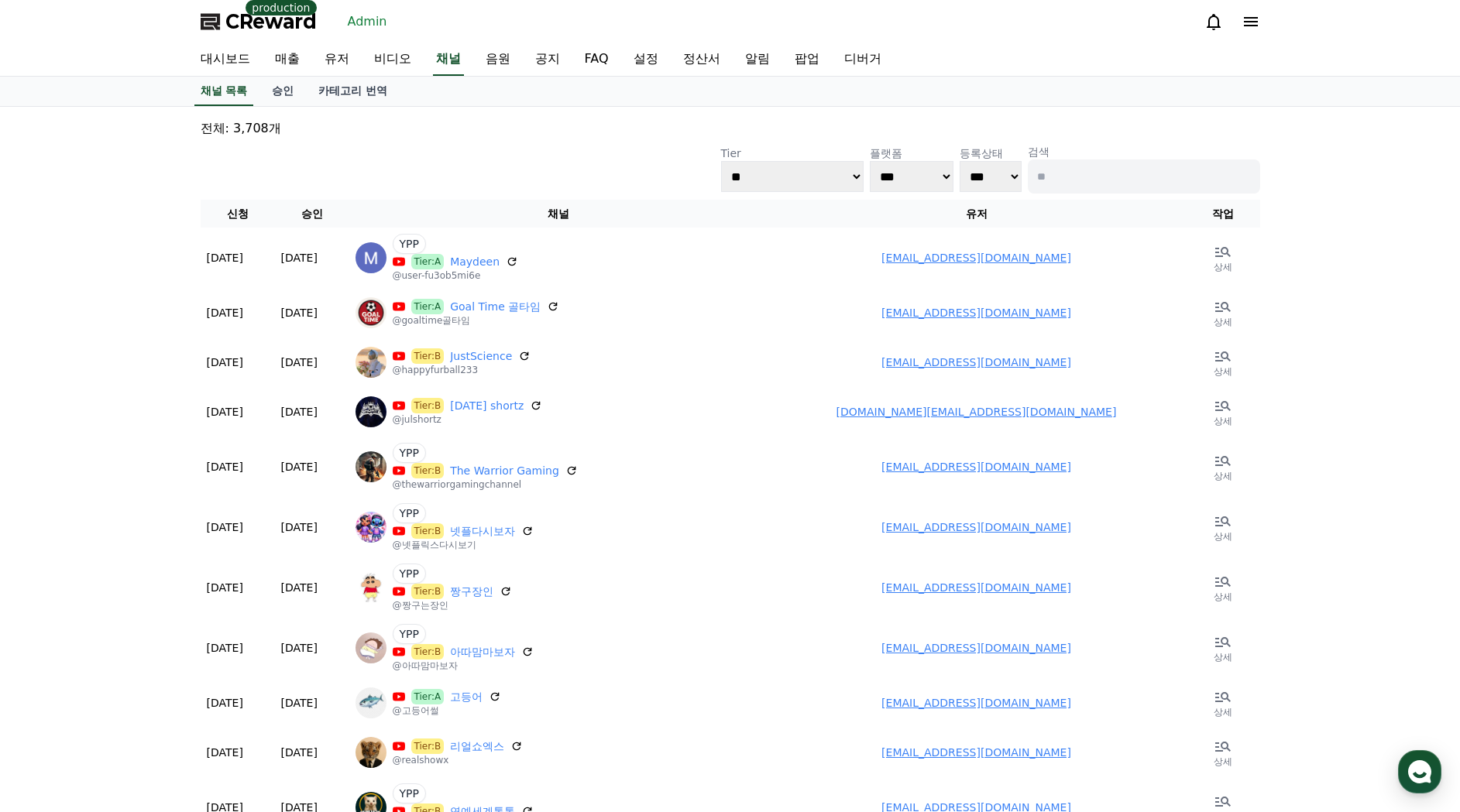
click at [421, 164] on div "**********" at bounding box center [731, 169] width 1060 height 50
click at [446, 178] on div "**********" at bounding box center [731, 169] width 1060 height 50
click at [450, 170] on div "**********" at bounding box center [731, 169] width 1060 height 50
click at [71, 342] on div "**********" at bounding box center [730, 725] width 1460 height 1236
click at [625, 165] on div "**********" at bounding box center [731, 169] width 1060 height 50
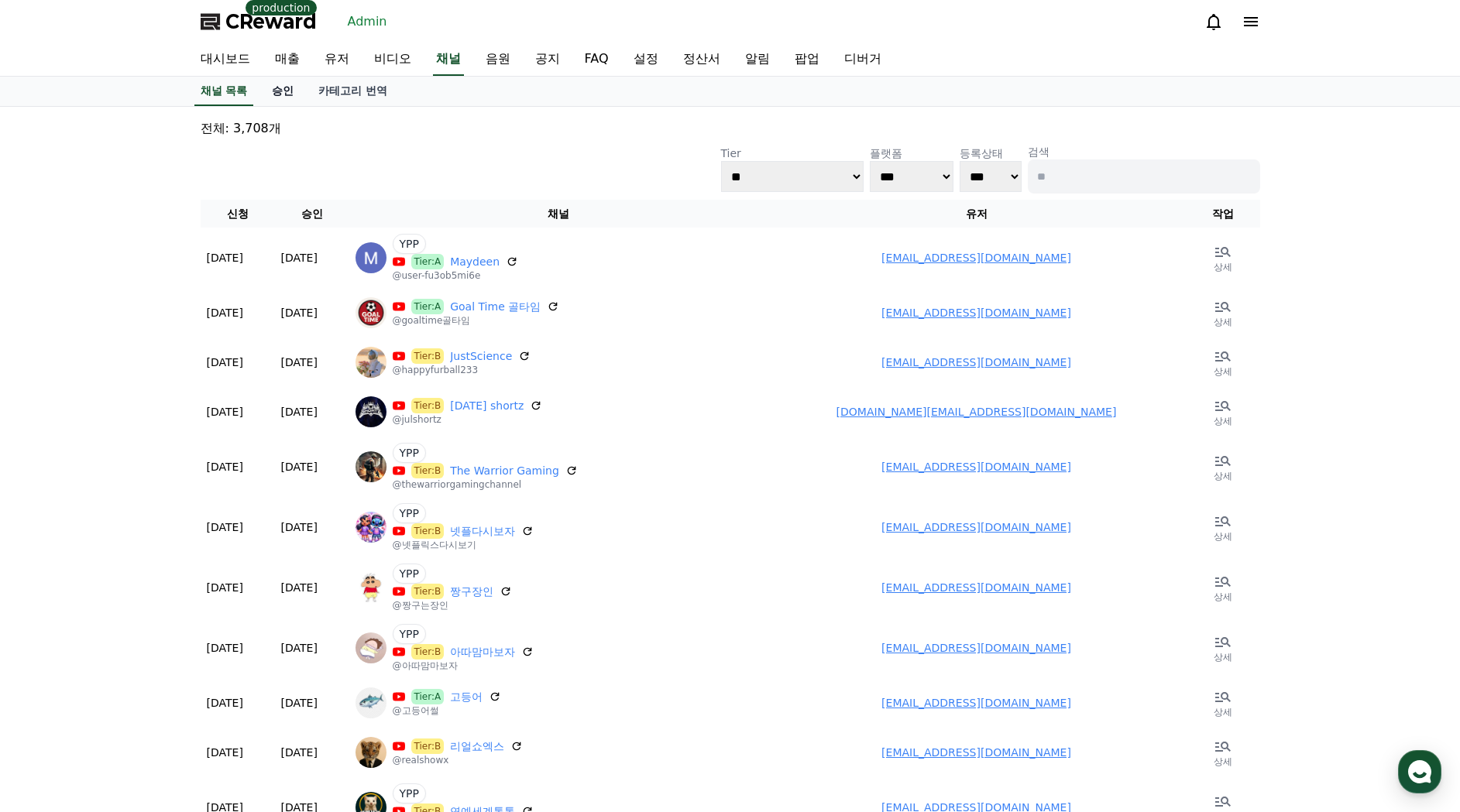
click at [283, 104] on link "승인" at bounding box center [282, 91] width 47 height 30
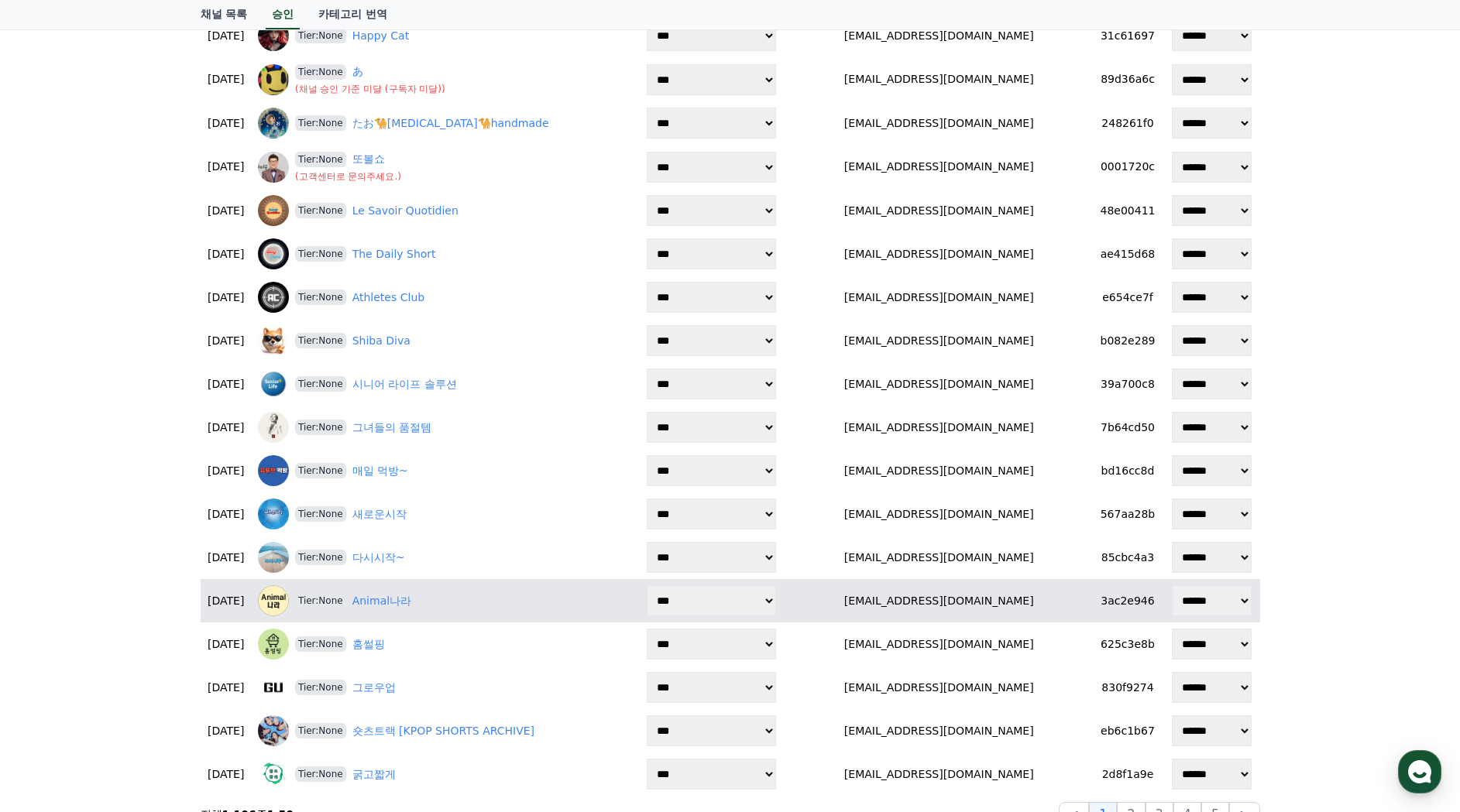
scroll to position [1807, 0]
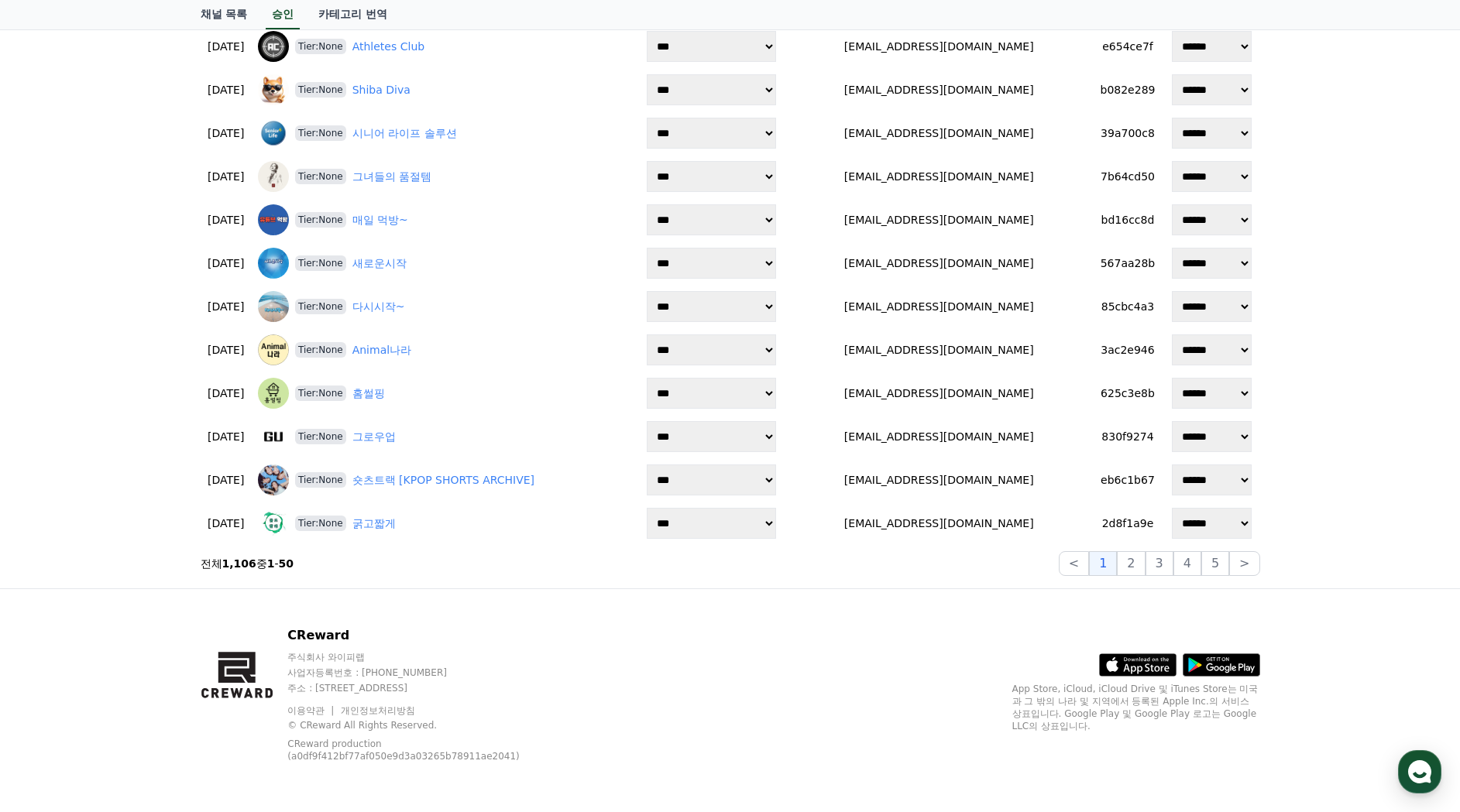
click at [109, 628] on div "CReward 주식회사 와이피랩 사업자등록번호 : 655-81-03655 주소 : 경기도 김포시 양촌읍 양곡로 495, 3층 305-비이16호…" at bounding box center [730, 700] width 1460 height 224
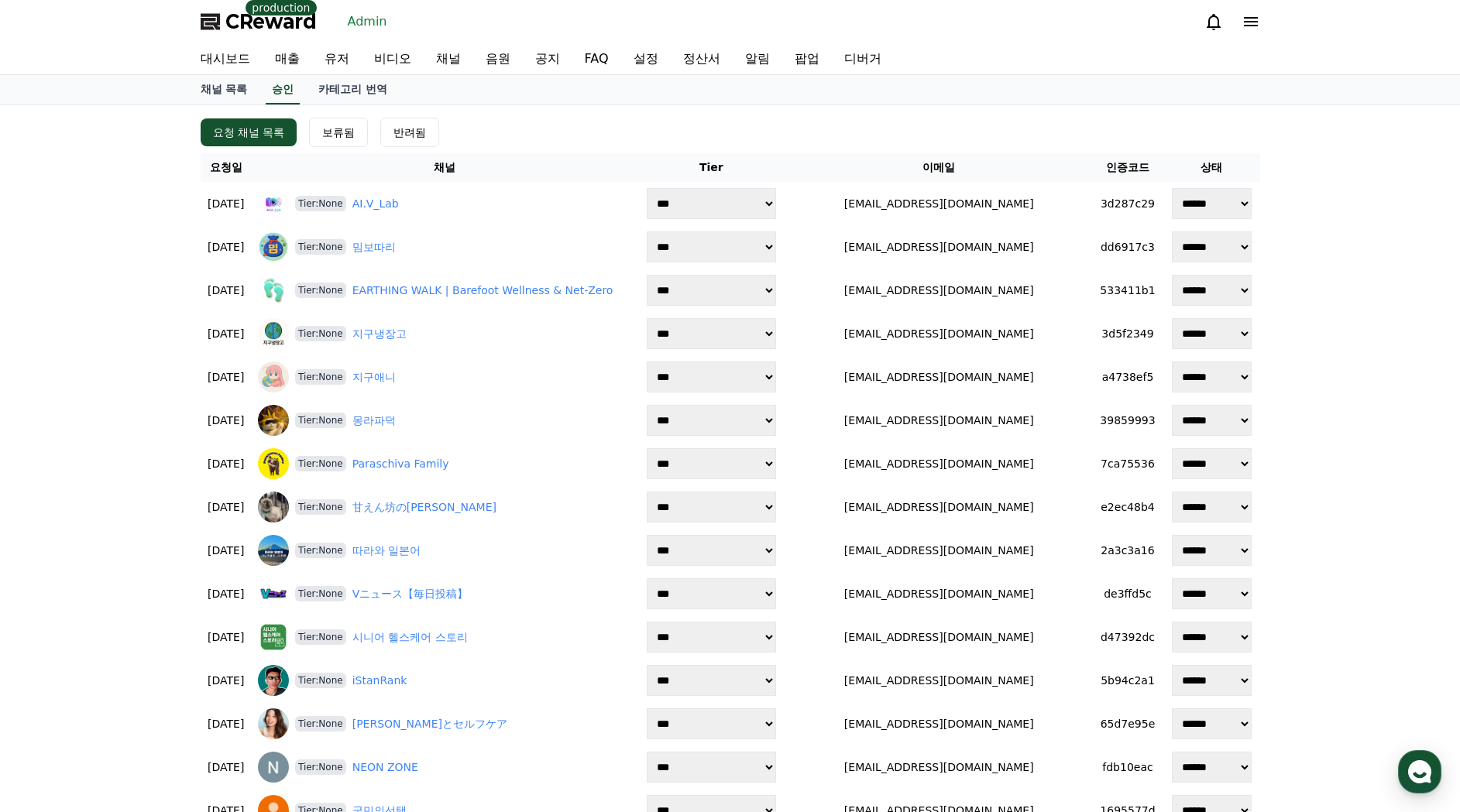
click at [487, 136] on div "요청 채널 목록 보류됨 반려됨" at bounding box center [731, 132] width 1060 height 30
click at [316, 91] on link "카테고리 번역" at bounding box center [353, 90] width 94 height 30
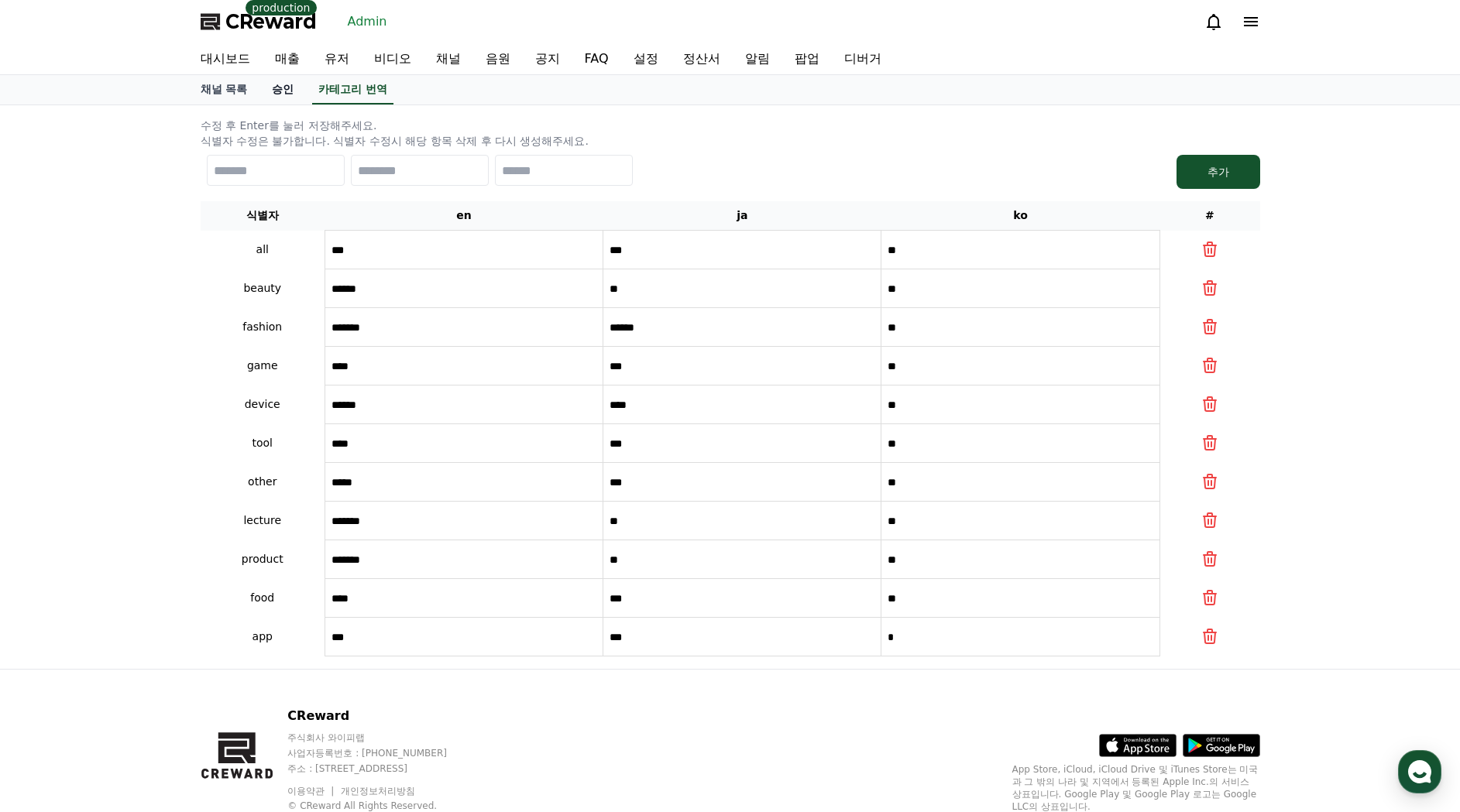
click at [280, 91] on link "승인" at bounding box center [282, 90] width 47 height 30
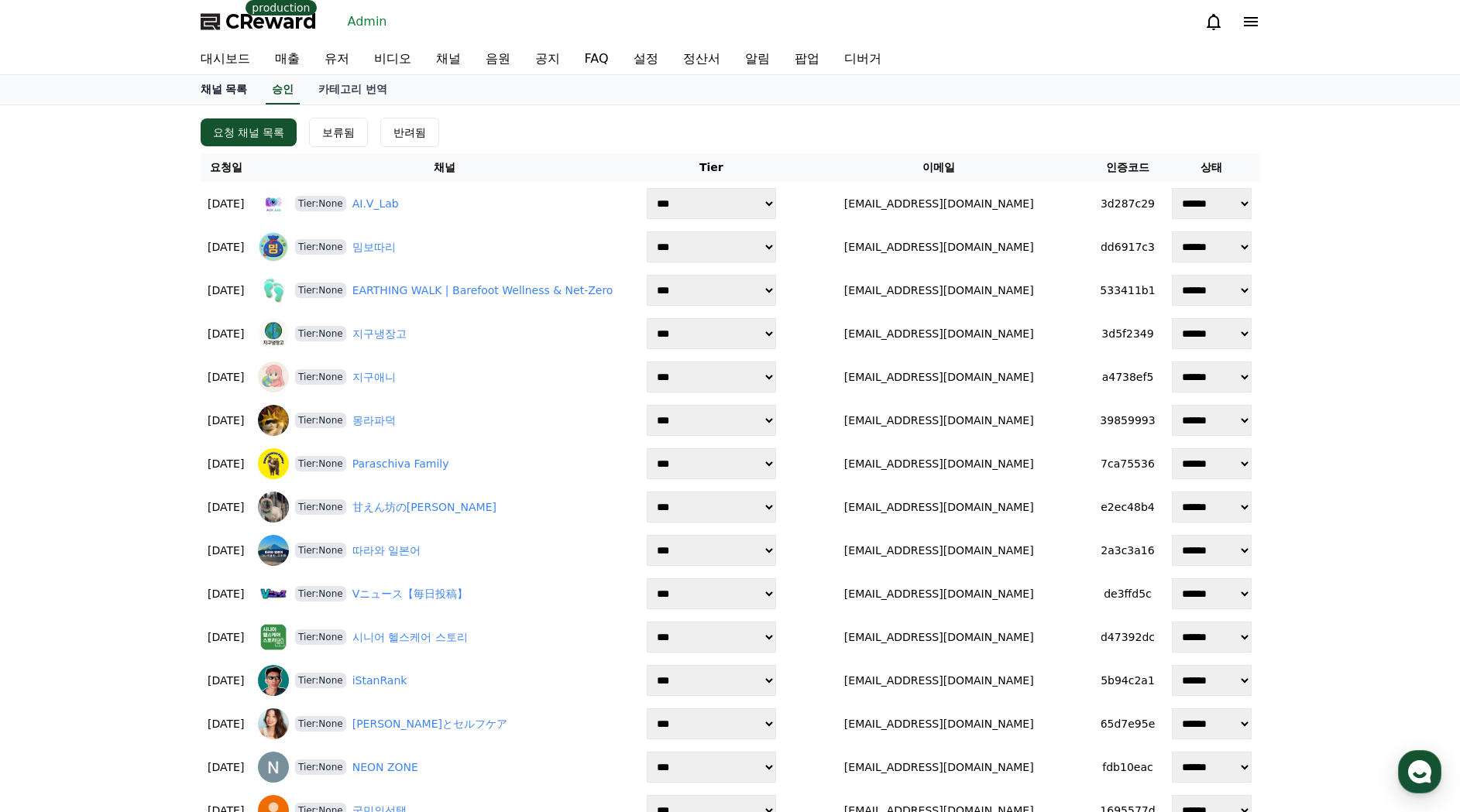
click at [222, 94] on link "채널 목록" at bounding box center [224, 90] width 72 height 30
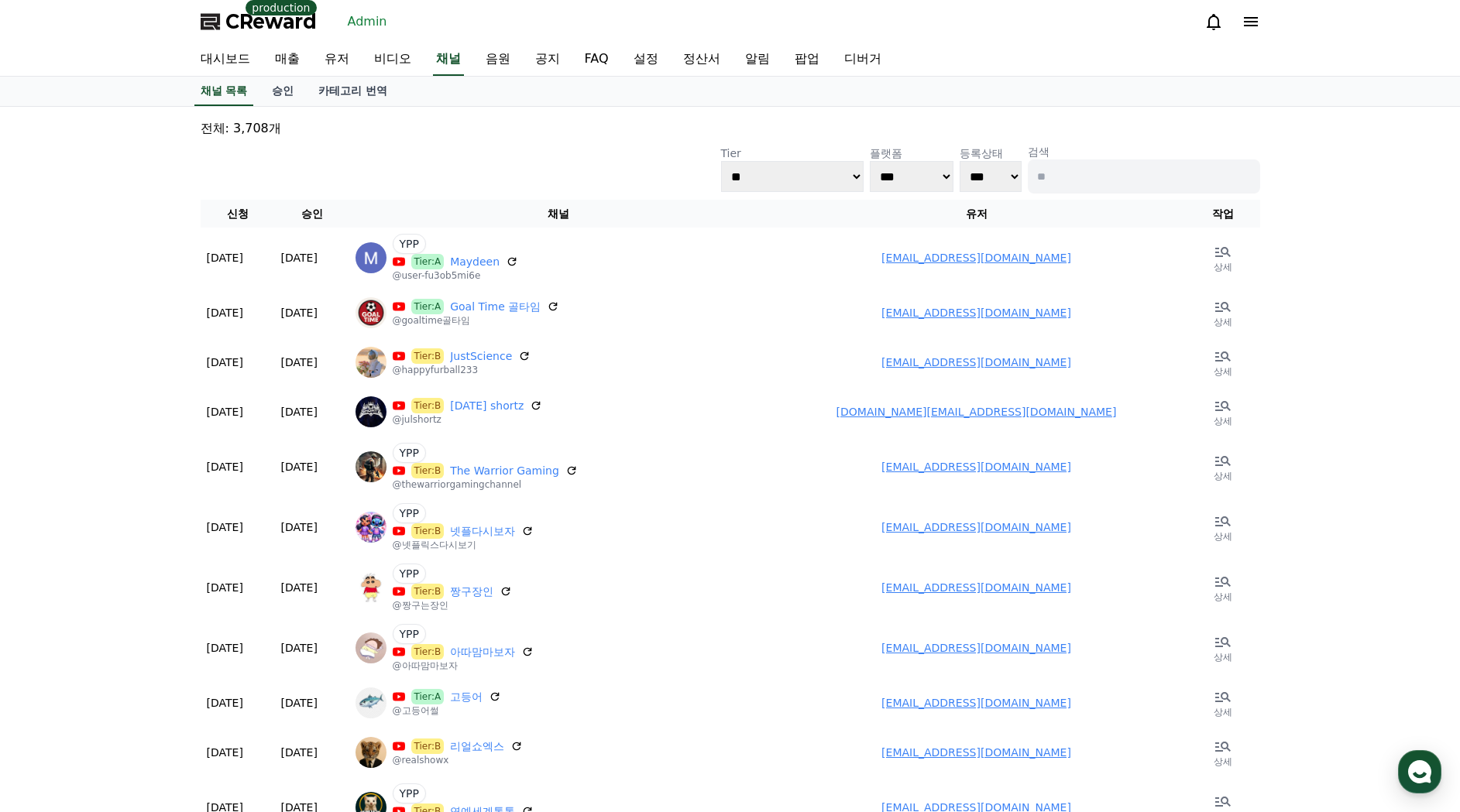
click at [640, 132] on p "전체: 3,708개" at bounding box center [731, 128] width 1060 height 18
click at [572, 55] on link "FAQ" at bounding box center [596, 59] width 49 height 33
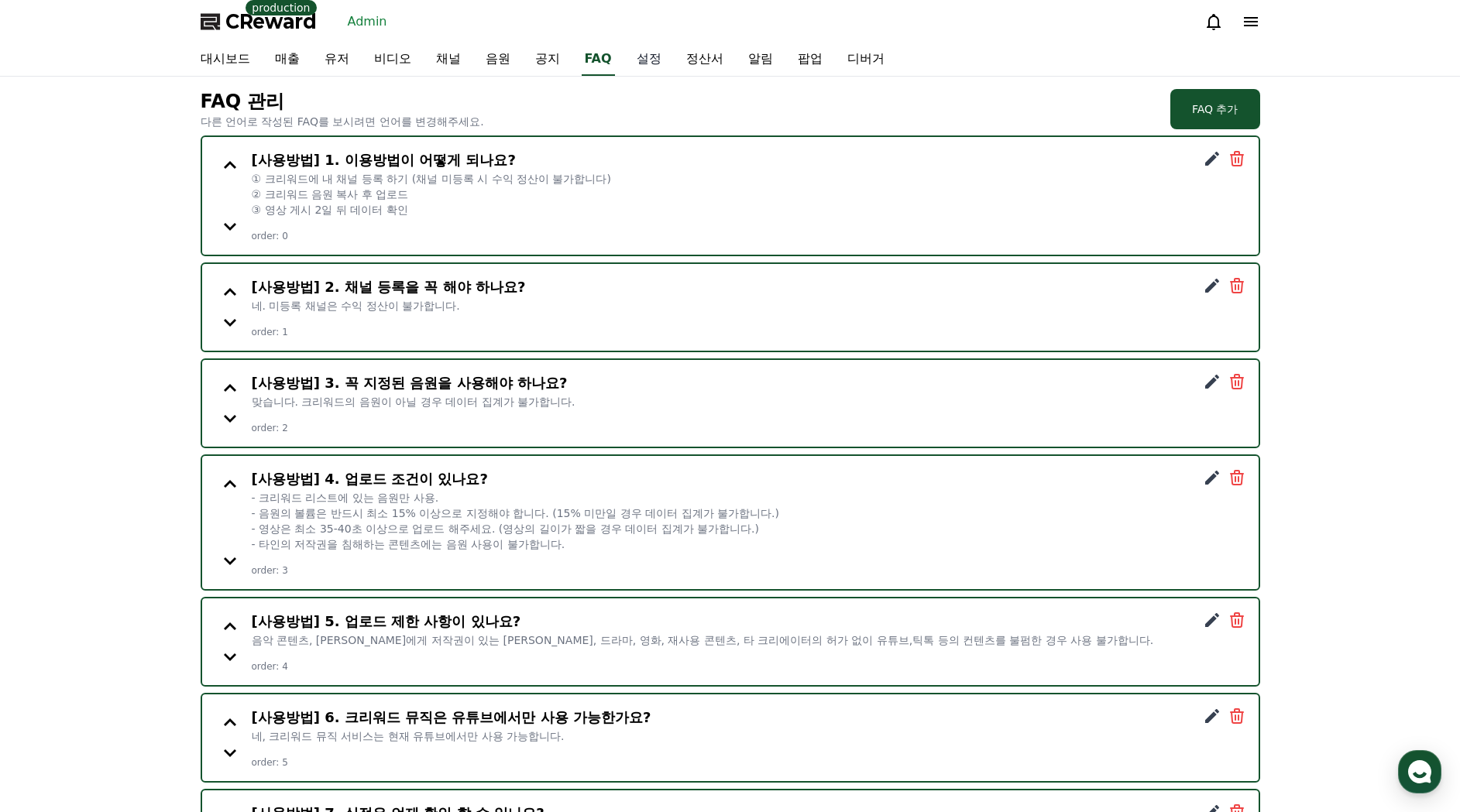
click at [625, 53] on link "설정" at bounding box center [650, 59] width 50 height 33
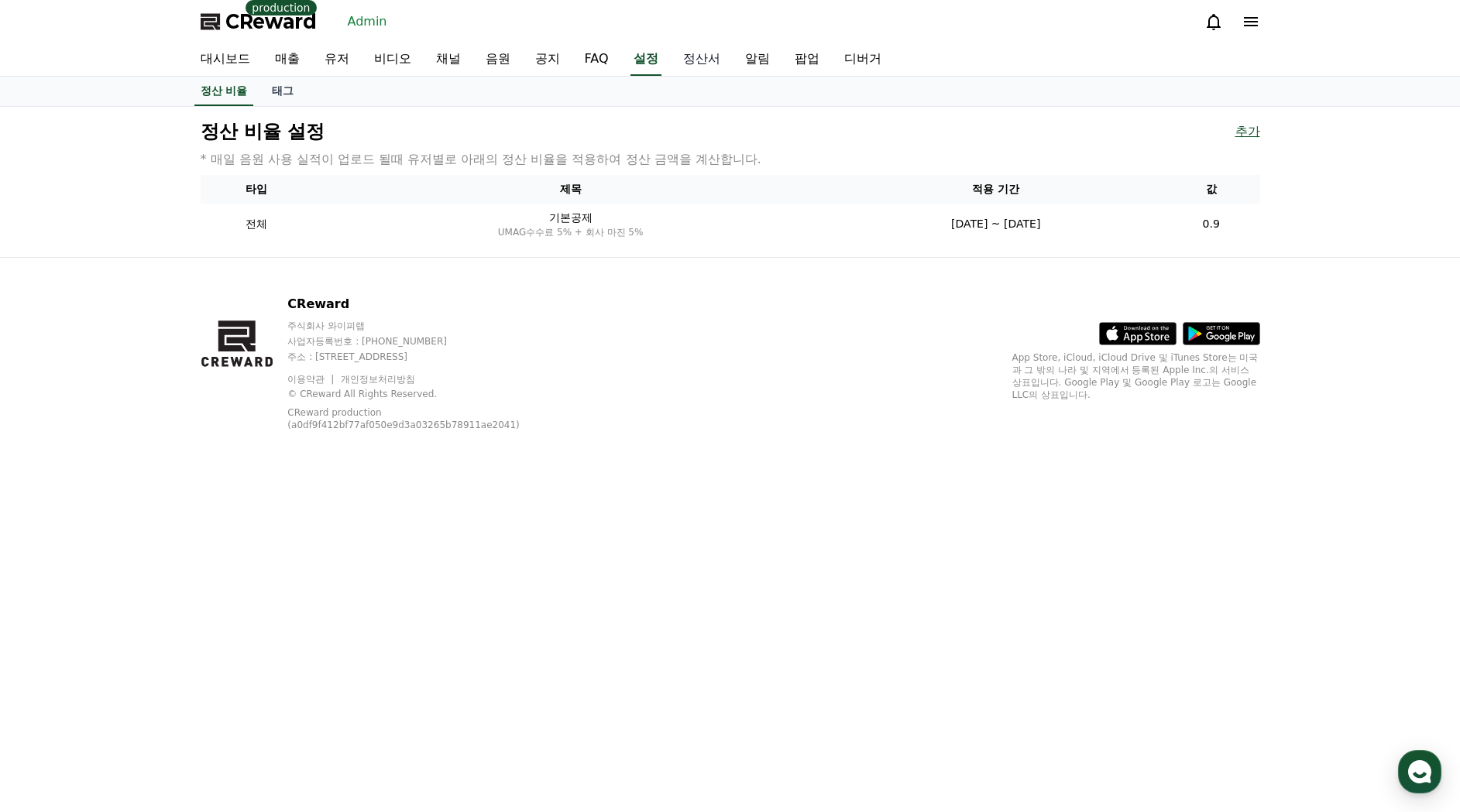
click at [671, 57] on link "정산서" at bounding box center [701, 59] width 62 height 33
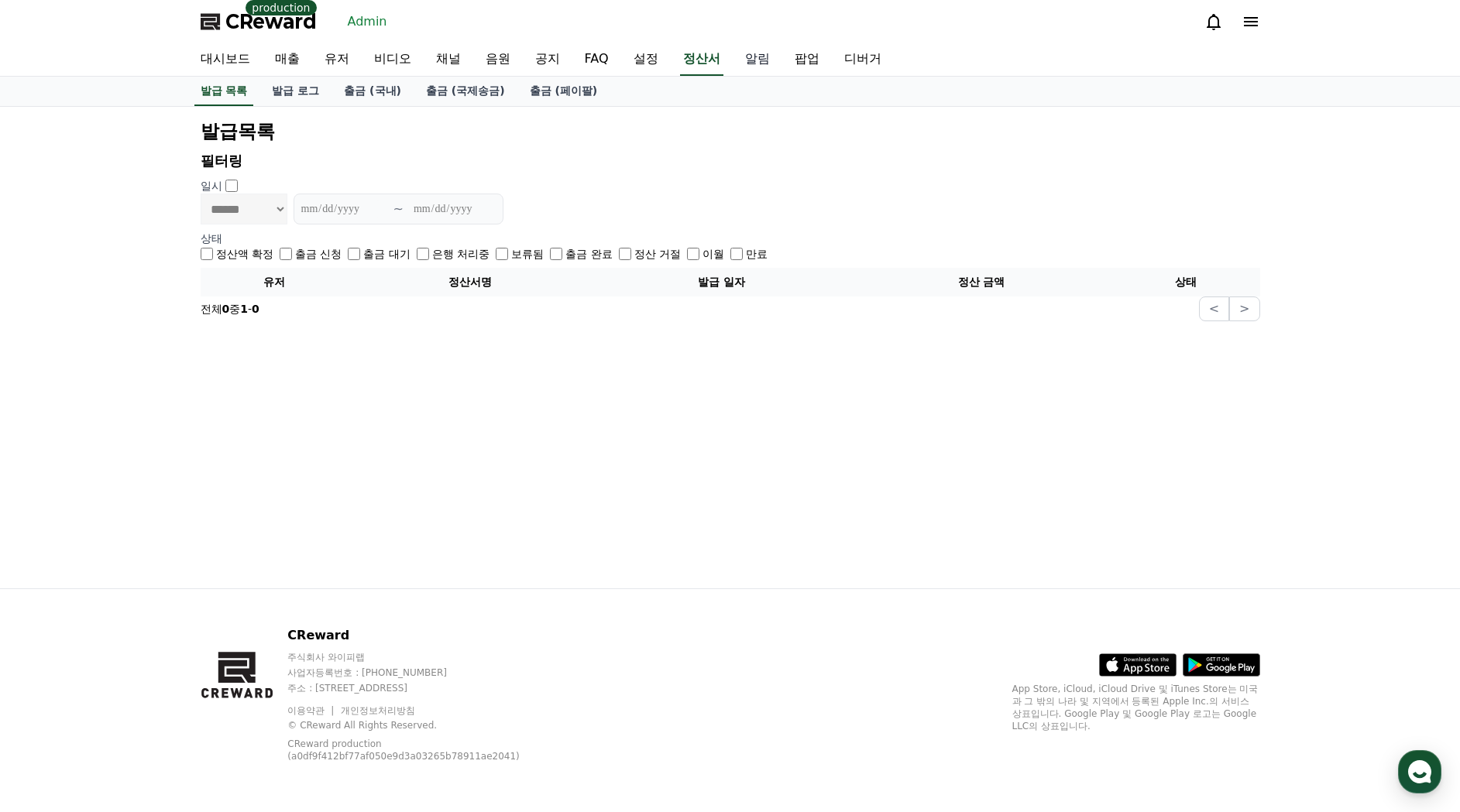
click at [733, 58] on link "알림" at bounding box center [758, 59] width 50 height 33
select select
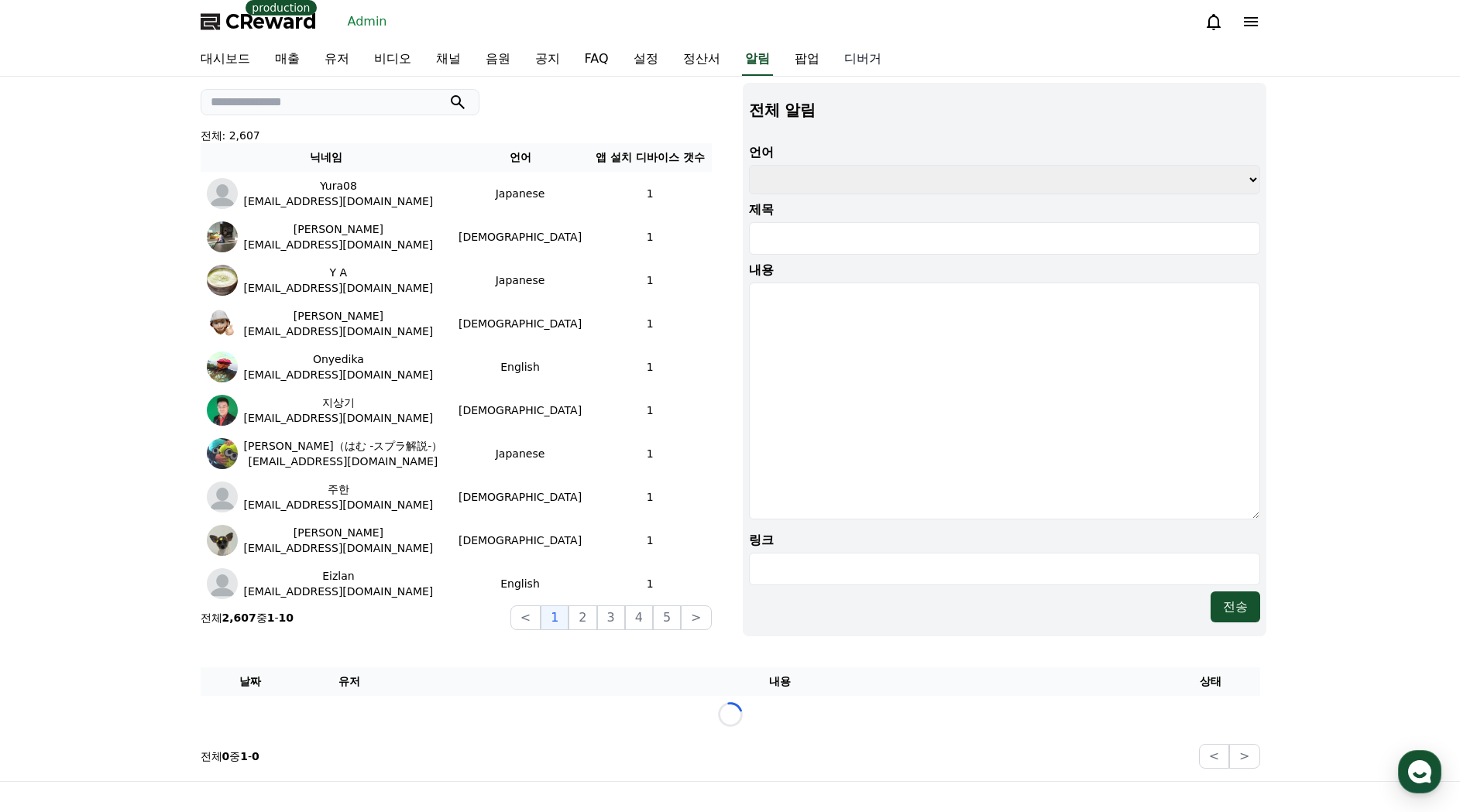
drag, startPoint x: 754, startPoint y: 59, endPoint x: 803, endPoint y: 60, distance: 49.0
click at [783, 59] on link "팝업" at bounding box center [807, 59] width 50 height 33
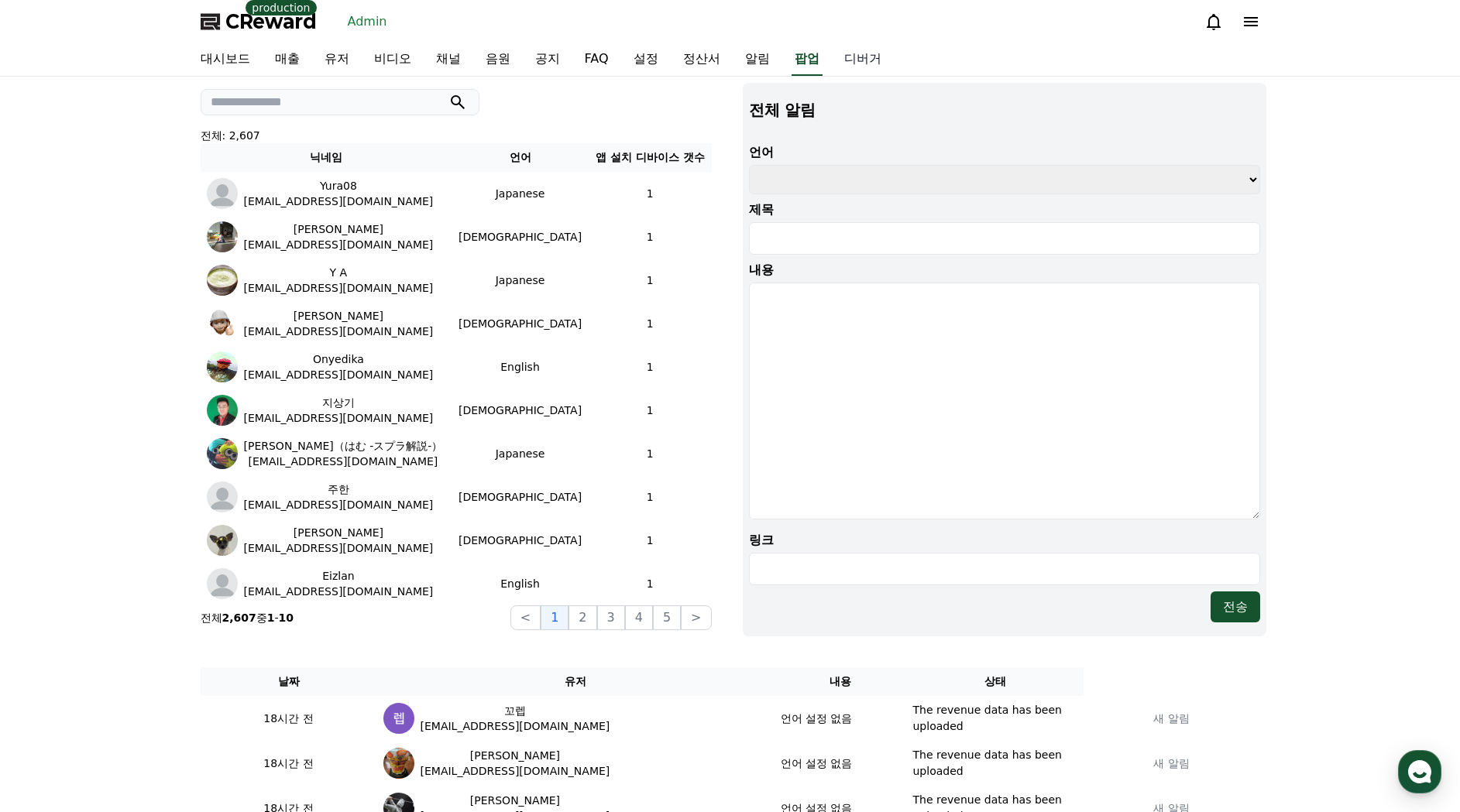
click at [832, 59] on link "디버거" at bounding box center [863, 59] width 62 height 33
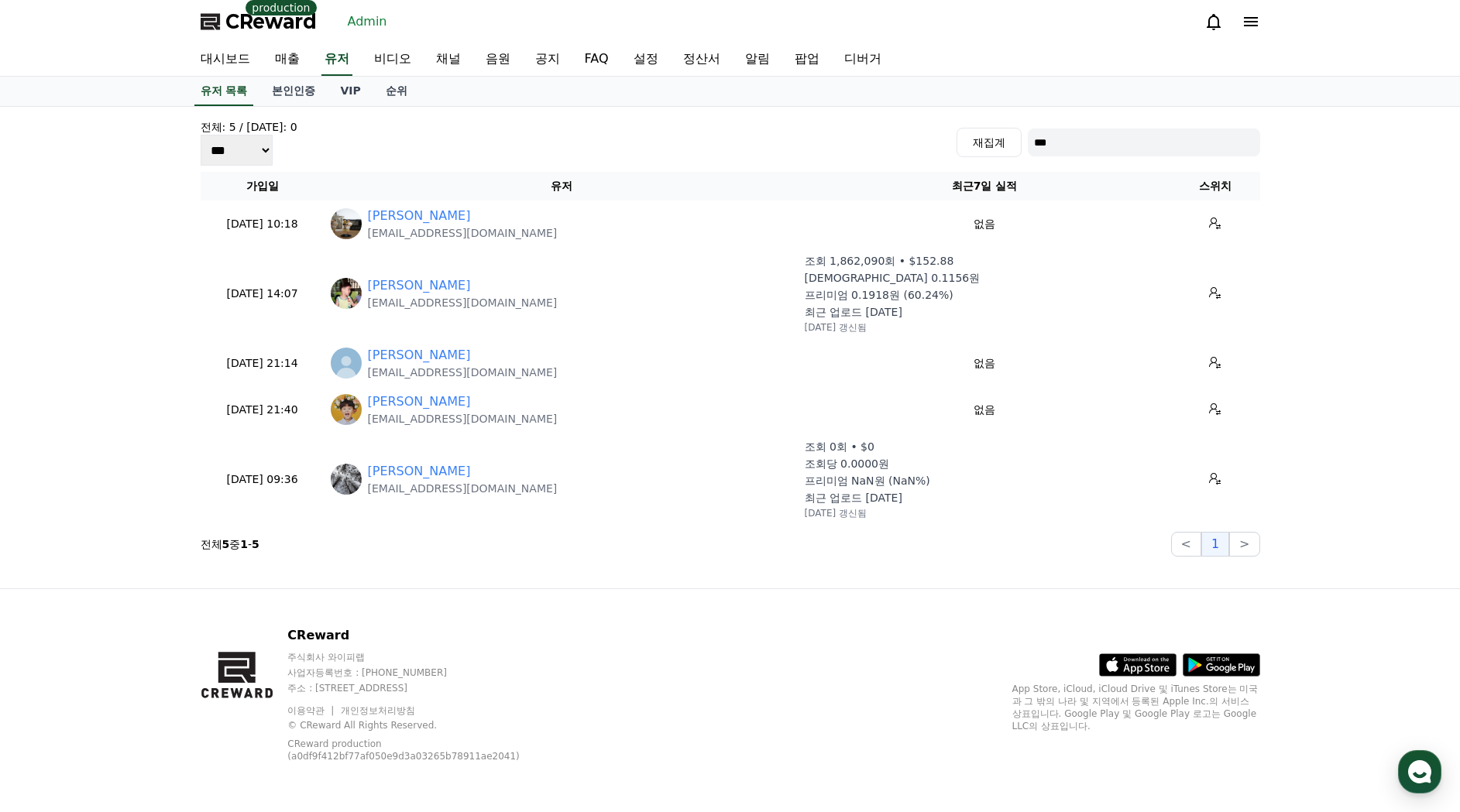
click at [546, 139] on div "전체: 5 / [DATE]: 0 *** *** *** 재집계 ***" at bounding box center [731, 143] width 1060 height 47
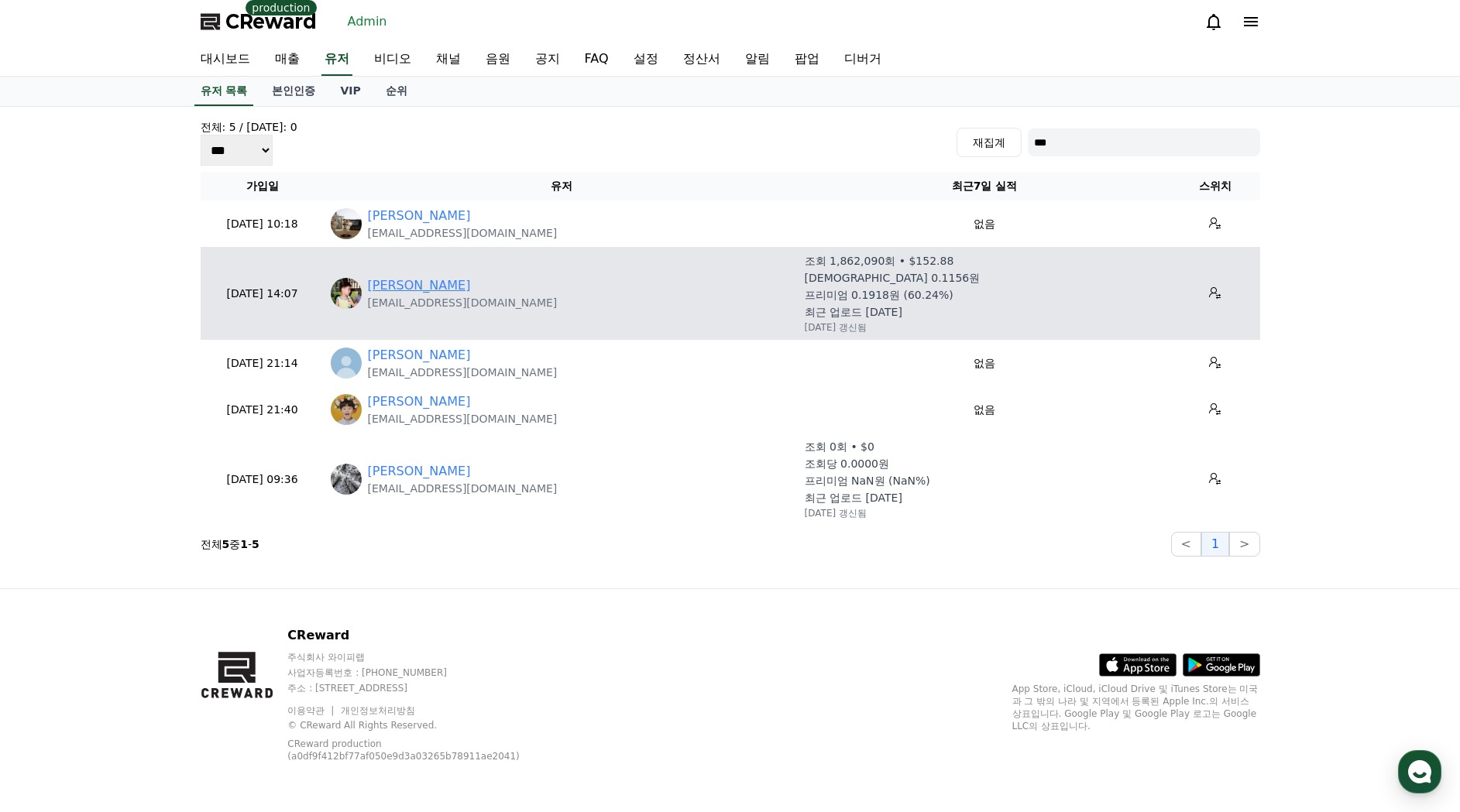
click at [385, 291] on link "[PERSON_NAME]" at bounding box center [420, 285] width 103 height 18
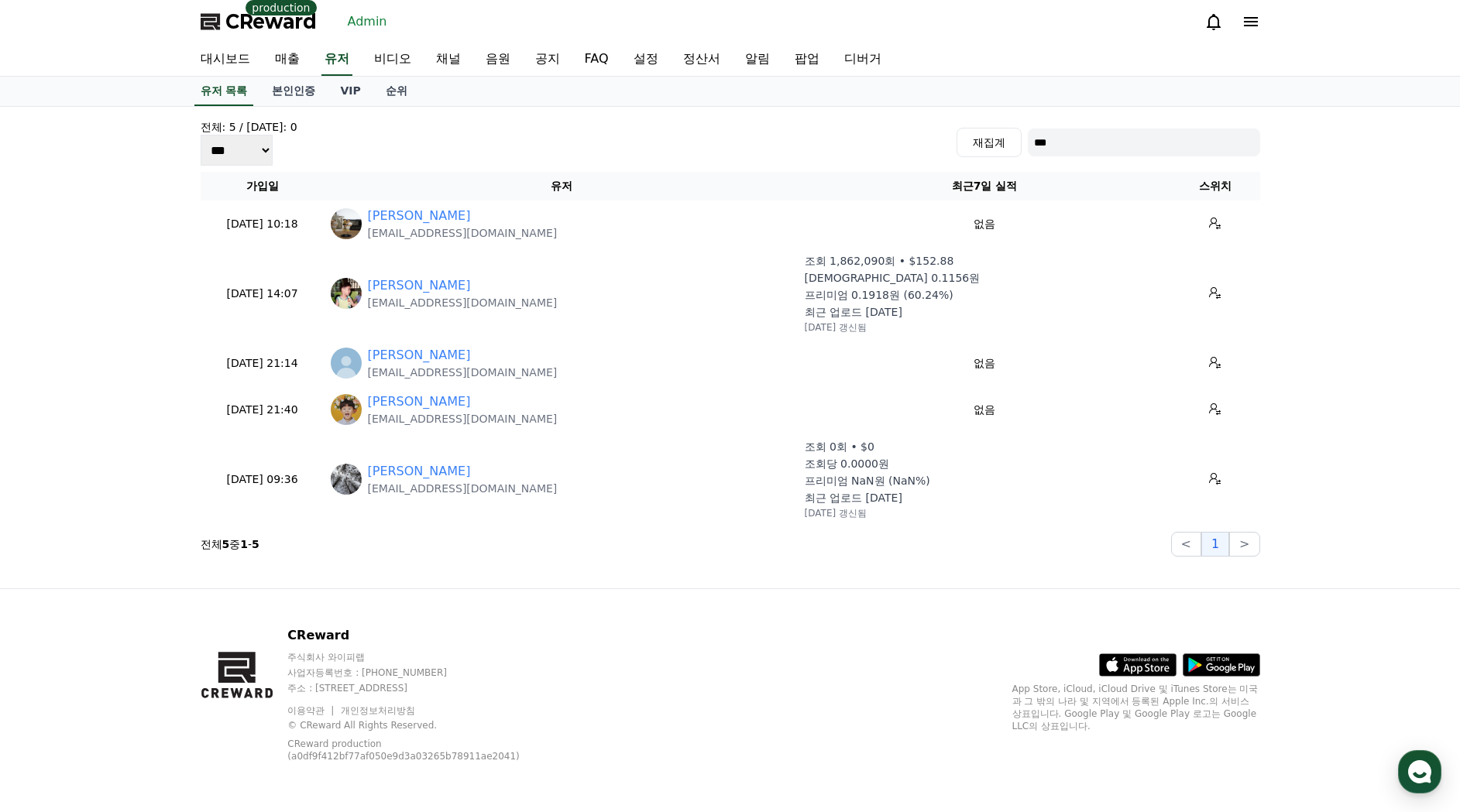
click at [648, 635] on div "CReward 주식회사 와이피랩 사업자등록번호 : [PHONE_NUMBER] 주소 : [STREET_ADDRESS] 이용약관 개인정보처리방침 …" at bounding box center [731, 700] width 1085 height 223
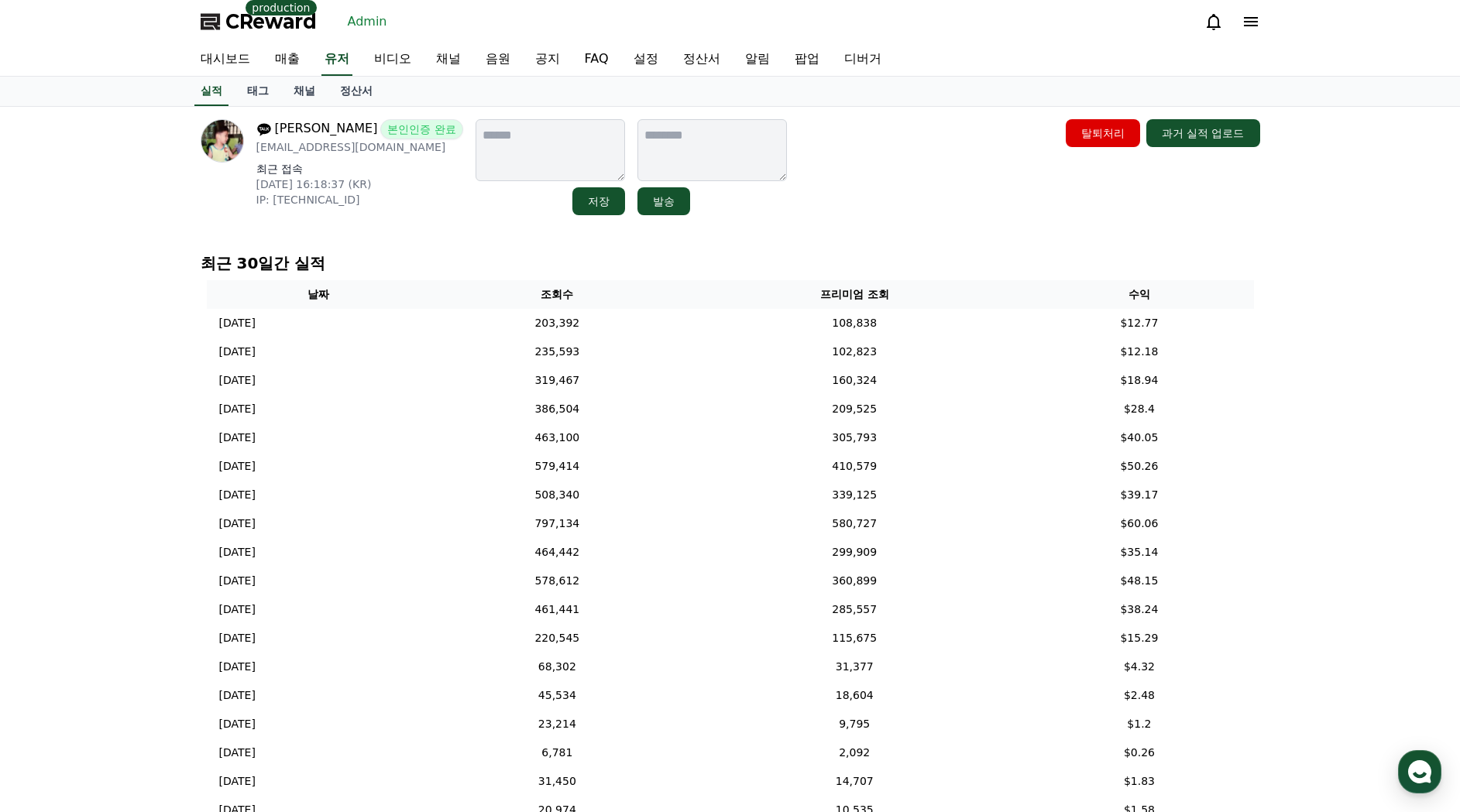
click at [943, 158] on div "강민구 본인인증 완료 minguwith@gmail.com 최근 접속 2025-09-15 16:18:37 (KR) IP: 2001:e60:927…" at bounding box center [731, 167] width 1060 height 96
click at [389, 202] on p "IP: 2001:e60:927c:481d:29b9:ddc6:d3b2:273c" at bounding box center [360, 200] width 207 height 15
click at [984, 145] on div "강민구 본인인증 완료 minguwith@gmail.com 최근 접속 2025-09-15 16:18:37 (KR) IP: 2001:e60:927…" at bounding box center [731, 167] width 1060 height 96
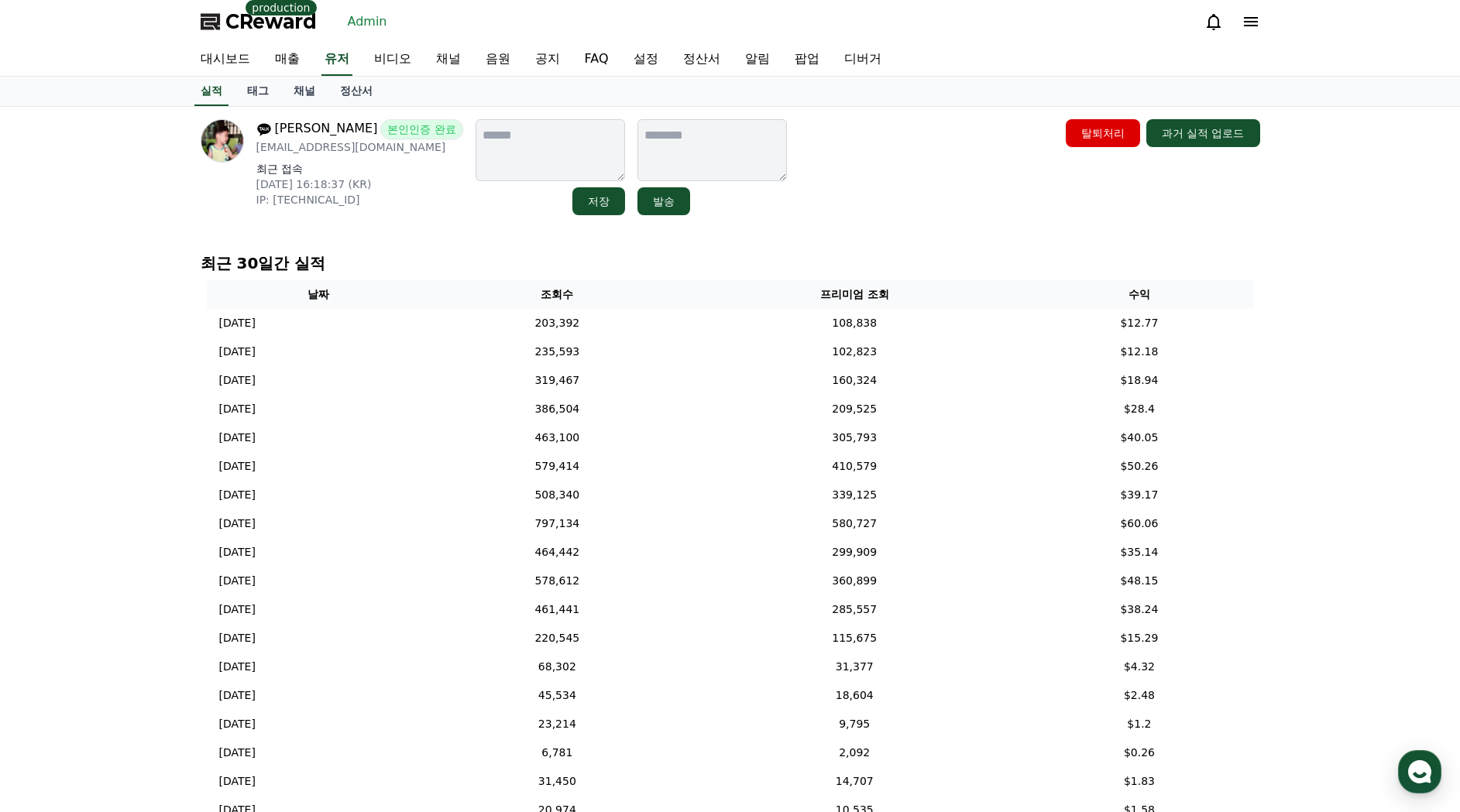
click at [1316, 394] on div "강민구 본인인증 완료 minguwith@gmail.com 최근 접속 2025-09-15 16:18:37 (KR) IP: 2001:e60:927…" at bounding box center [730, 504] width 1460 height 794
click at [1338, 388] on div "강민구 본인인증 완료 minguwith@gmail.com 최근 접속 2025-09-15 16:18:37 (KR) IP: 2001:e60:927…" at bounding box center [730, 504] width 1460 height 794
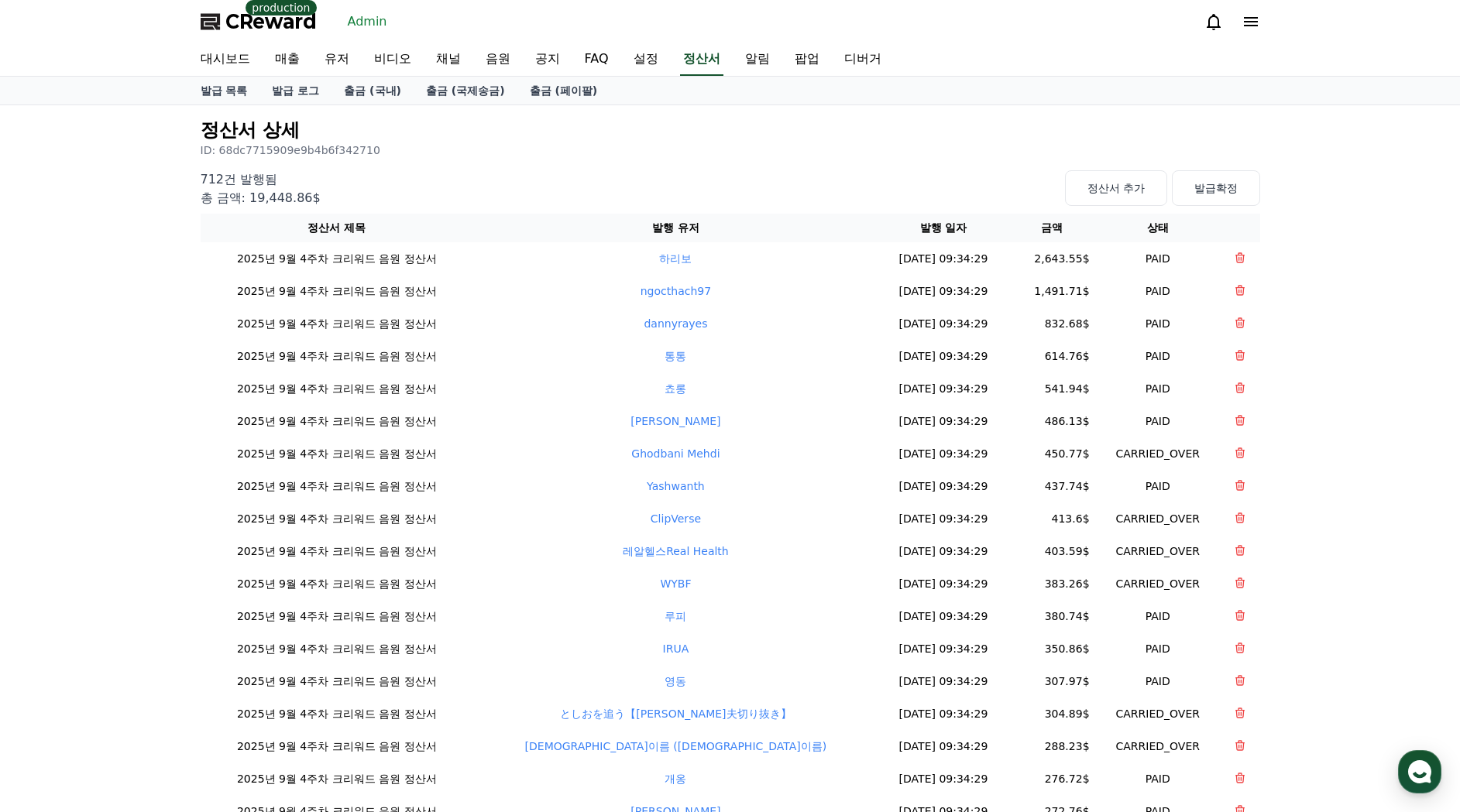
click at [759, 136] on h2 "정산서 상세" at bounding box center [731, 130] width 1060 height 25
click at [442, 135] on h2 "정산서 상세" at bounding box center [731, 130] width 1060 height 25
